Goal: Task Accomplishment & Management: Complete application form

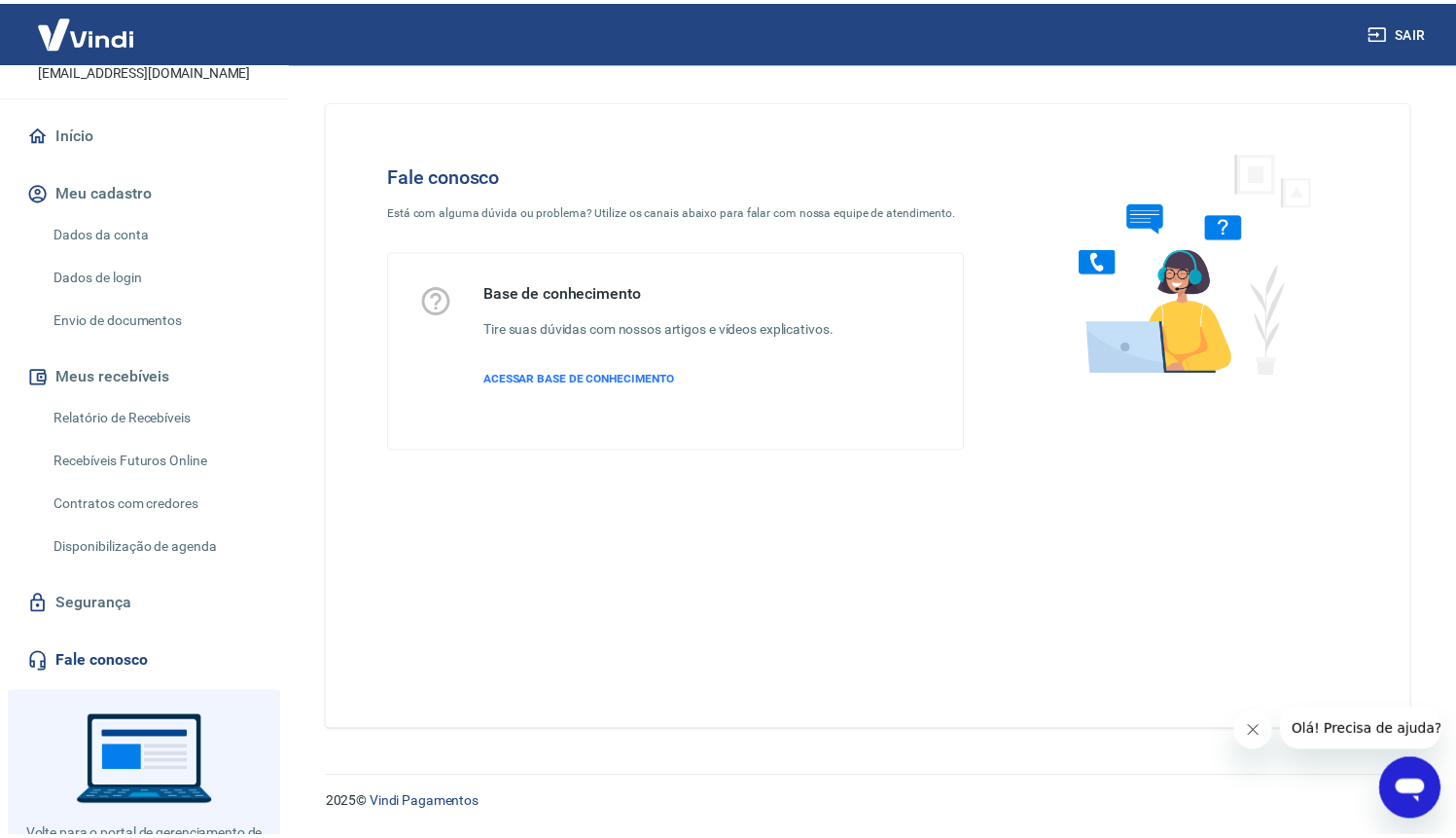
scroll to position [131, 0]
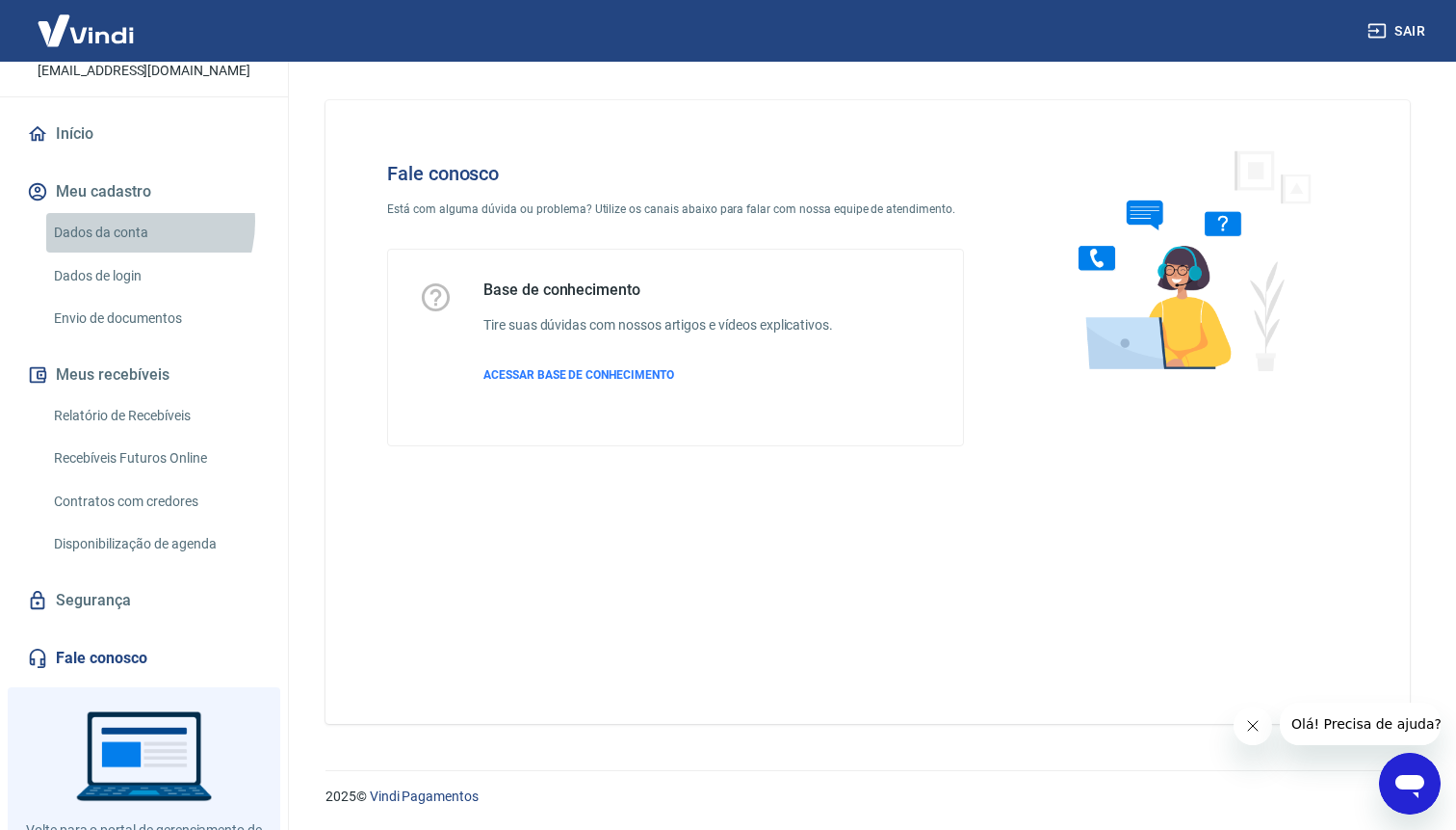
click at [126, 220] on link "Dados da conta" at bounding box center [155, 233] width 219 height 40
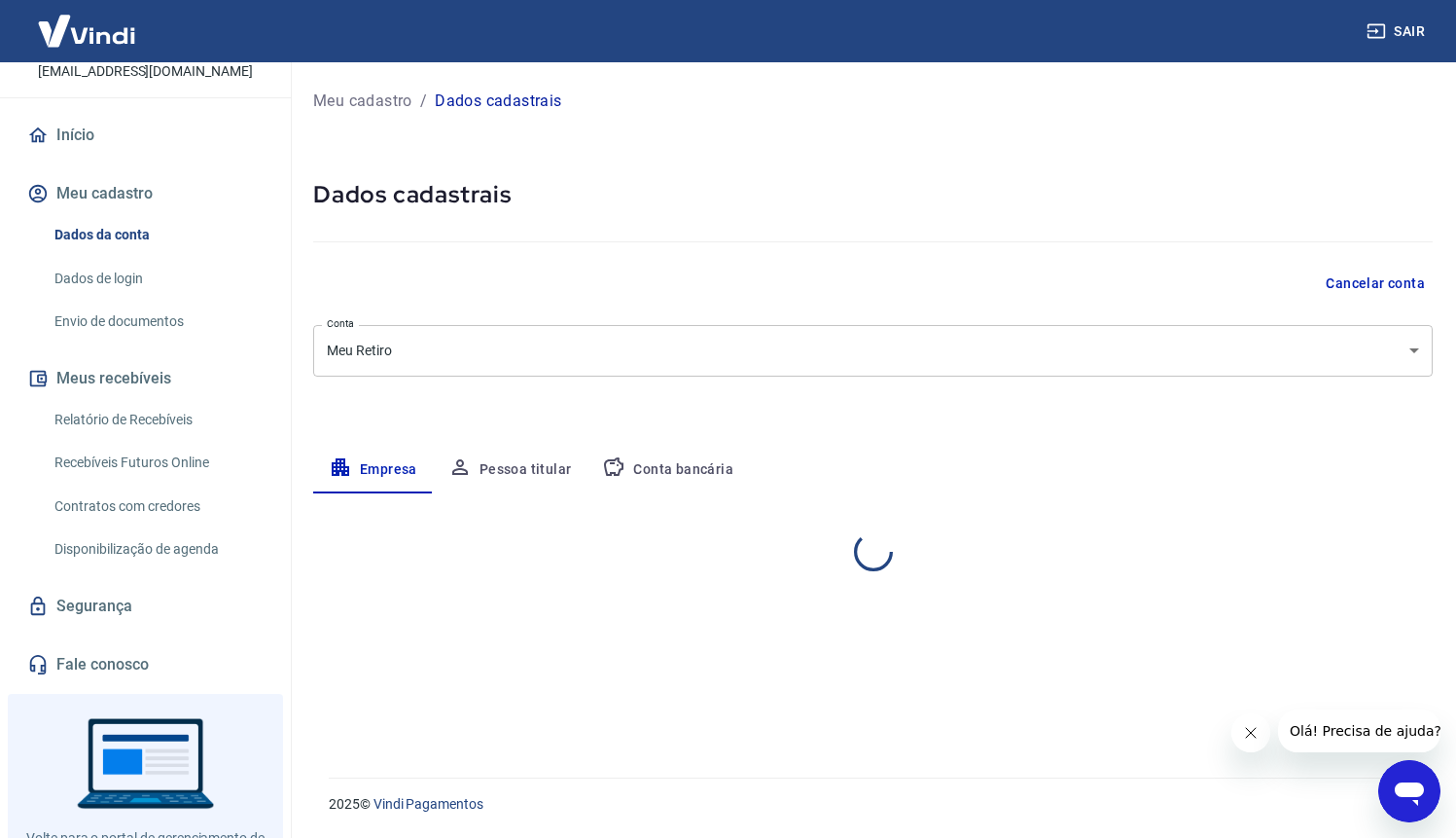
select select "SP"
select select "business"
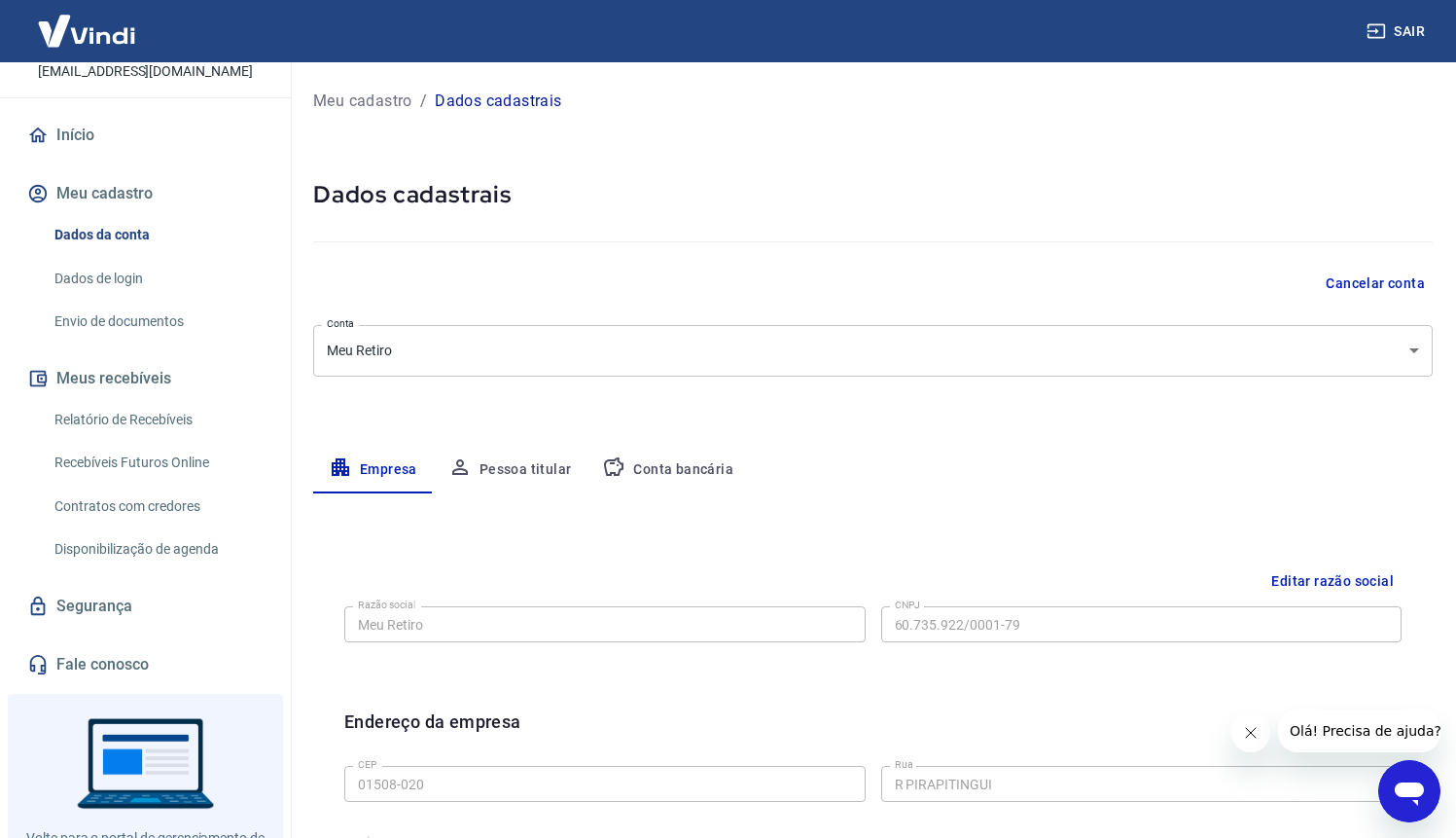
click at [163, 281] on link "Dados de login" at bounding box center [156, 278] width 221 height 40
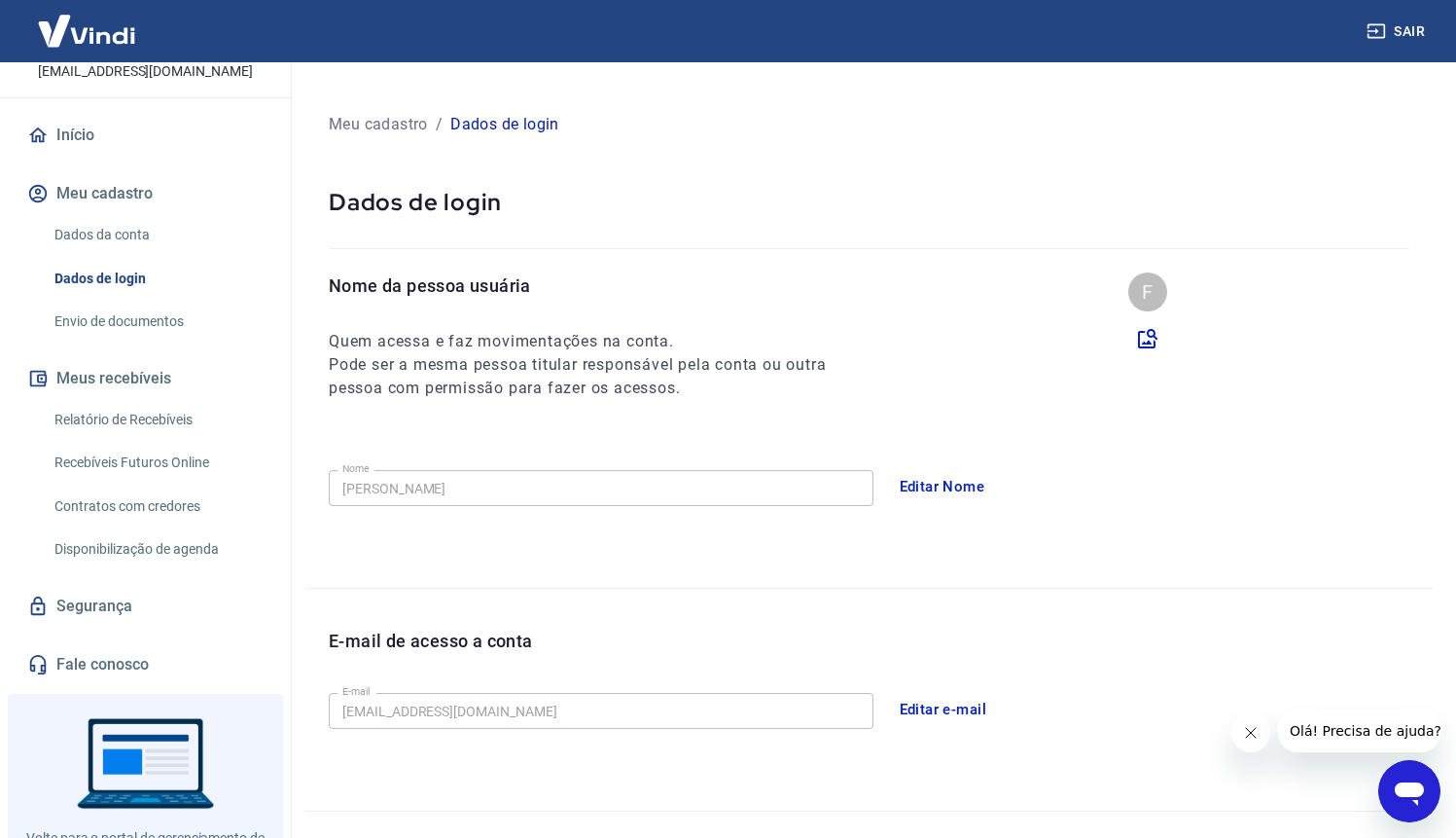
click at [177, 317] on link "Envio de documentos" at bounding box center [156, 322] width 221 height 40
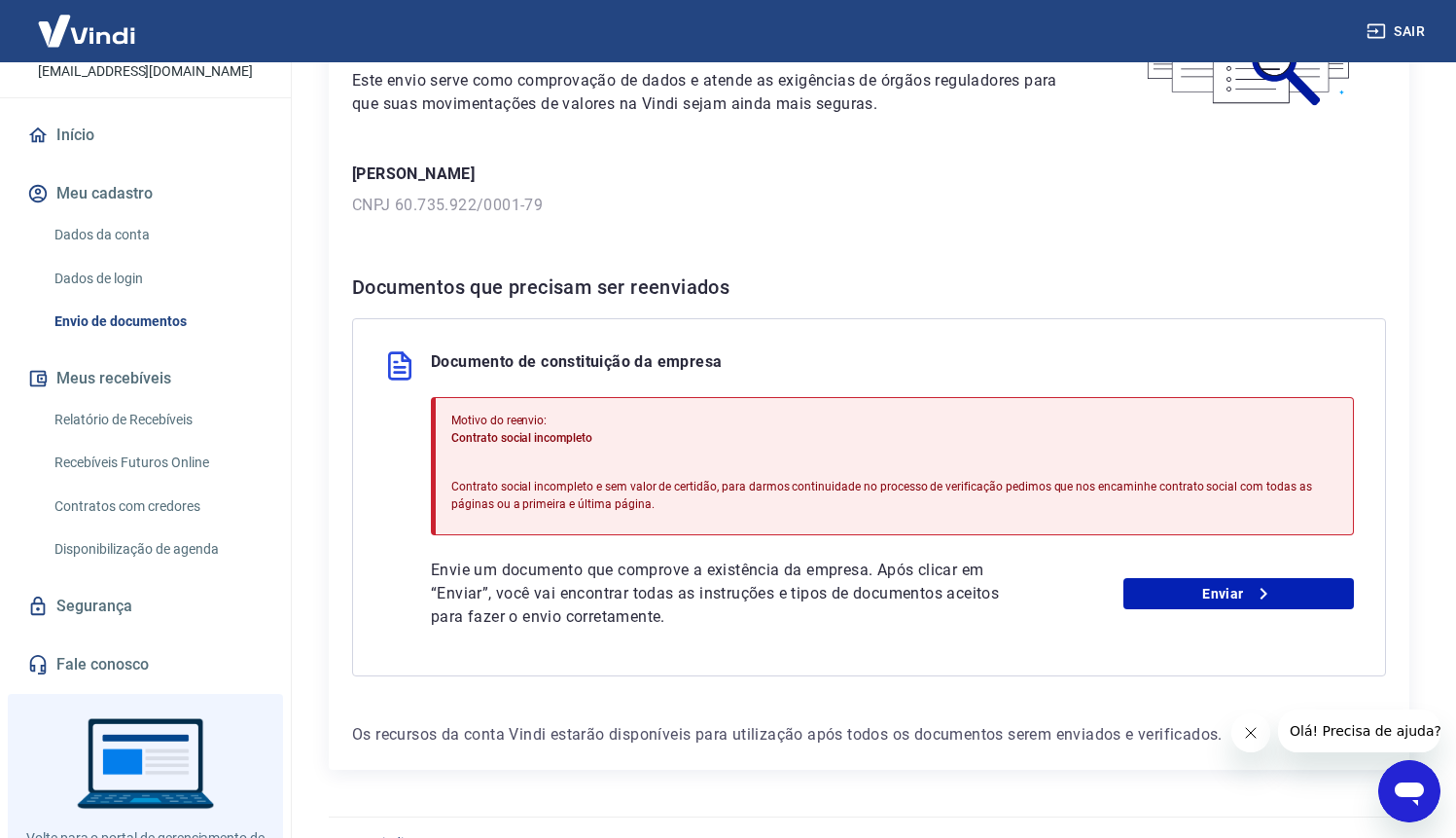
scroll to position [203, 0]
click at [1201, 587] on link "Enviar" at bounding box center [1238, 594] width 230 height 31
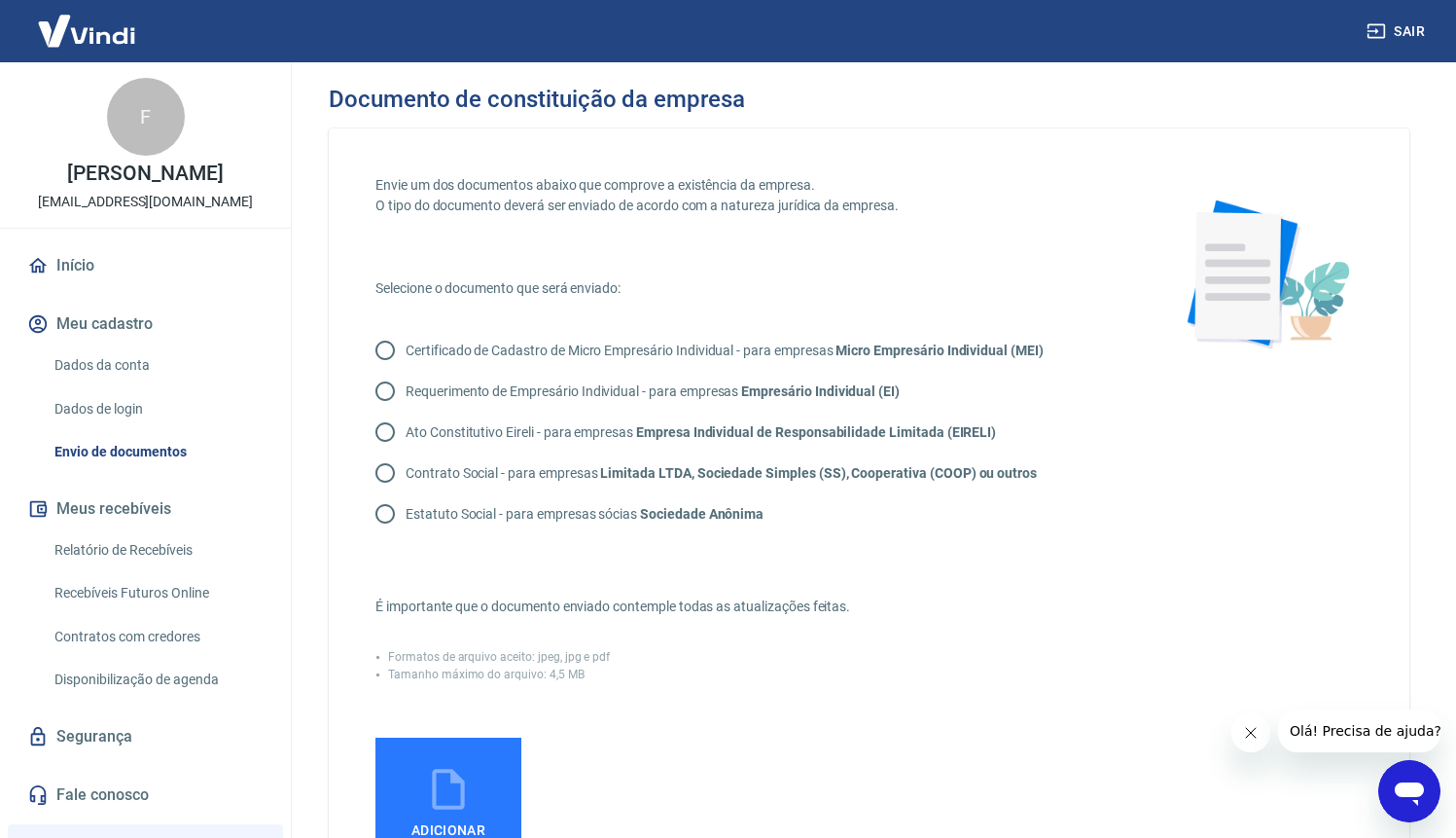
click at [541, 471] on p "Contrato Social - para empresas Limitada LTDA, Sociedade Simples (SS), Cooperat…" at bounding box center [721, 473] width 631 height 21
click at [405, 471] on input "Contrato Social - para empresas Limitada LTDA, Sociedade Simples (SS), Cooperat…" at bounding box center [385, 473] width 41 height 41
radio input "true"
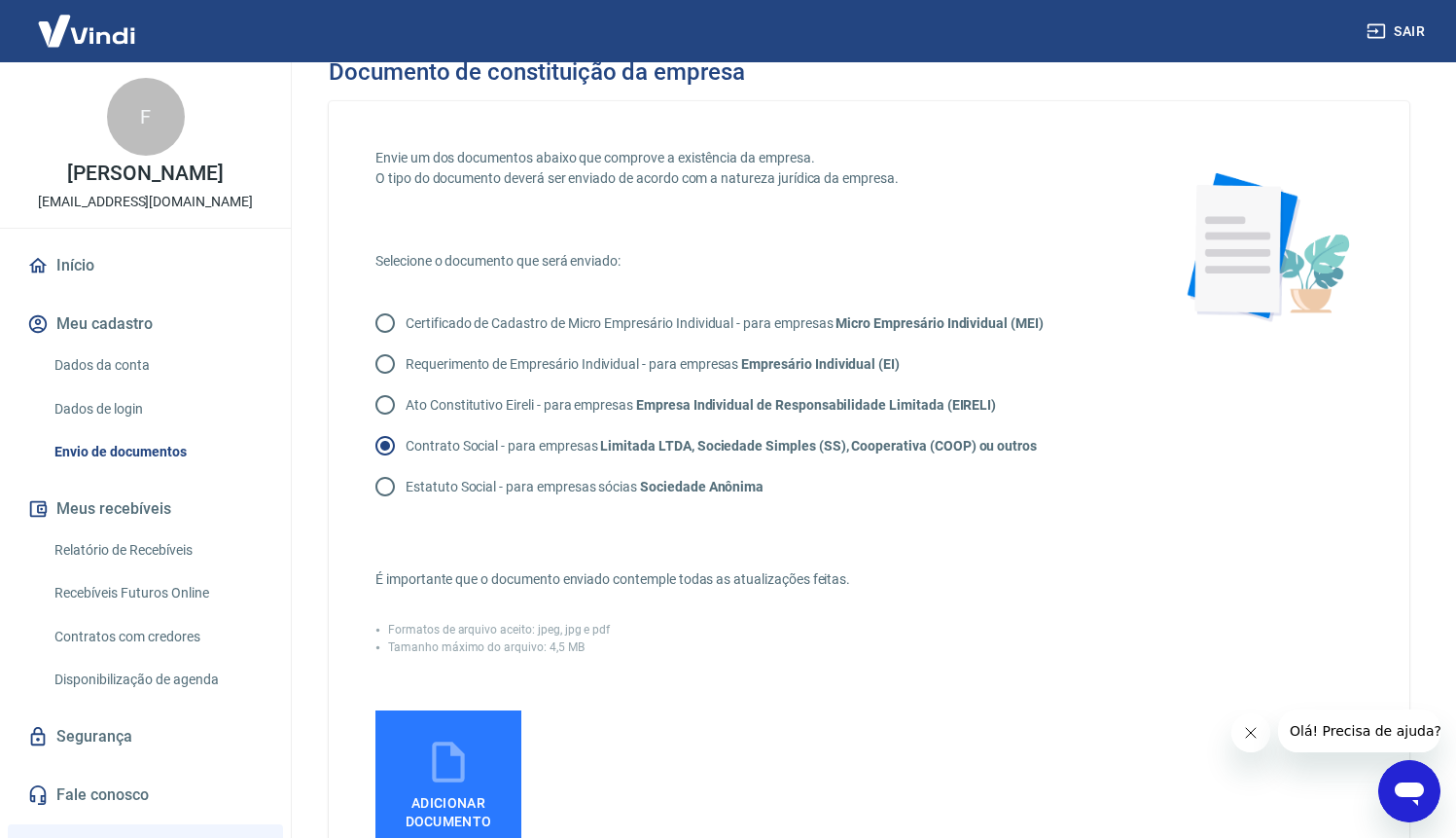
scroll to position [43, 0]
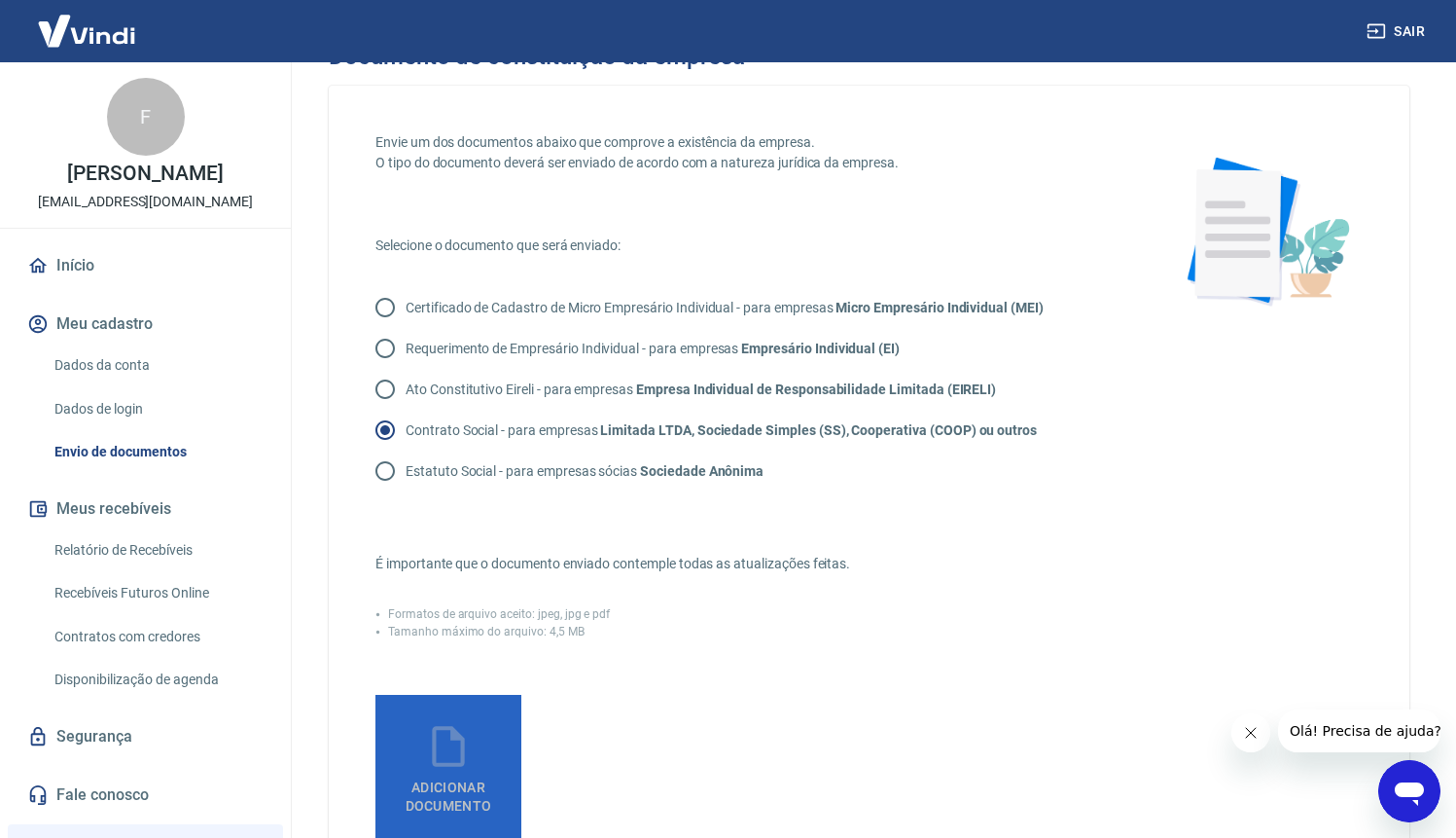
click at [512, 709] on label "Adicionar documento" at bounding box center [448, 767] width 146 height 146
click at [0, 0] on input "Adicionar documento" at bounding box center [0, 0] width 0 height 0
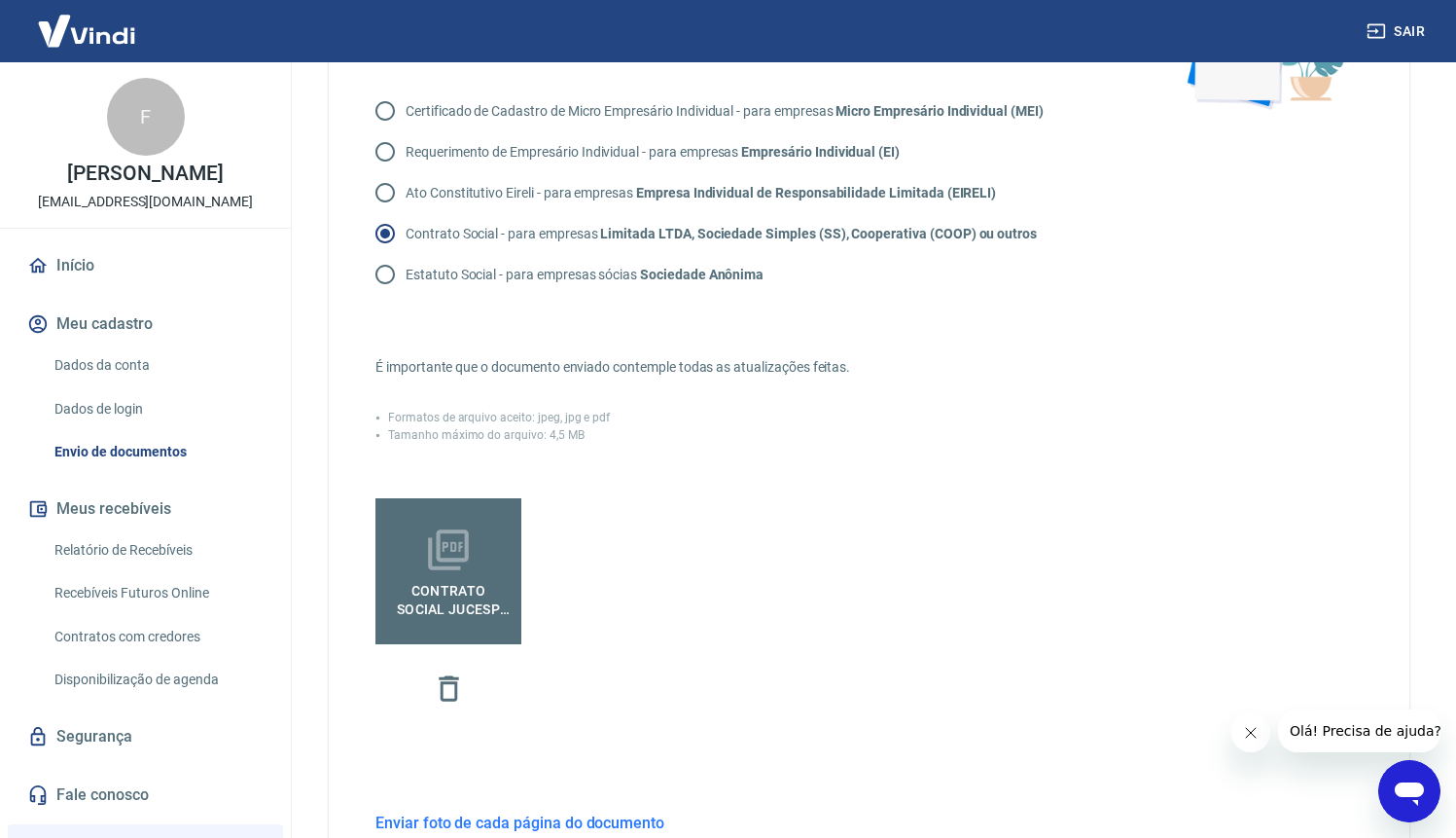
scroll to position [510, 0]
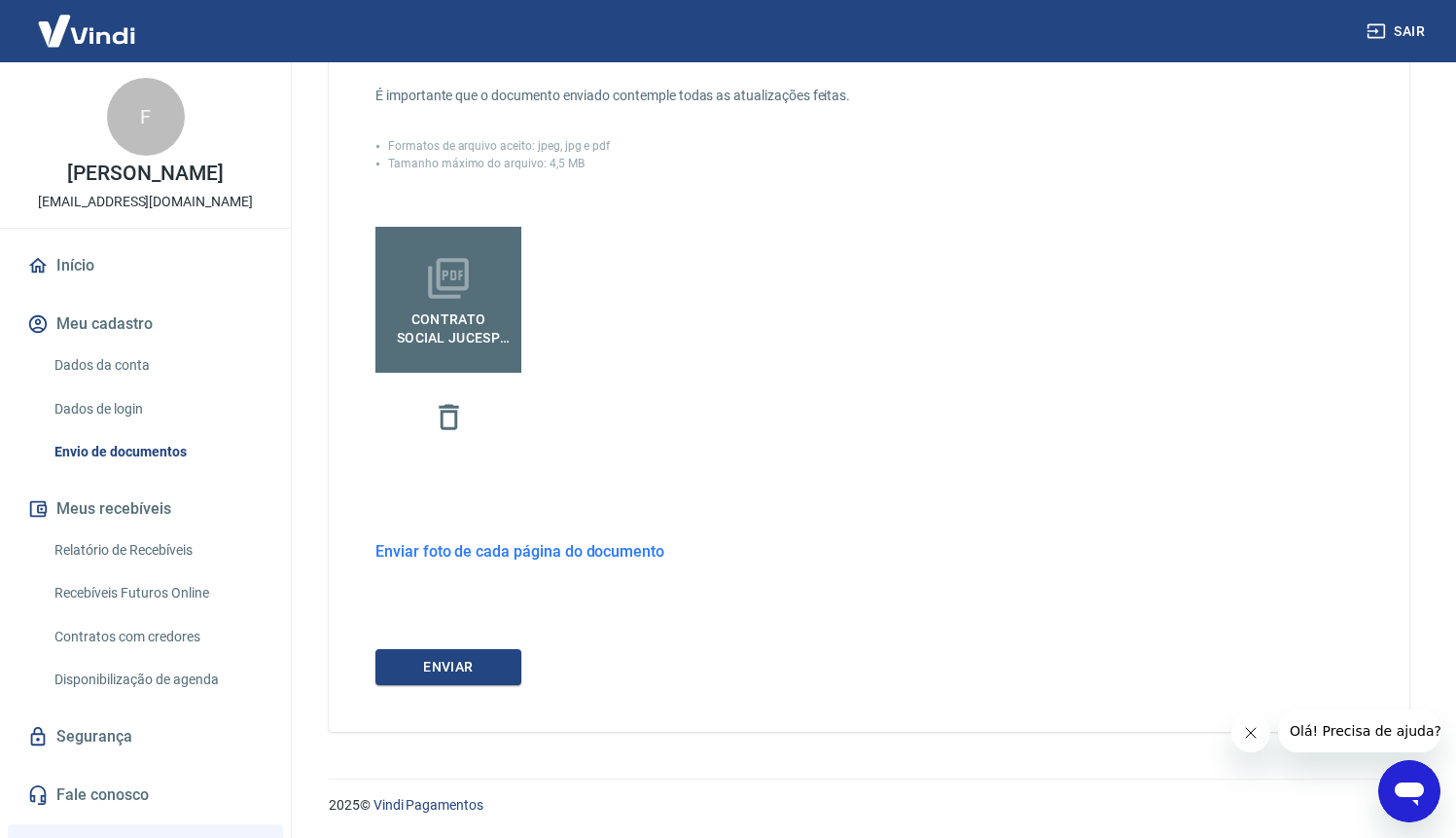
click at [528, 551] on h6 "Enviar foto de cada página do documento" at bounding box center [520, 551] width 289 height 25
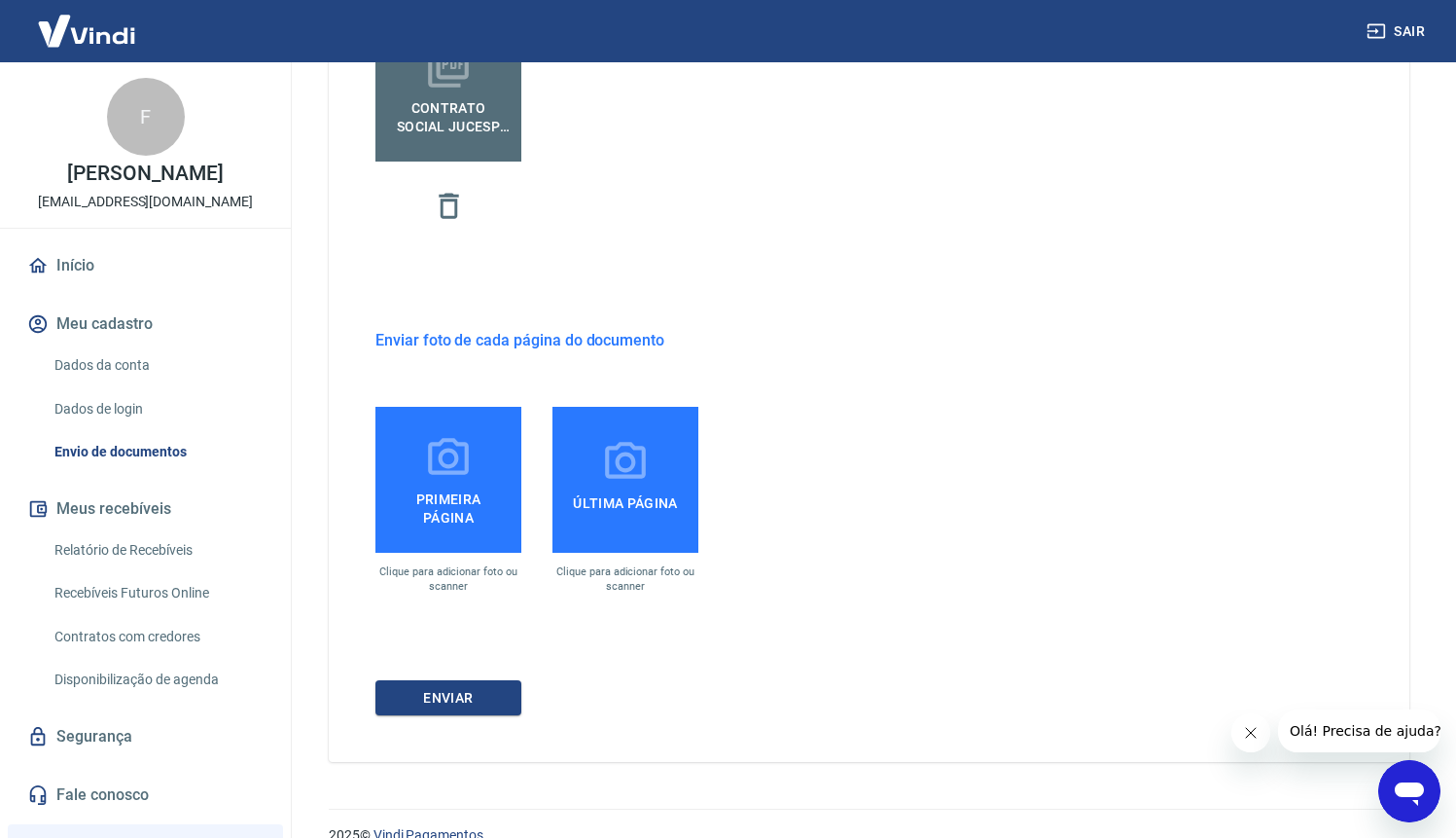
scroll to position [725, 0]
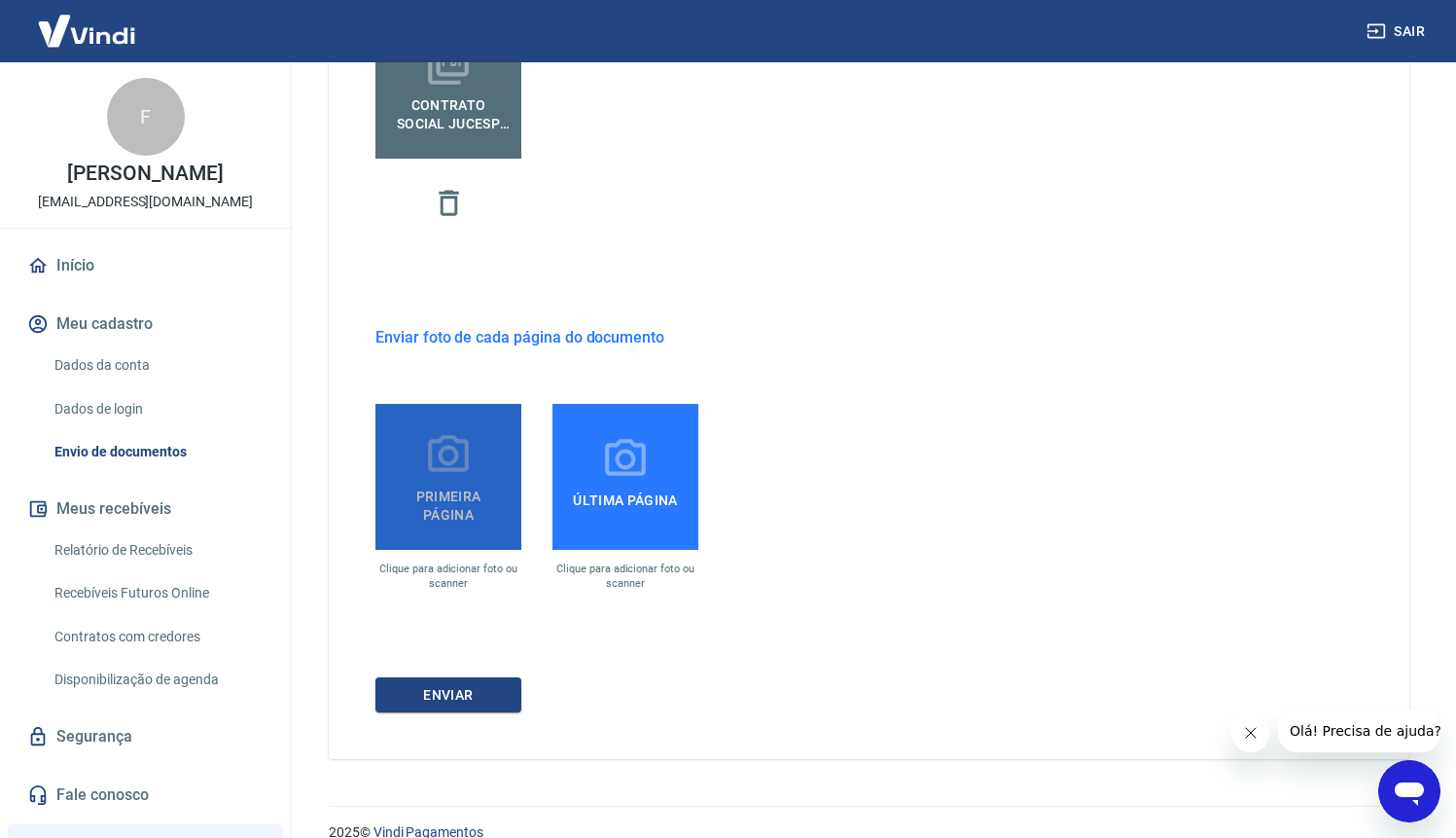
click at [491, 501] on span "Primeira página" at bounding box center [448, 502] width 131 height 44
click at [0, 0] on input "Primeira página" at bounding box center [0, 0] width 0 height 0
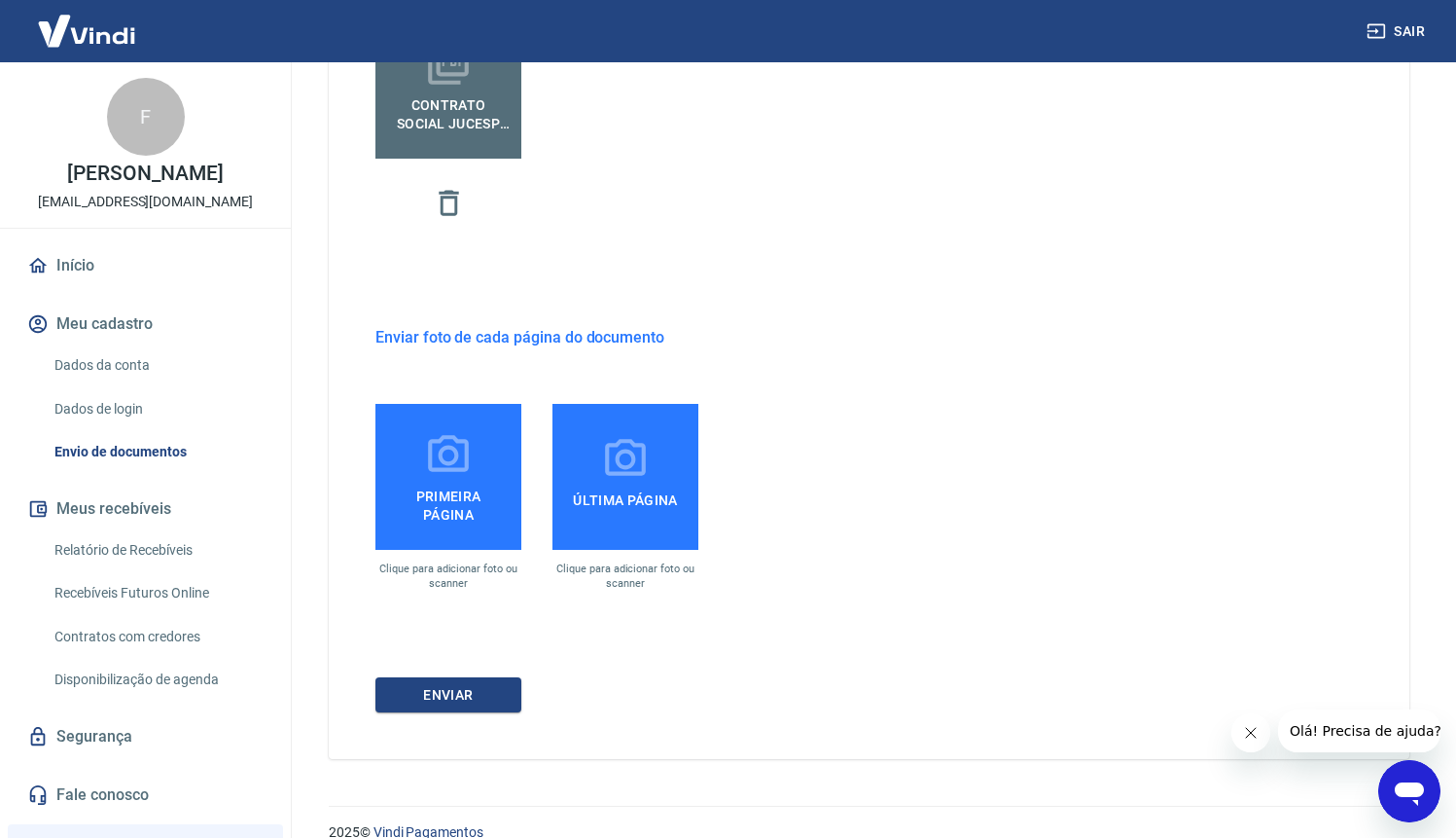
click at [469, 501] on span "Primeira página" at bounding box center [448, 502] width 131 height 44
click at [0, 0] on input "Primeira página" at bounding box center [0, 0] width 0 height 0
click at [457, 487] on span "Primeira página" at bounding box center [448, 502] width 131 height 44
click at [0, 0] on input "Primeira página" at bounding box center [0, 0] width 0 height 0
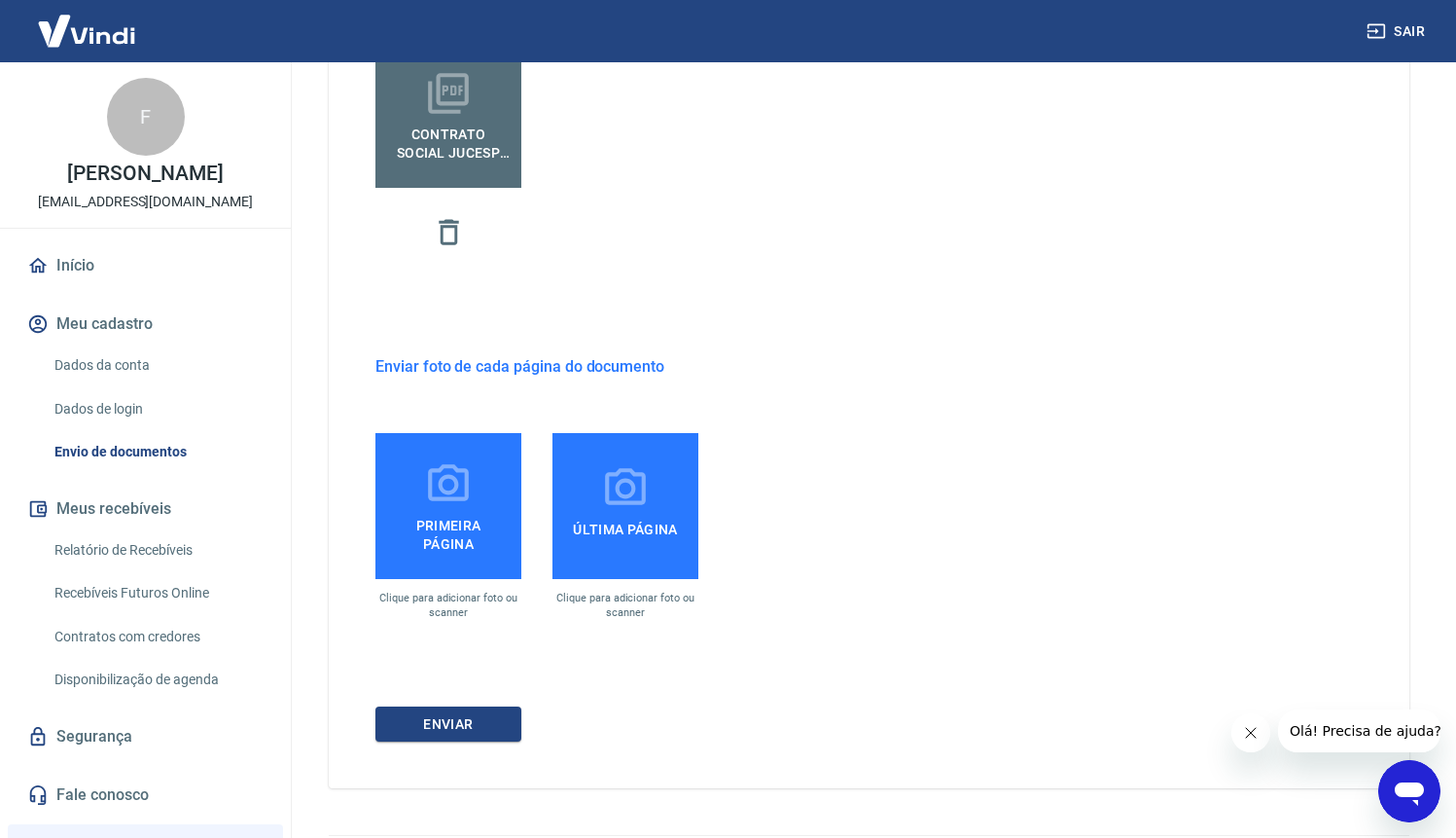
scroll to position [693, 0]
click at [383, 443] on label "Primeira página" at bounding box center [448, 508] width 146 height 146
click at [0, 0] on input "Primeira página" at bounding box center [0, 0] width 0 height 0
click at [494, 362] on h6 "Enviar foto de cada página do documento" at bounding box center [520, 368] width 289 height 25
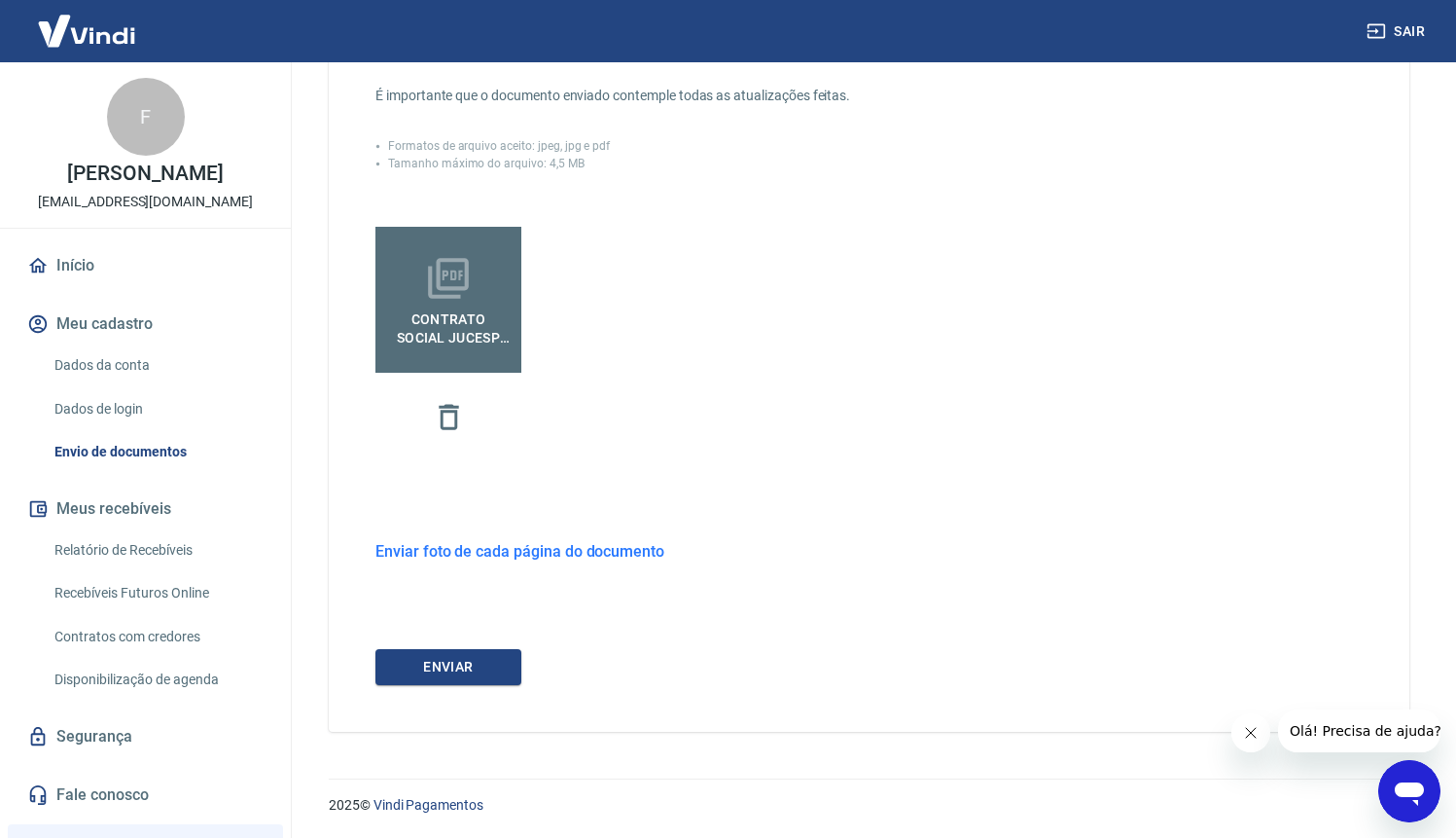
click at [513, 550] on h6 "Enviar foto de cada página do documento" at bounding box center [520, 551] width 289 height 25
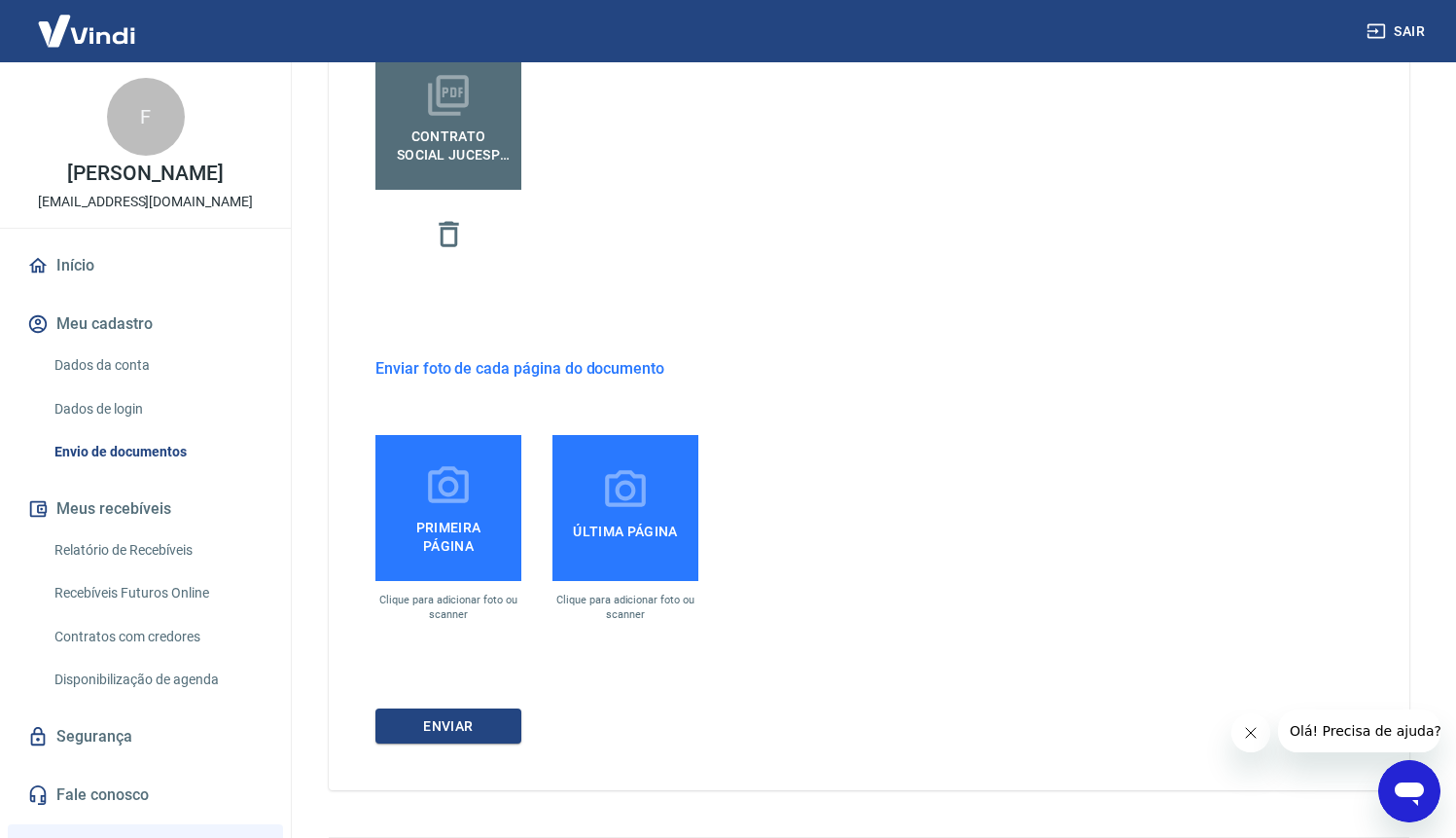
click at [488, 506] on label "Primeira página" at bounding box center [448, 508] width 146 height 146
click at [0, 0] on input "Primeira página" at bounding box center [0, 0] width 0 height 0
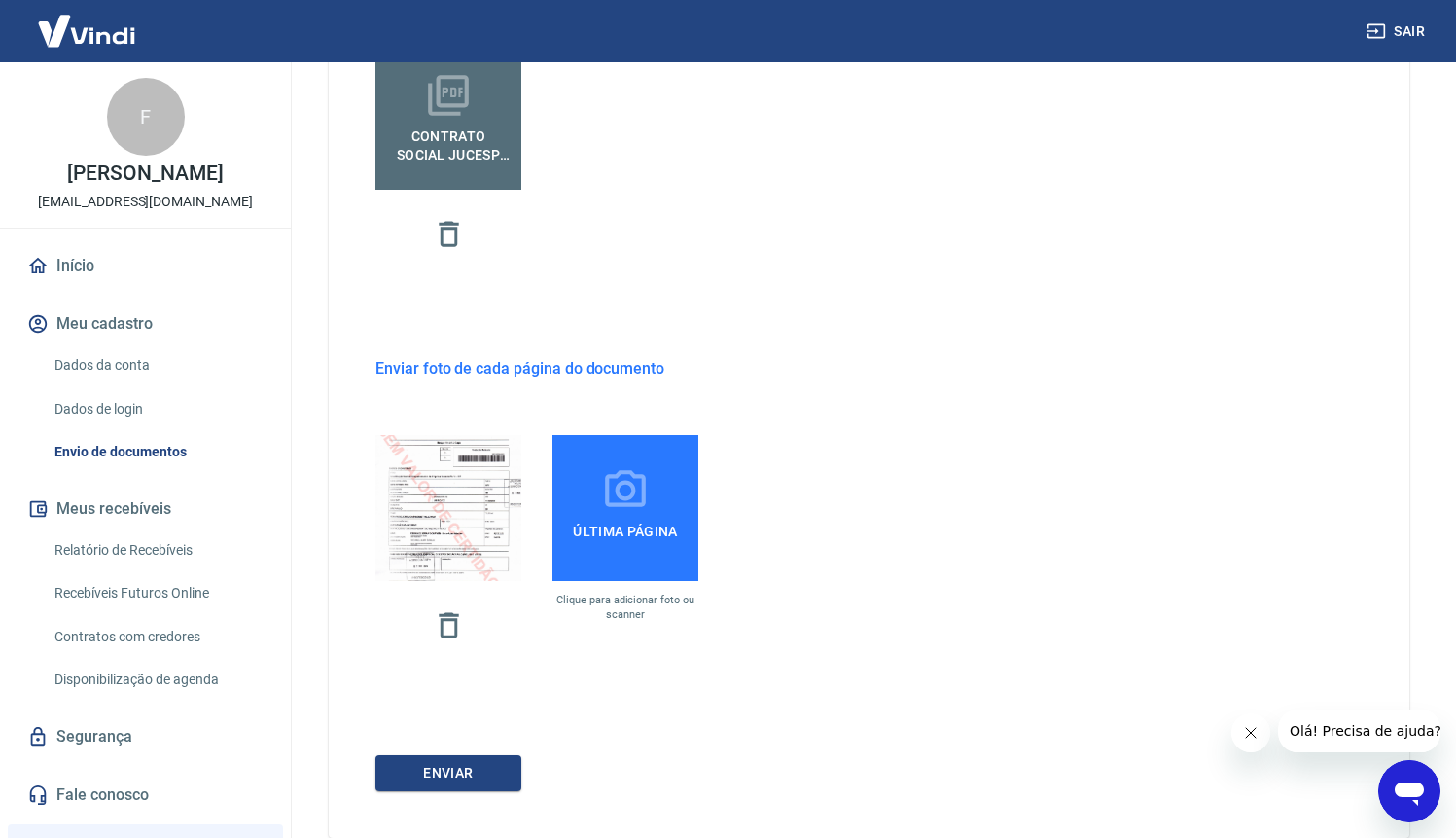
click at [632, 466] on icon at bounding box center [624, 490] width 48 height 48
click at [0, 0] on input "Última página" at bounding box center [0, 0] width 0 height 0
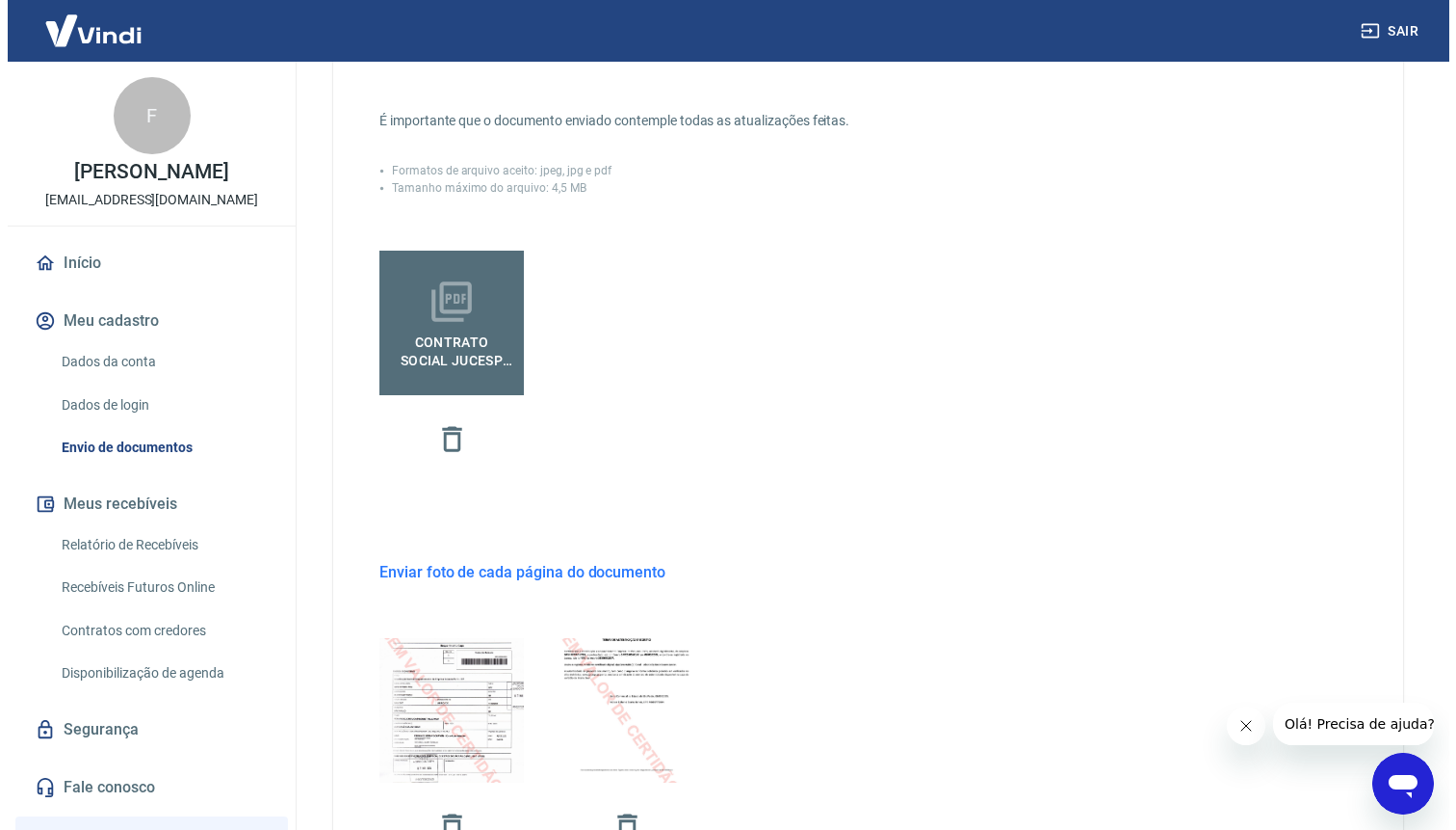
scroll to position [667, 0]
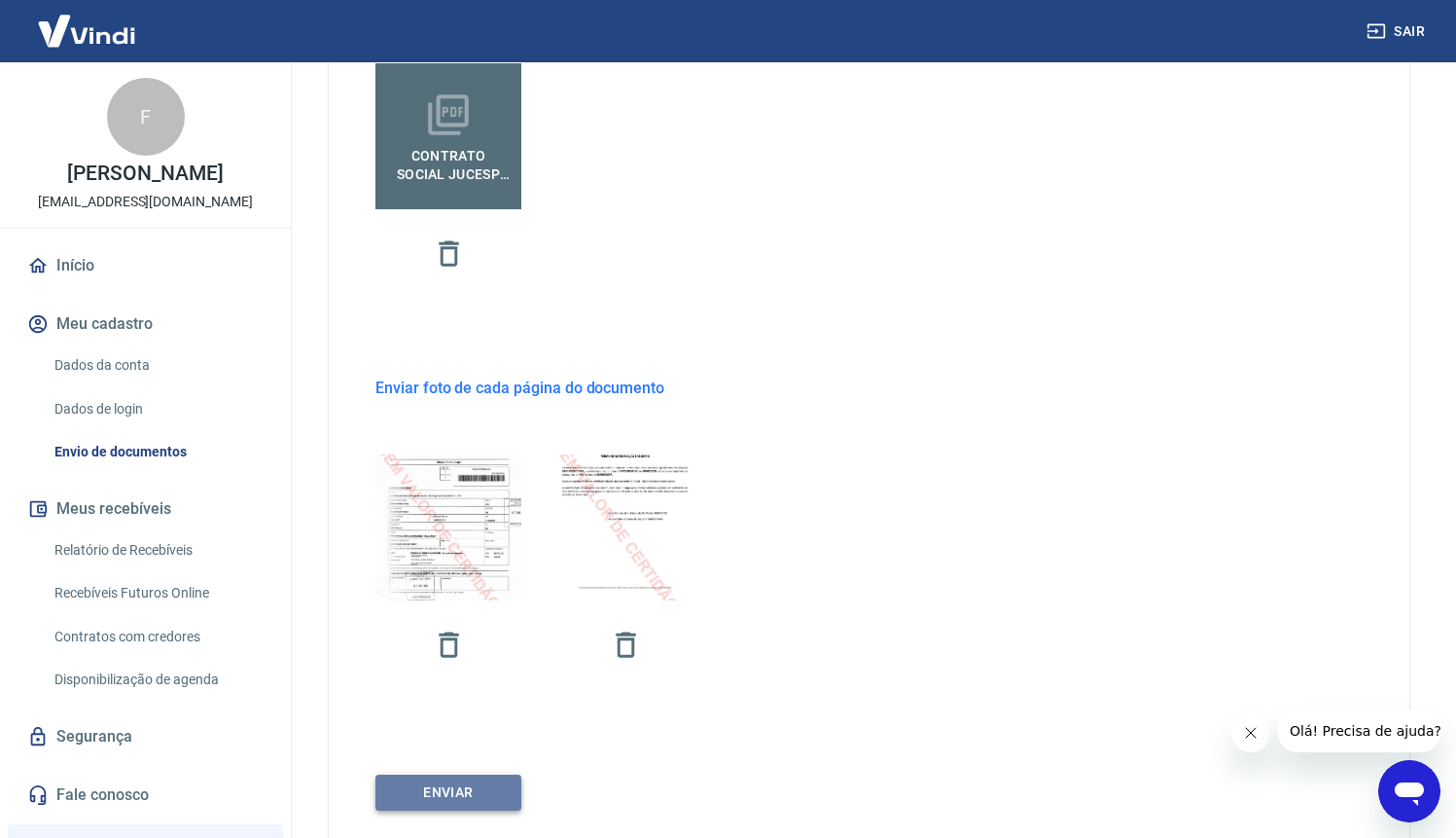
click at [475, 801] on button "ENVIAR" at bounding box center [448, 792] width 146 height 36
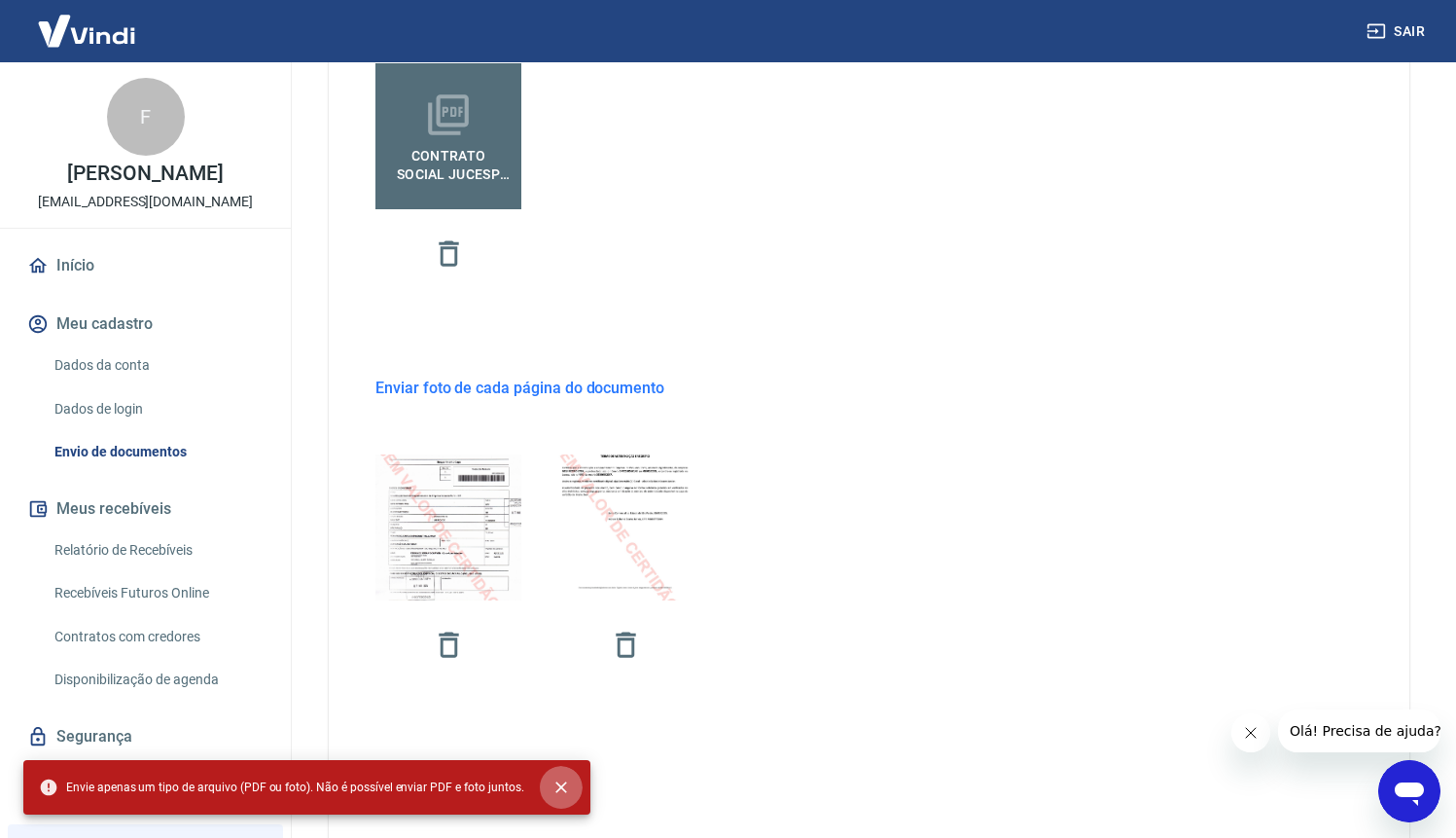
click at [558, 777] on icon "close" at bounding box center [561, 787] width 20 height 20
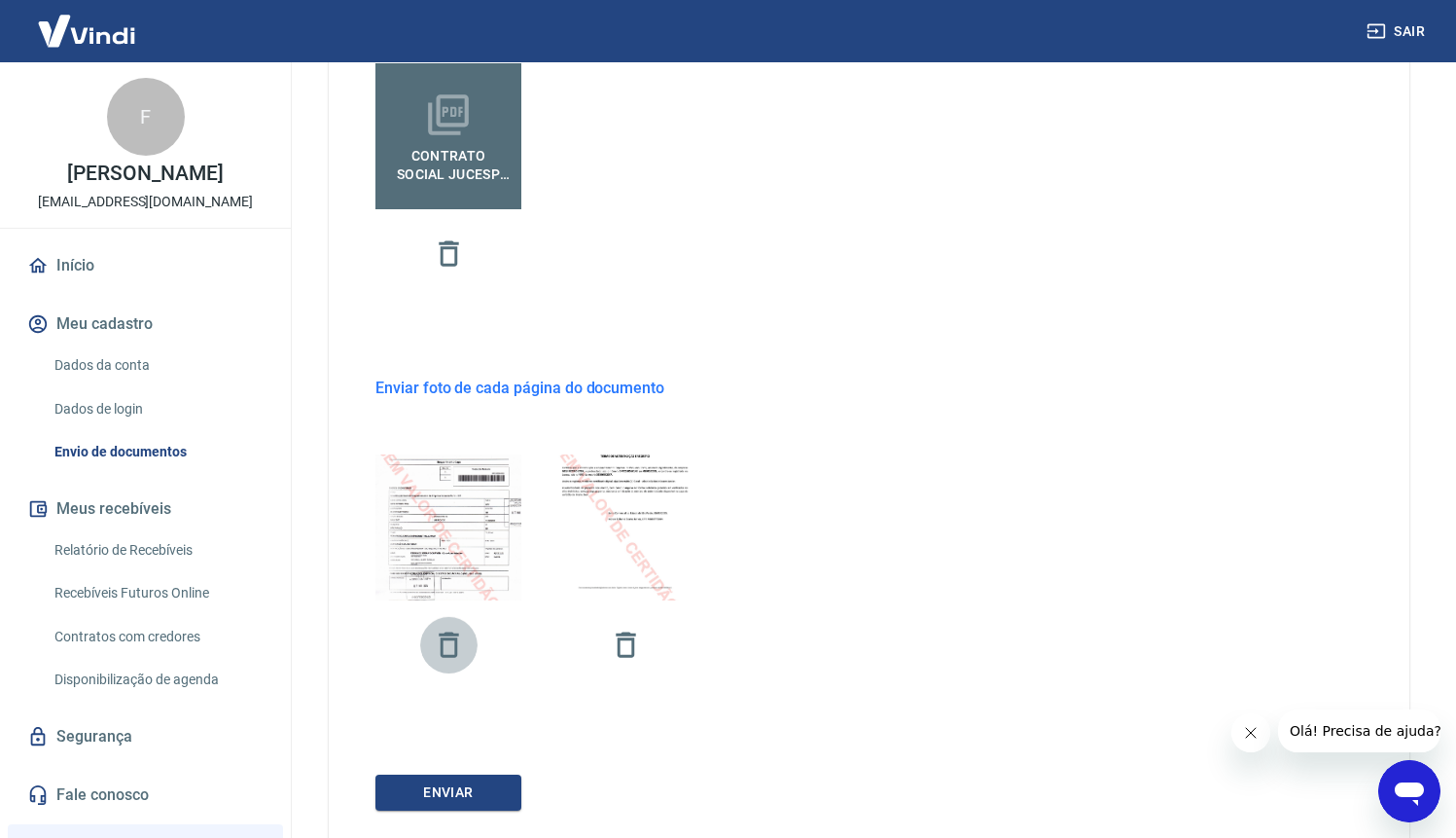
click at [461, 650] on icon "button" at bounding box center [448, 644] width 34 height 34
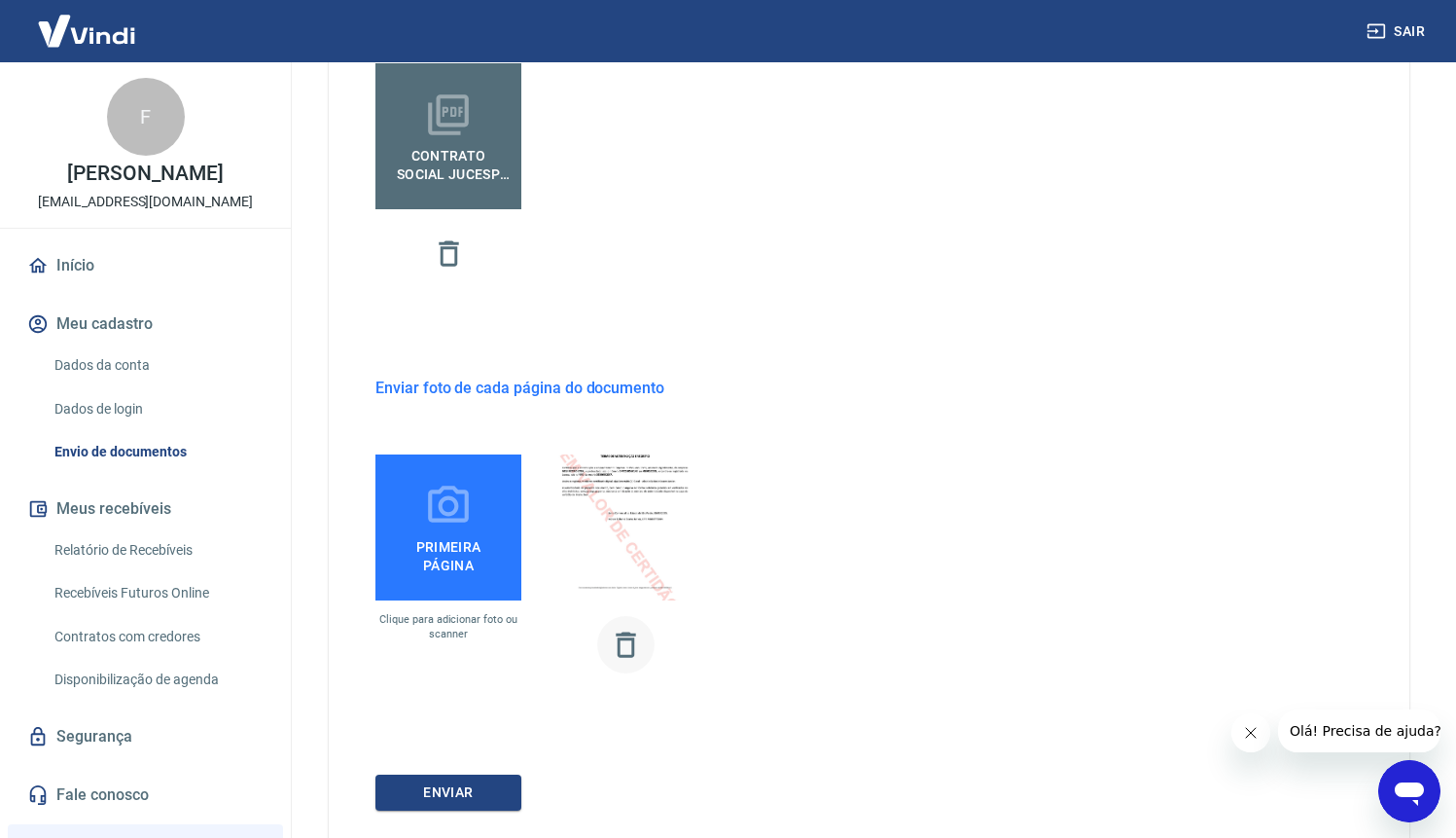
click at [617, 639] on icon "button" at bounding box center [625, 644] width 20 height 26
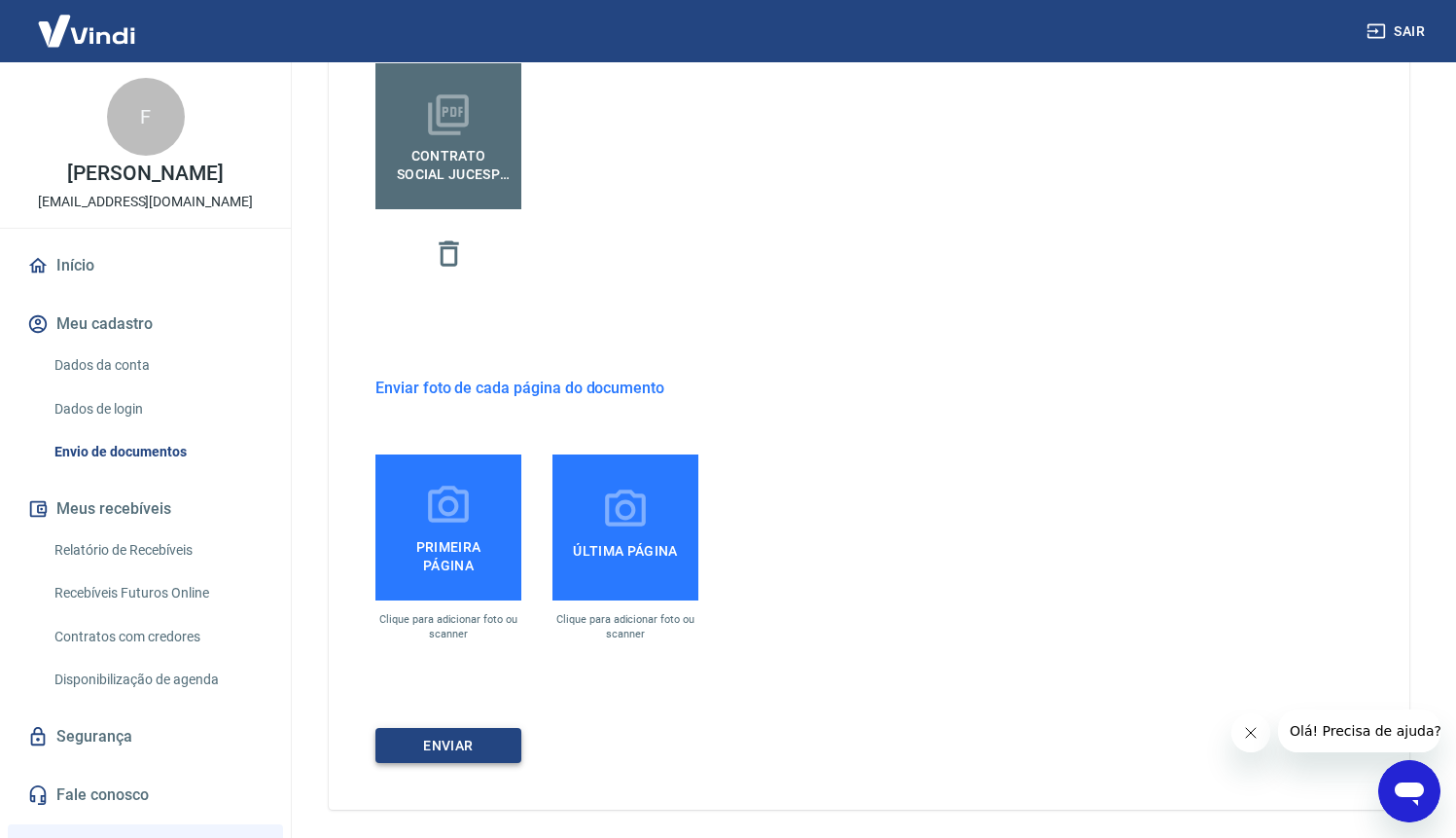
click at [478, 752] on button "ENVIAR" at bounding box center [448, 746] width 146 height 36
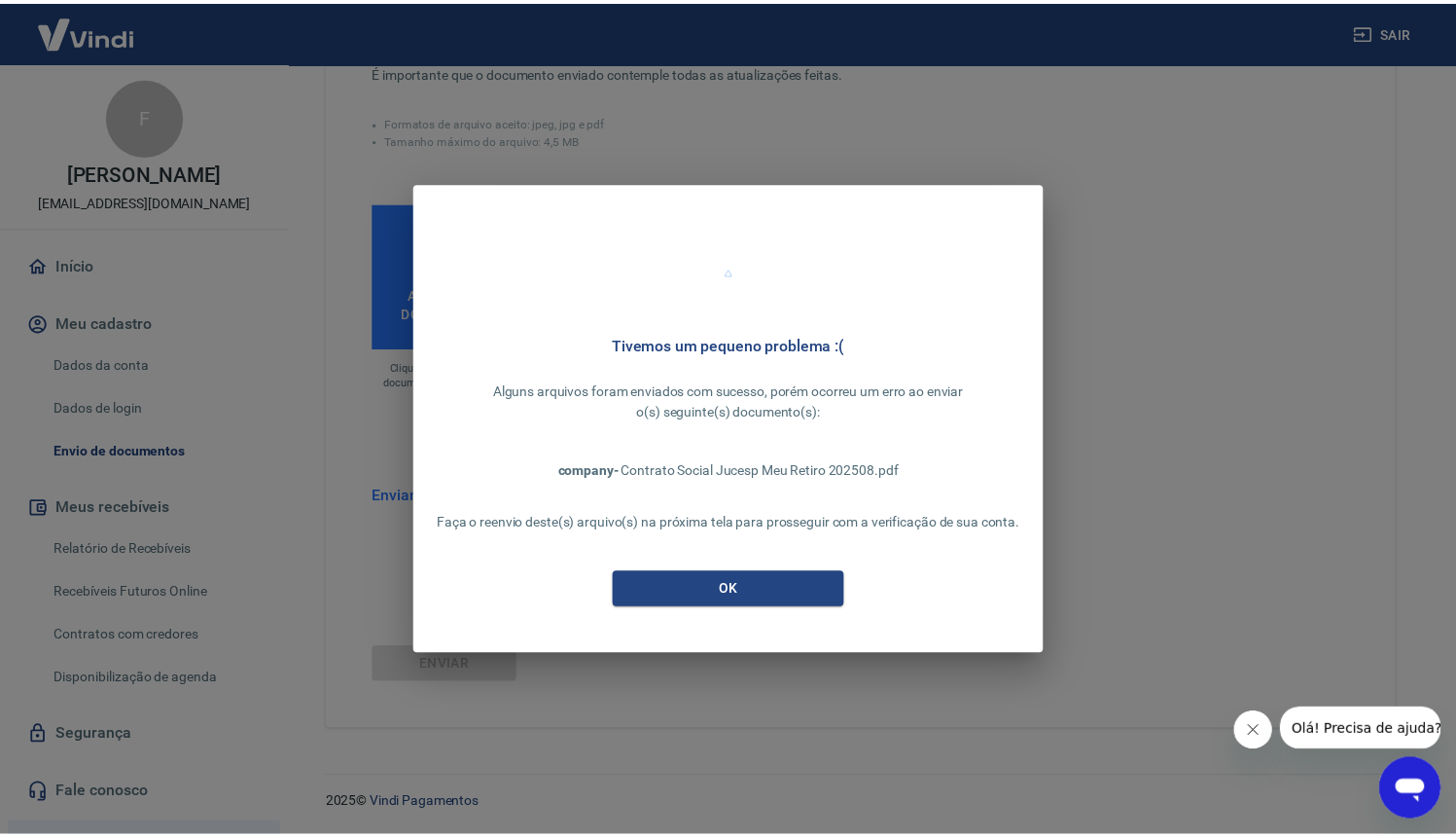
scroll to position [533, 0]
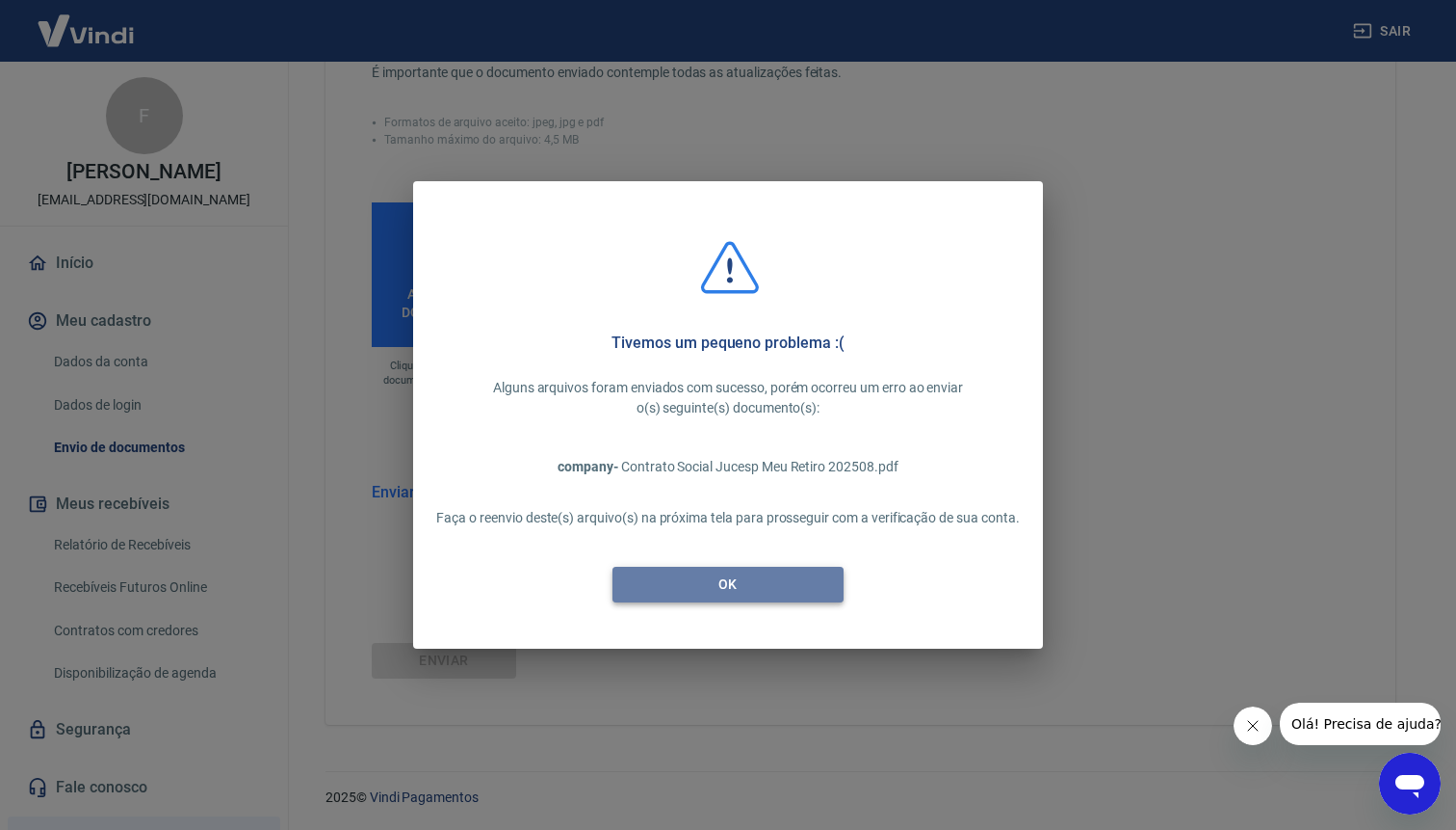
click at [744, 582] on button "OK" at bounding box center [728, 585] width 231 height 36
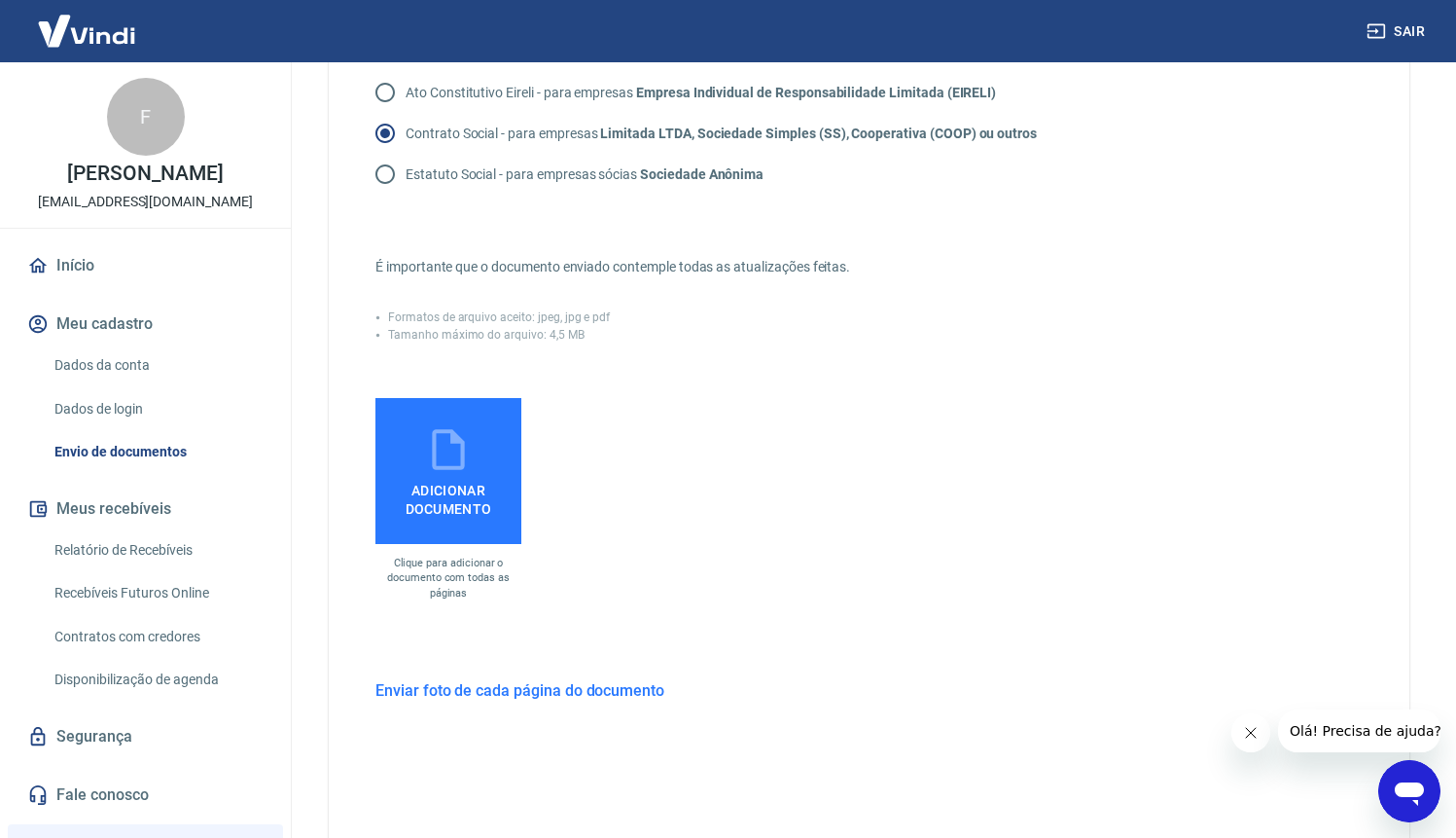
scroll to position [487, 0]
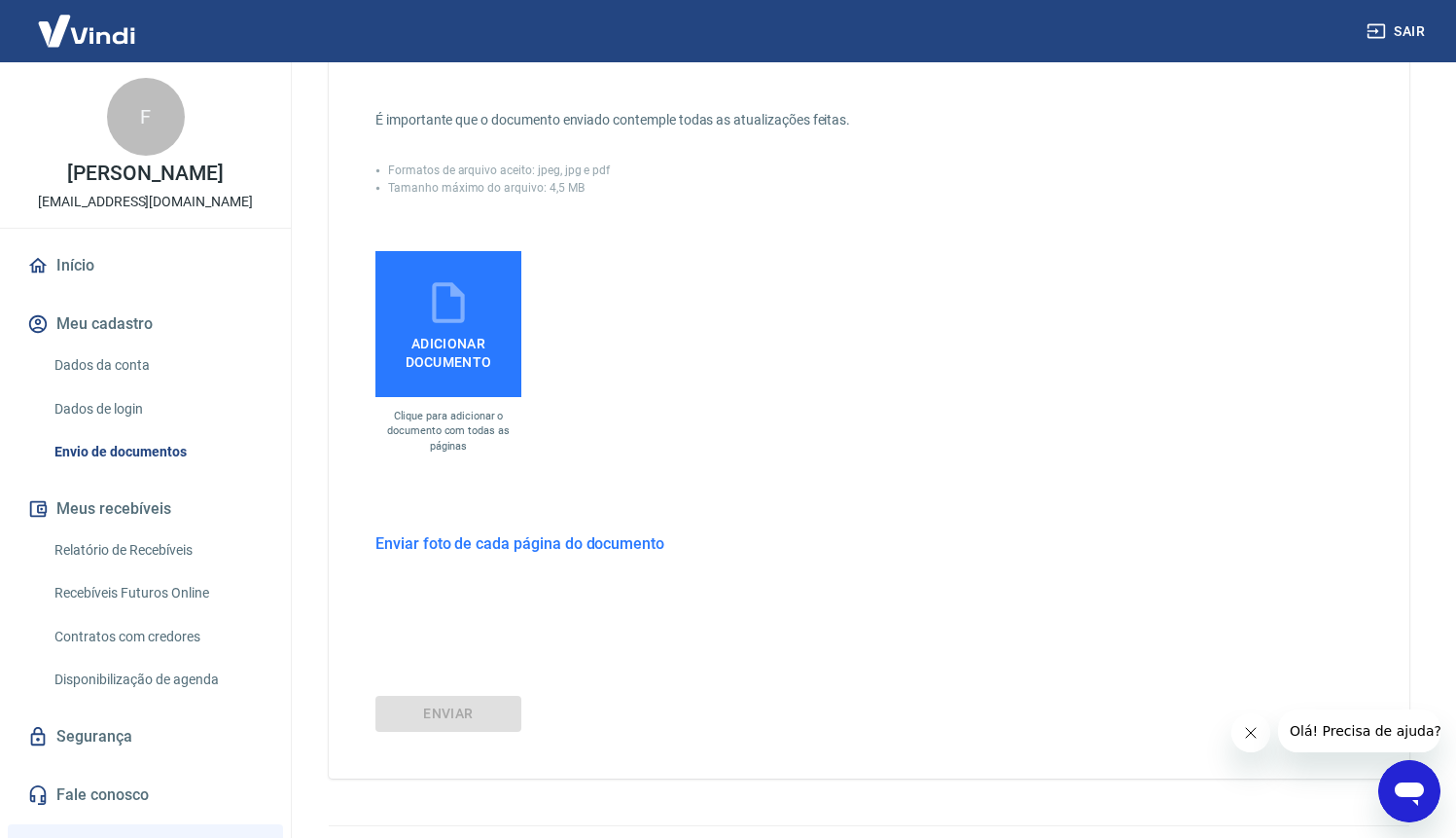
click at [461, 529] on div "Envie um dos documentos abaixo que comprove a existência da empresa. O tipo do …" at bounding box center [868, 210] width 1080 height 1136
click at [445, 357] on span "Adicionar documento" at bounding box center [448, 348] width 131 height 44
click at [0, 0] on input "Adicionar documento" at bounding box center [0, 0] width 0 height 0
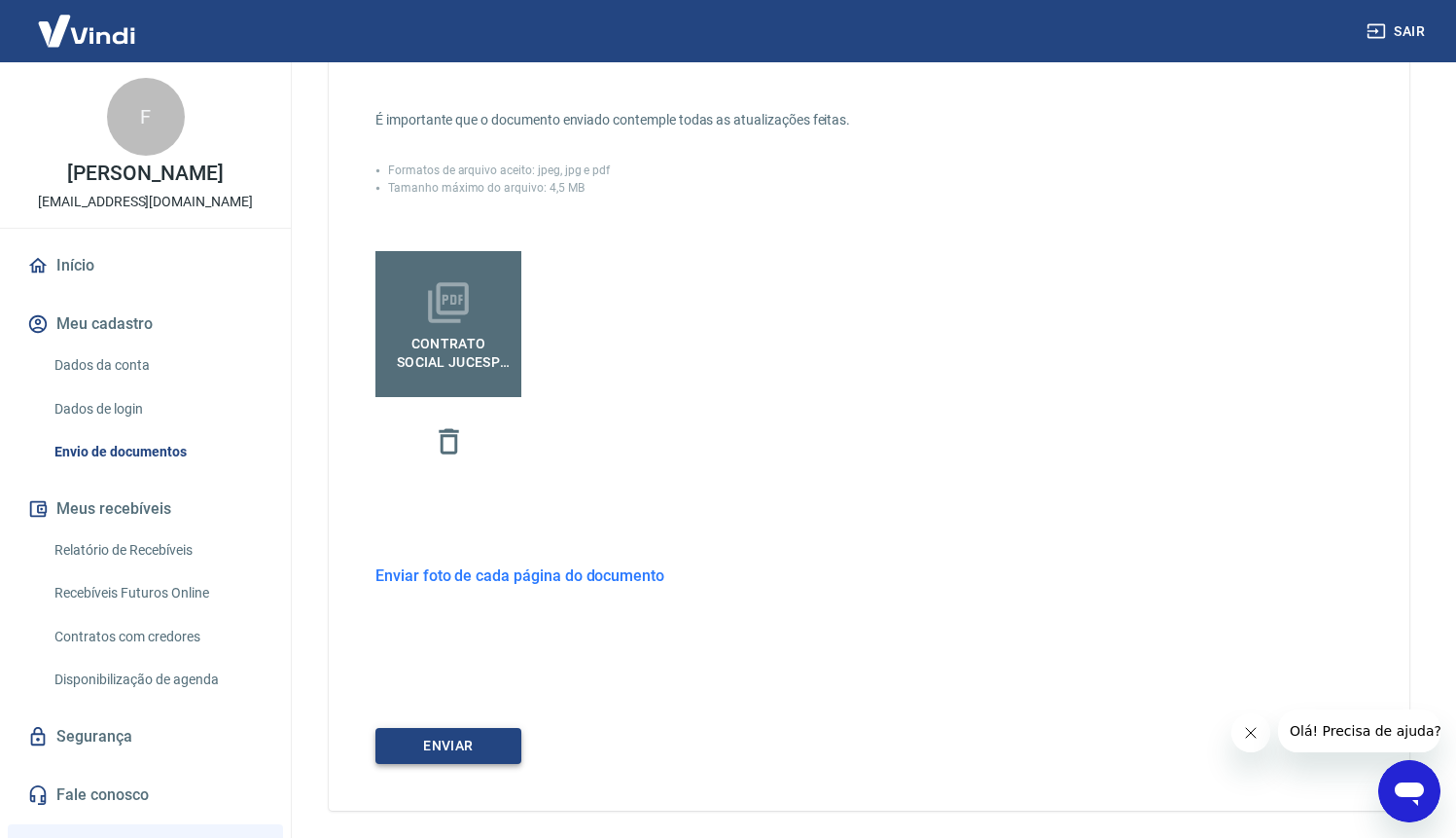
click at [487, 747] on button "ENVIAR" at bounding box center [448, 746] width 146 height 36
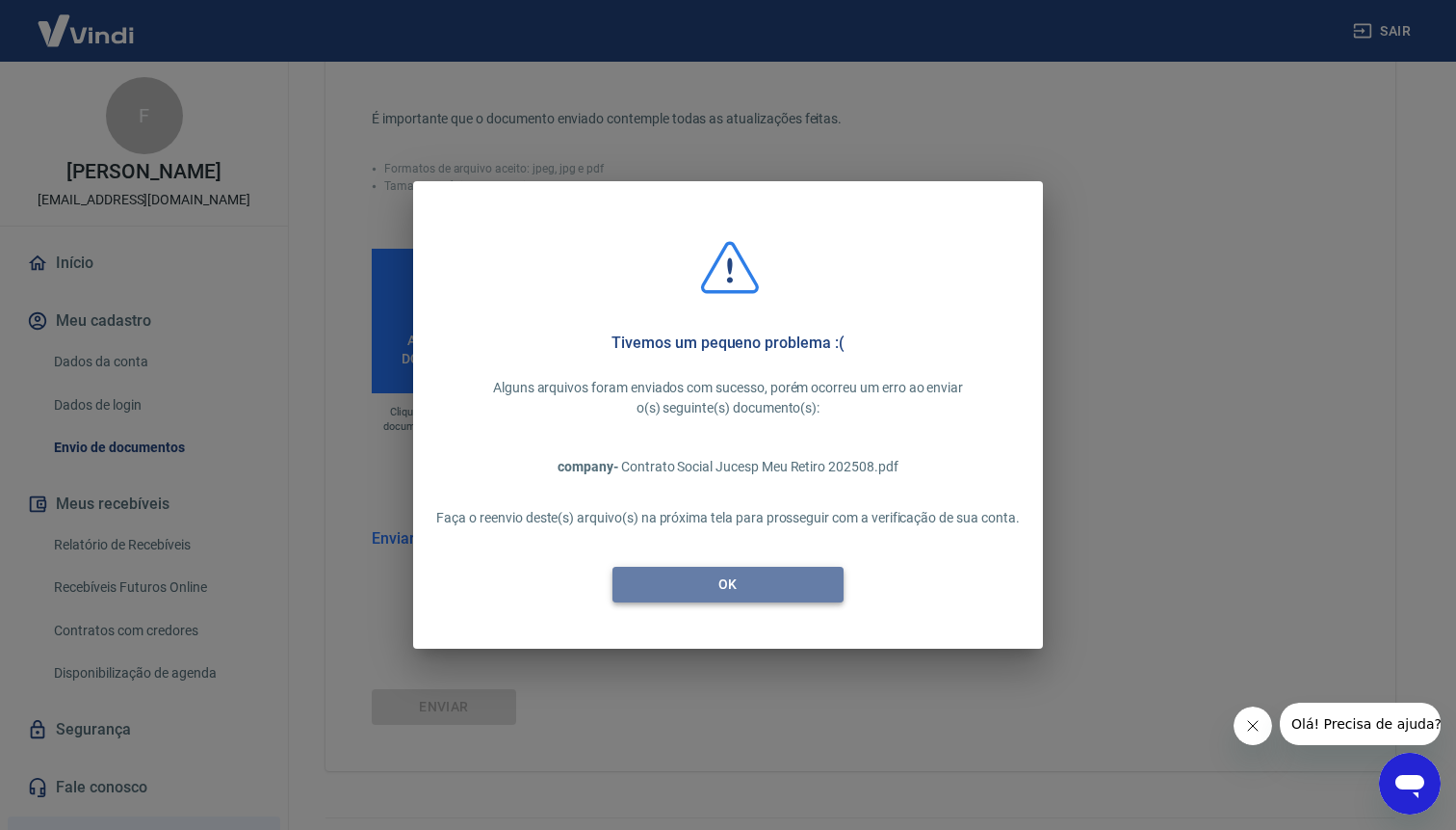
click at [784, 581] on button "OK" at bounding box center [728, 585] width 231 height 36
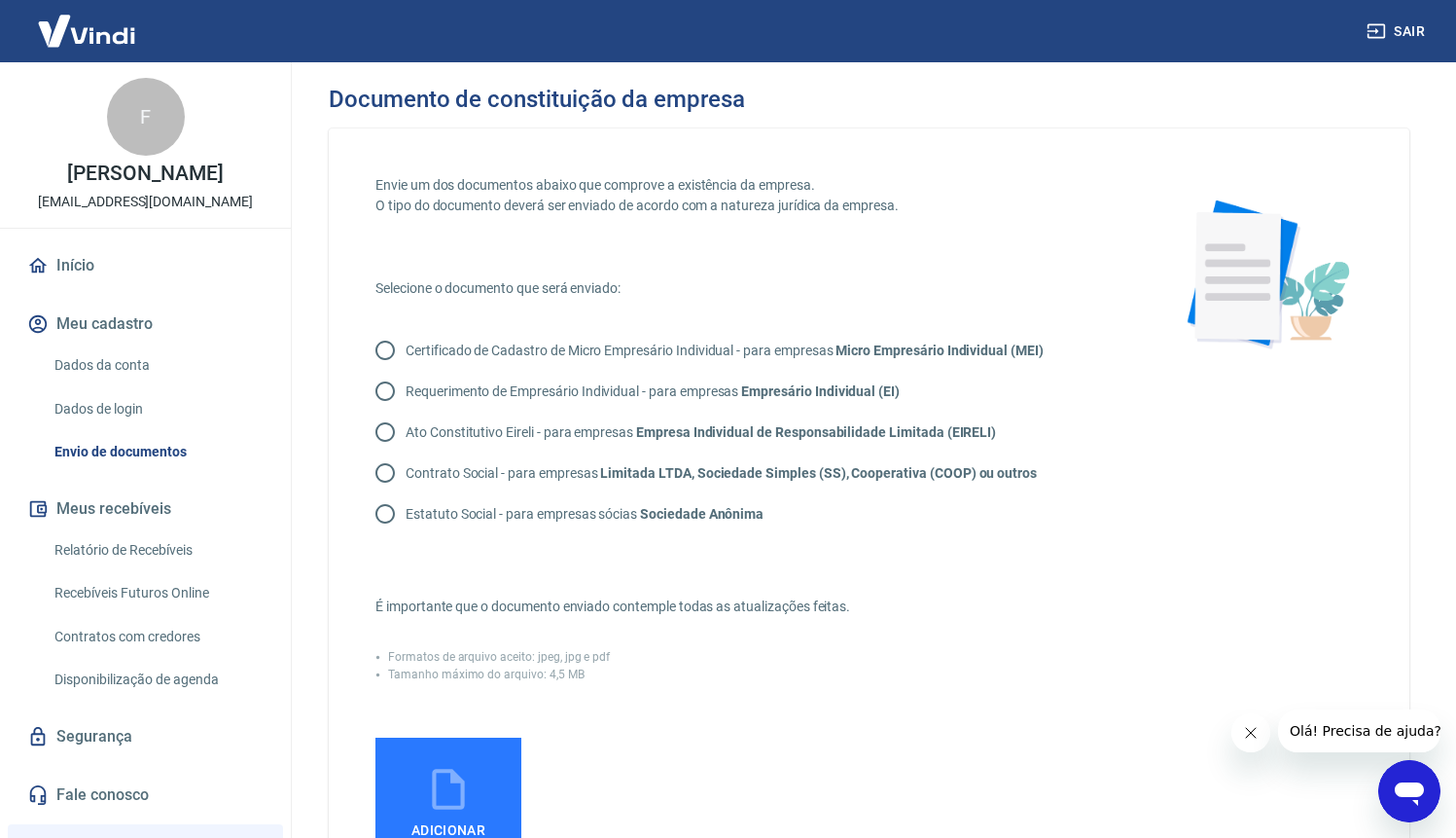
click at [431, 461] on label "Contrato Social - para empresas Limitada LTDA, Sociedade Simples (SS), Cooperat…" at bounding box center [700, 473] width 671 height 41
click at [405, 461] on input "Contrato Social - para empresas Limitada LTDA, Sociedade Simples (SS), Cooperat…" at bounding box center [385, 473] width 41 height 41
radio input "true"
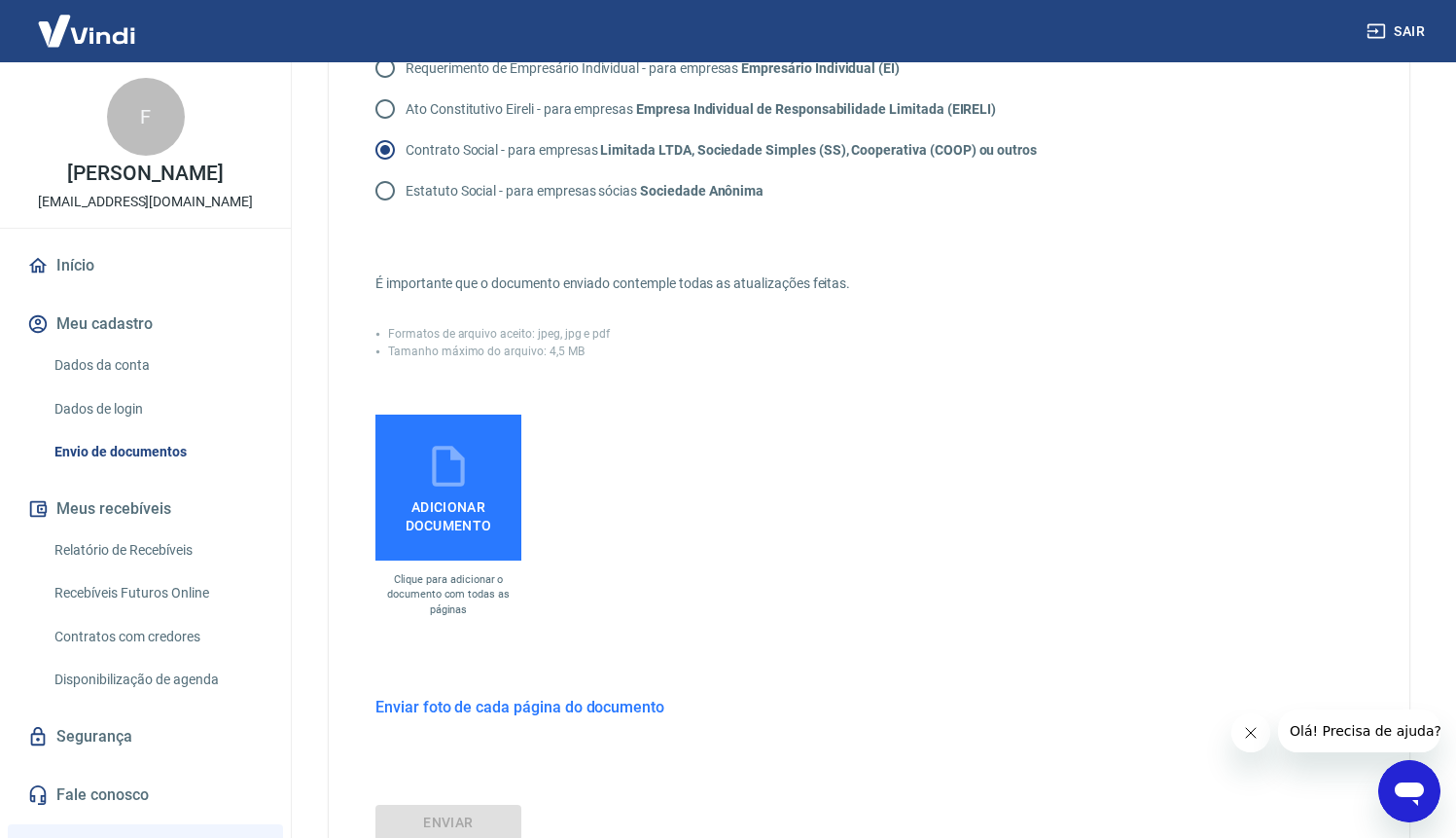
scroll to position [375, 0]
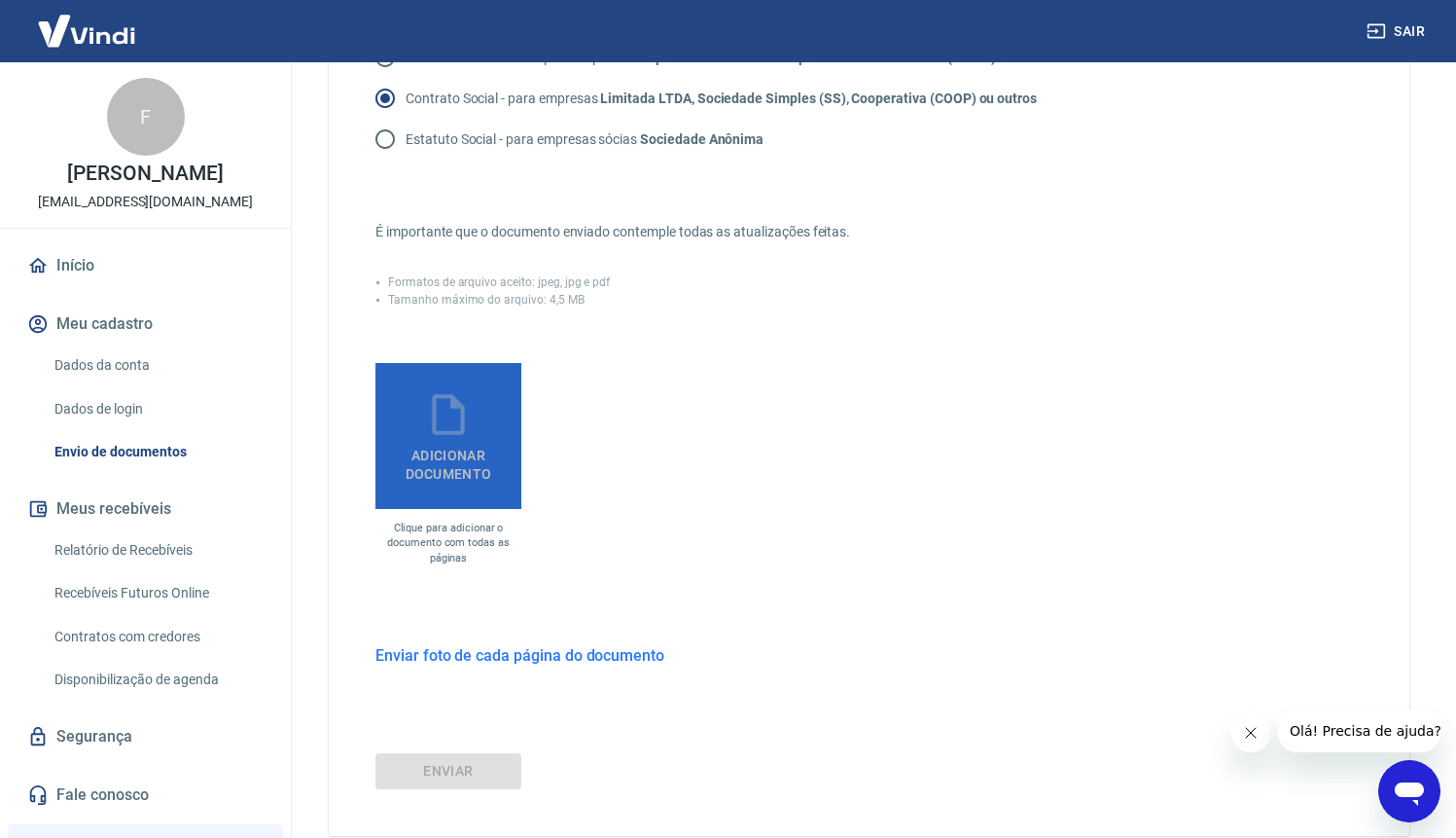
click at [478, 453] on span "Adicionar documento" at bounding box center [448, 460] width 131 height 44
click at [0, 0] on input "Adicionar documento" at bounding box center [0, 0] width 0 height 0
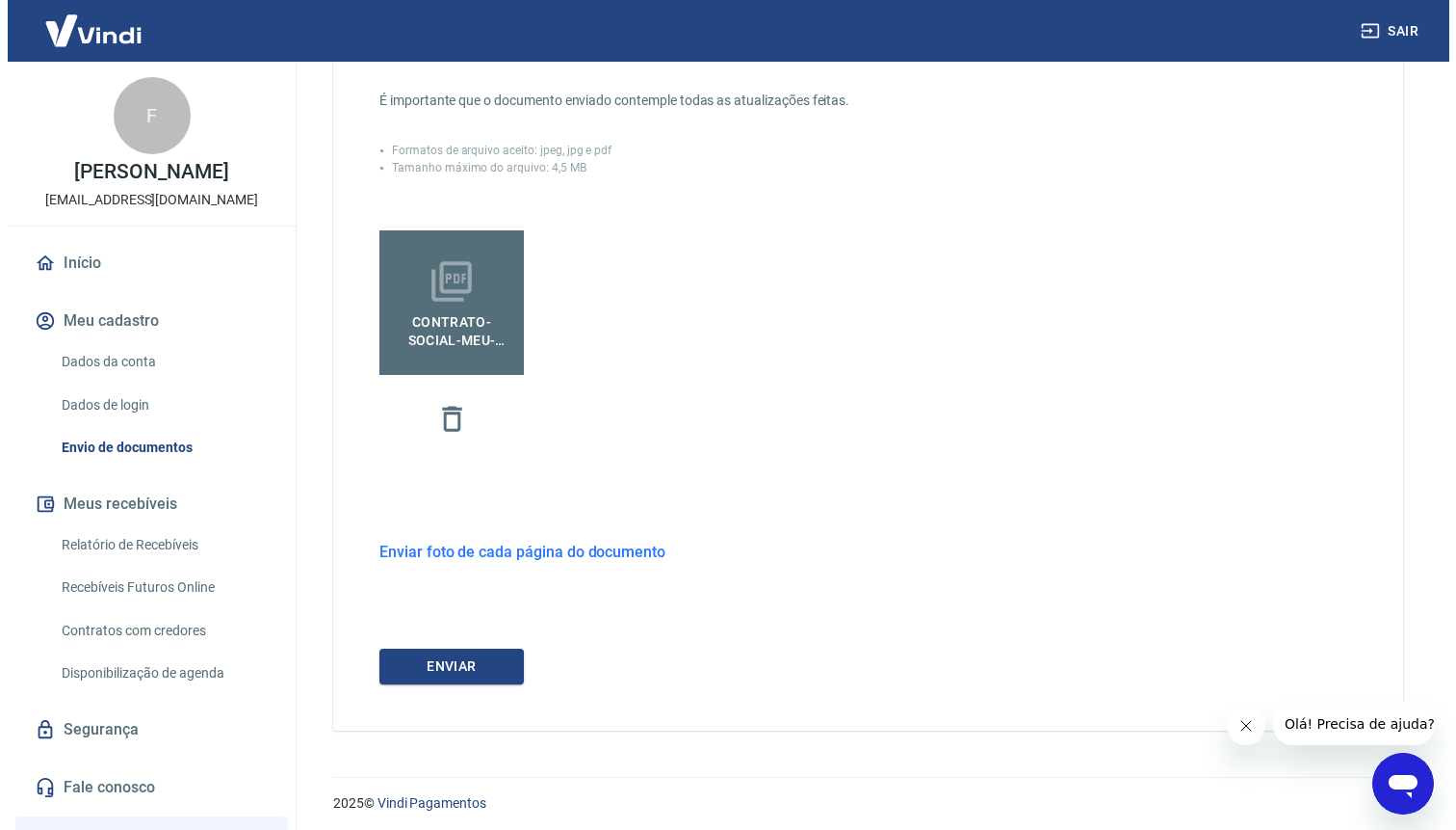
scroll to position [506, 0]
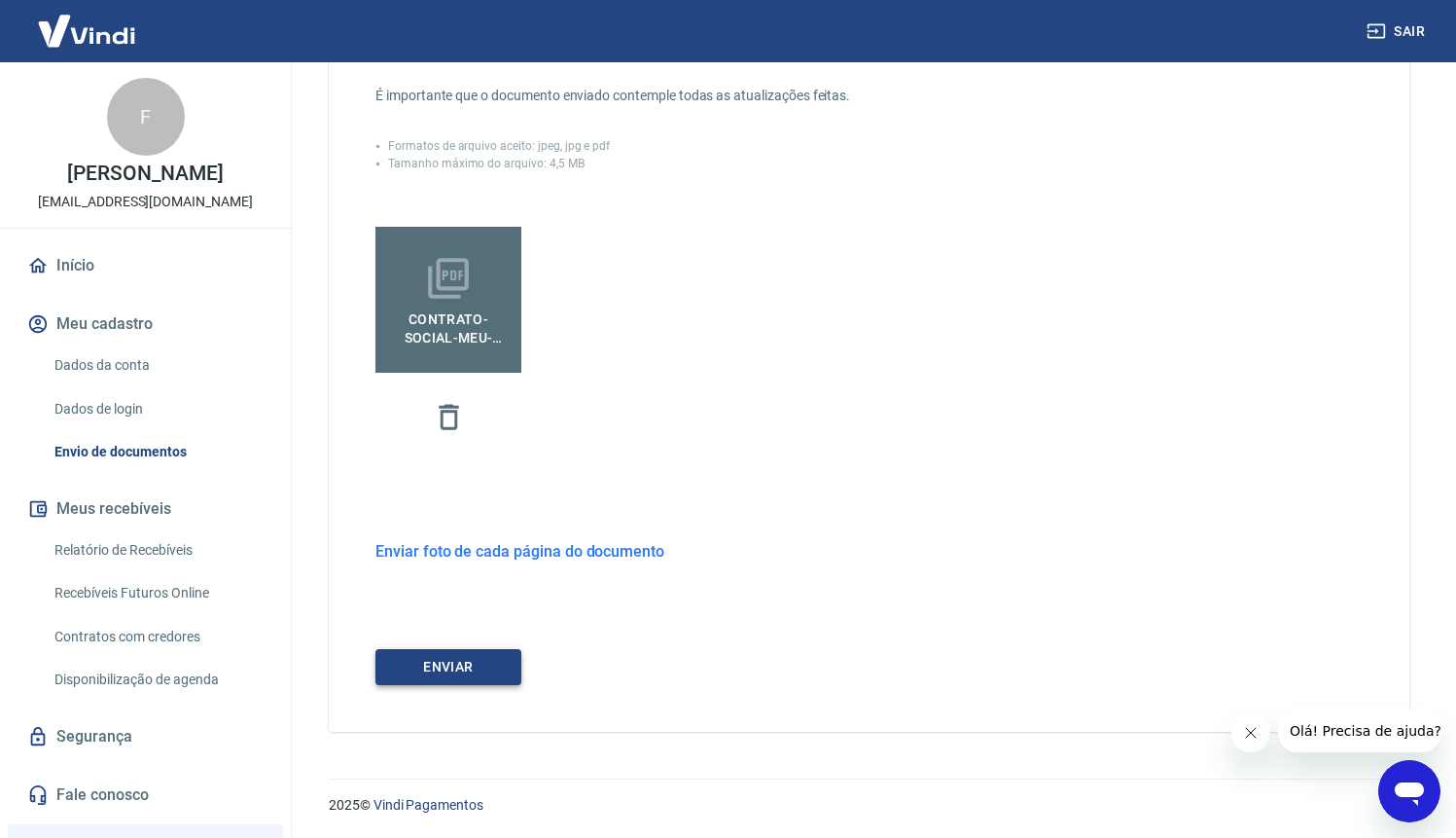
click at [451, 659] on button "ENVIAR" at bounding box center [448, 667] width 146 height 36
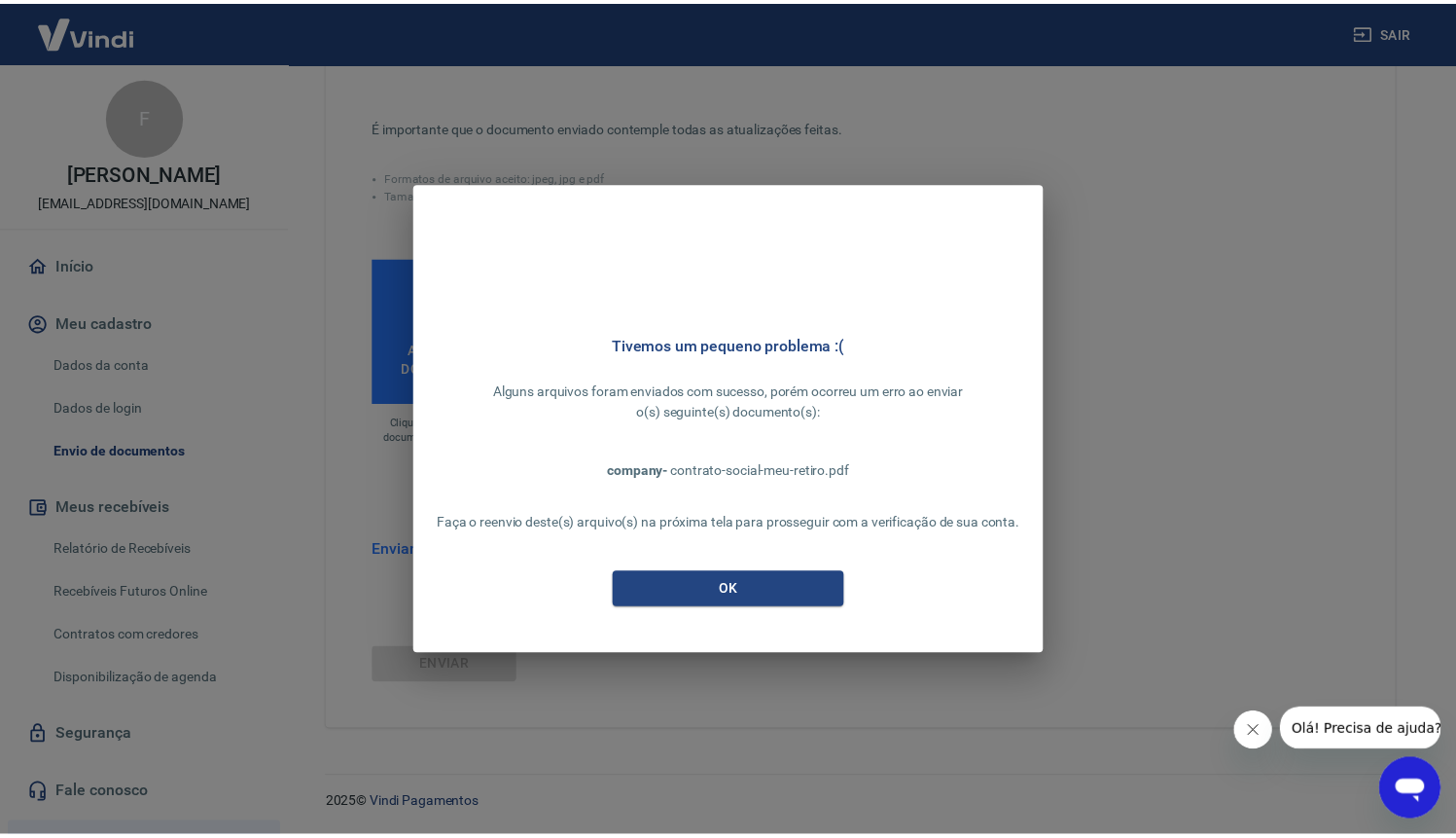
scroll to position [479, 0]
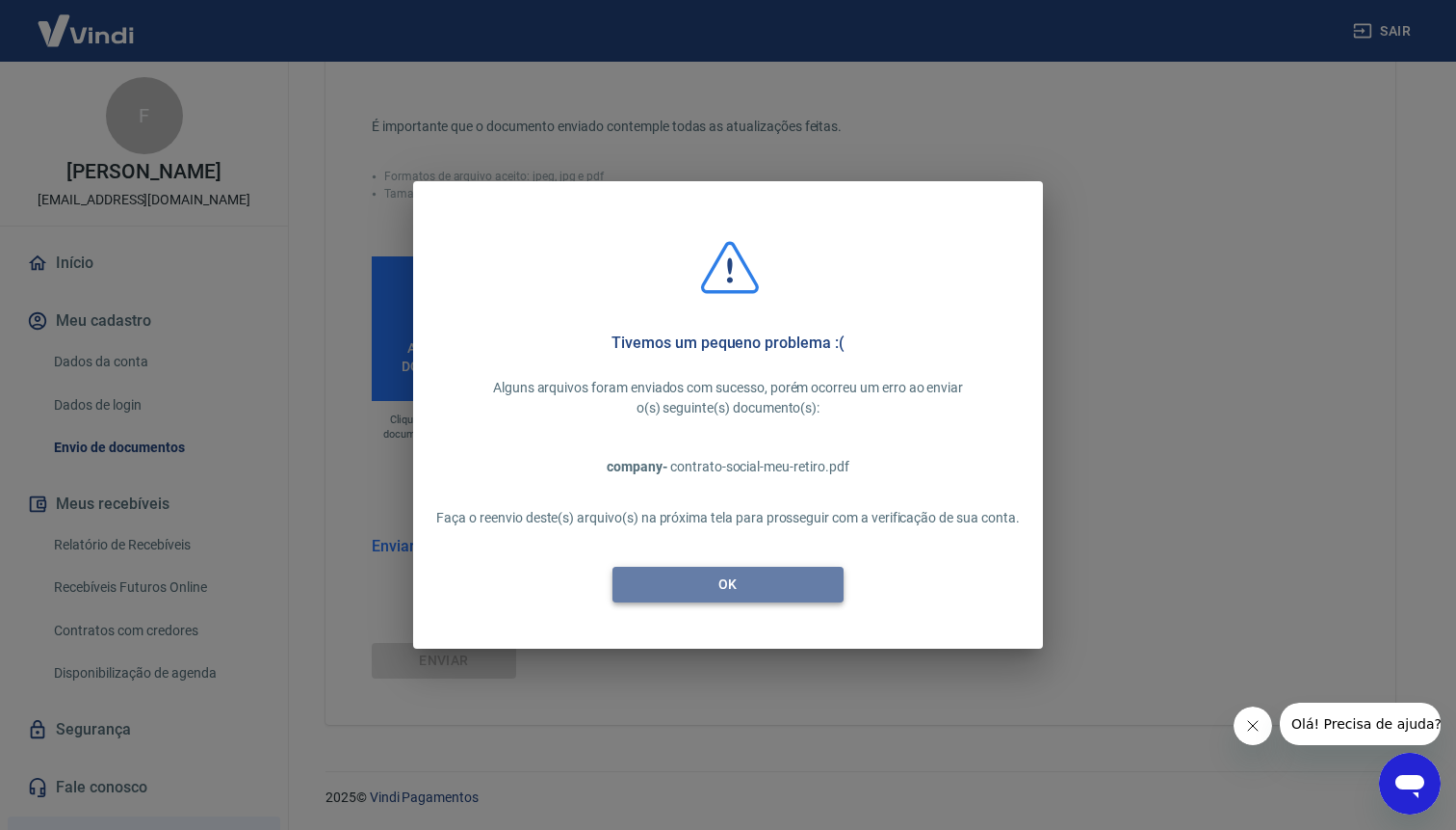
click at [711, 580] on button "OK" at bounding box center [728, 585] width 231 height 36
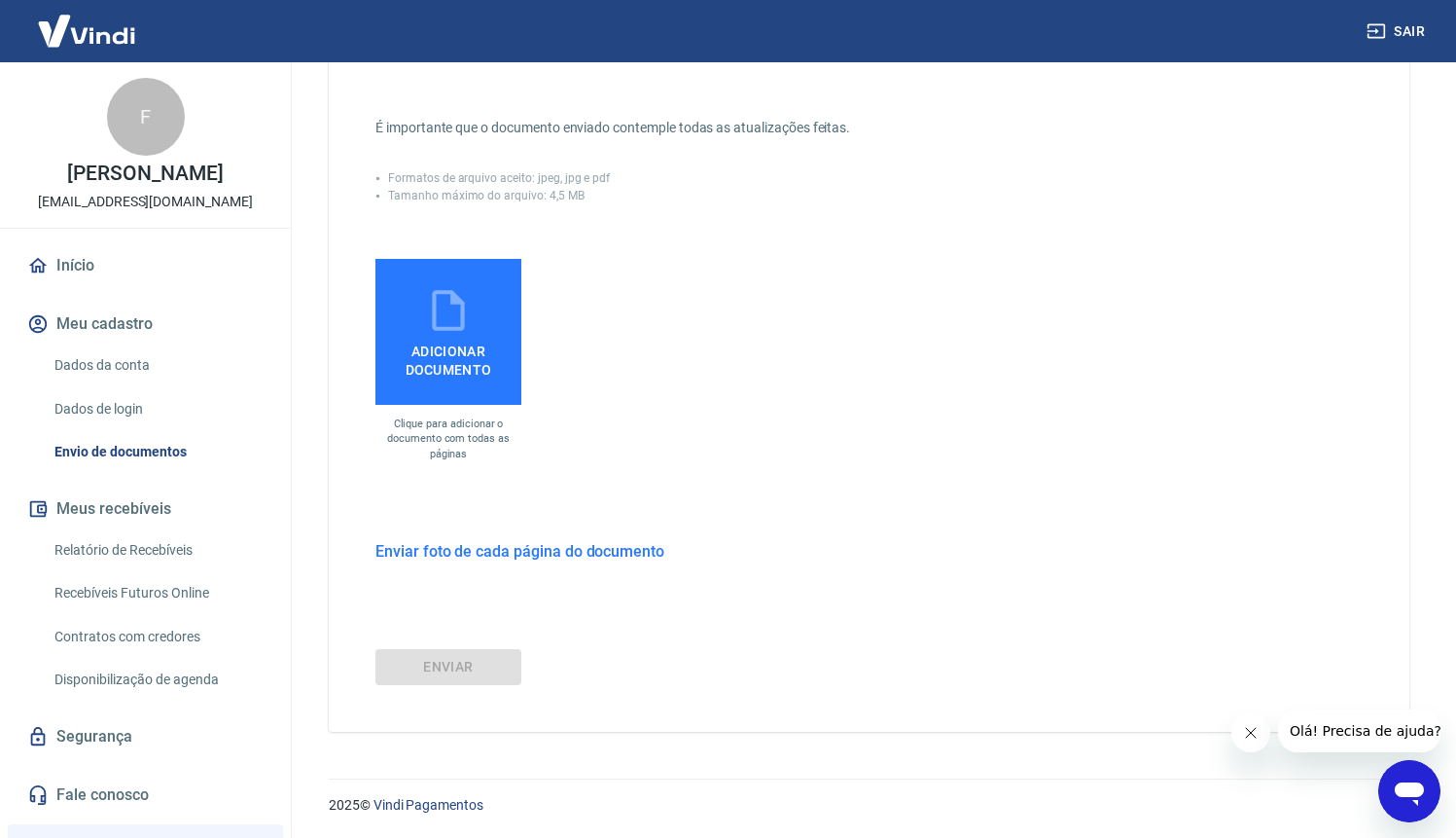
click at [465, 545] on h6 "Enviar foto de cada página do documento" at bounding box center [520, 551] width 289 height 25
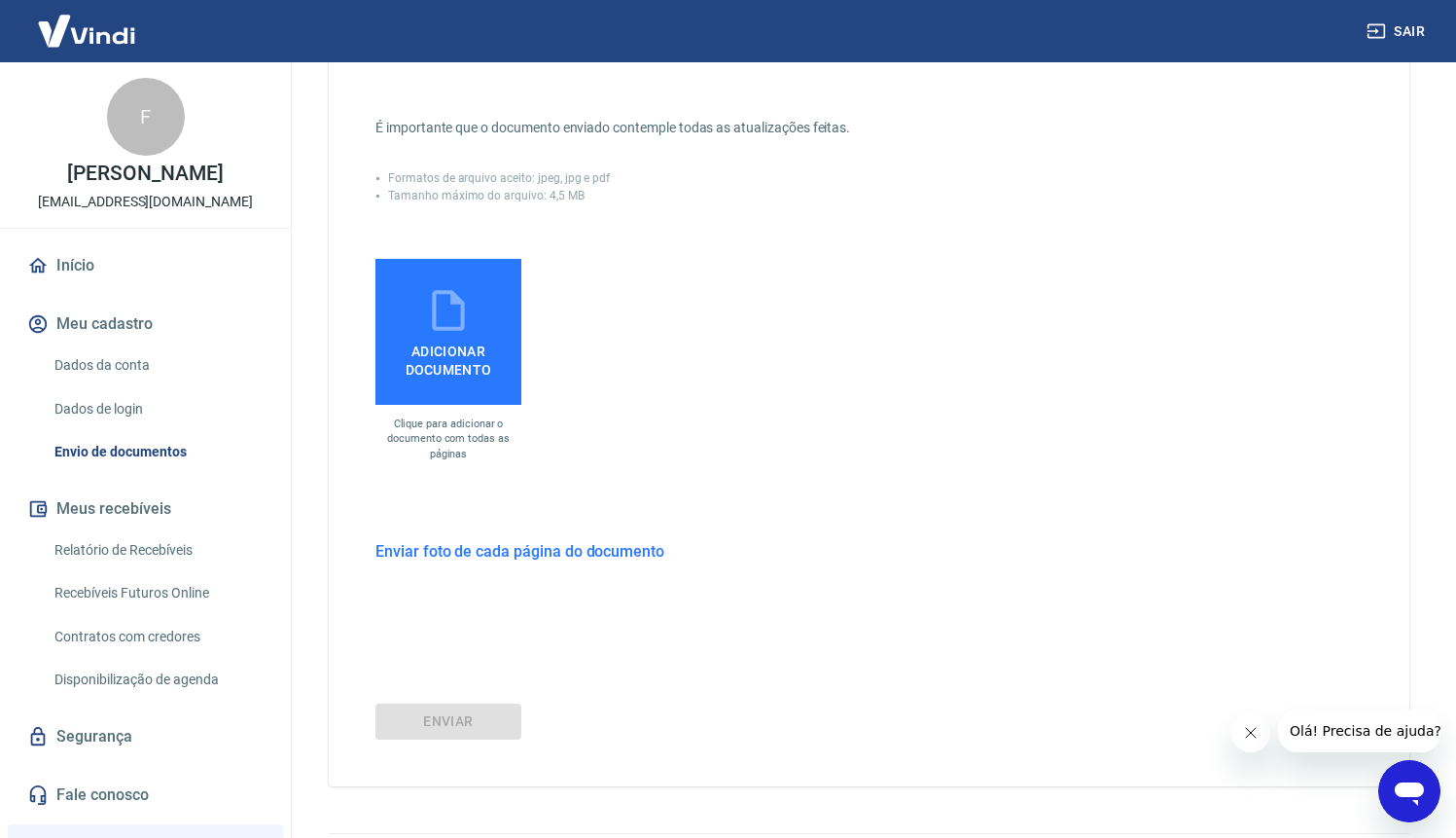
click at [550, 545] on h6 "Enviar foto de cada página do documento" at bounding box center [520, 551] width 289 height 25
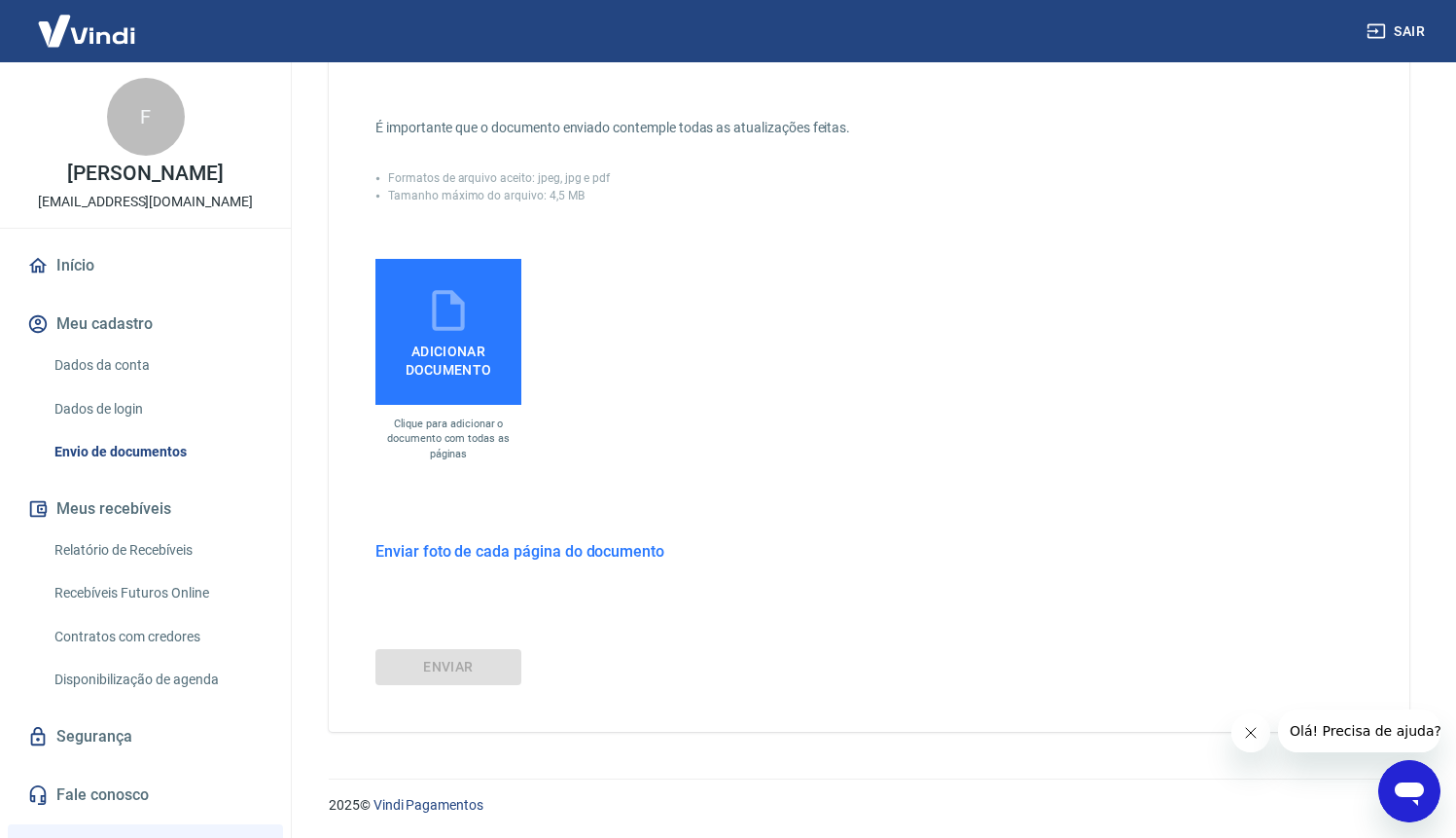
click at [560, 549] on h6 "Enviar foto de cada página do documento" at bounding box center [520, 551] width 289 height 25
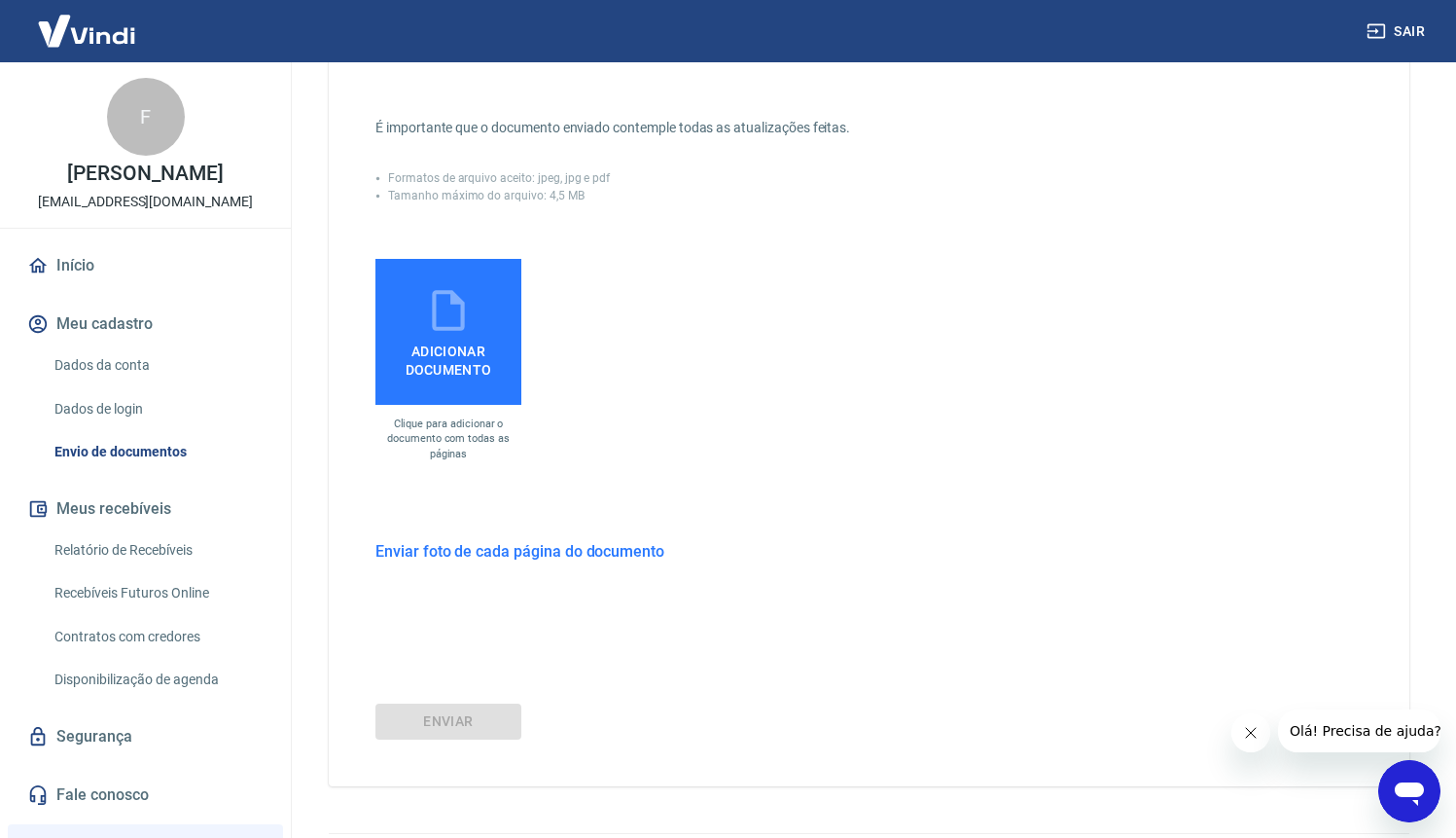
click at [560, 549] on h6 "Enviar foto de cada página do documento" at bounding box center [520, 551] width 289 height 25
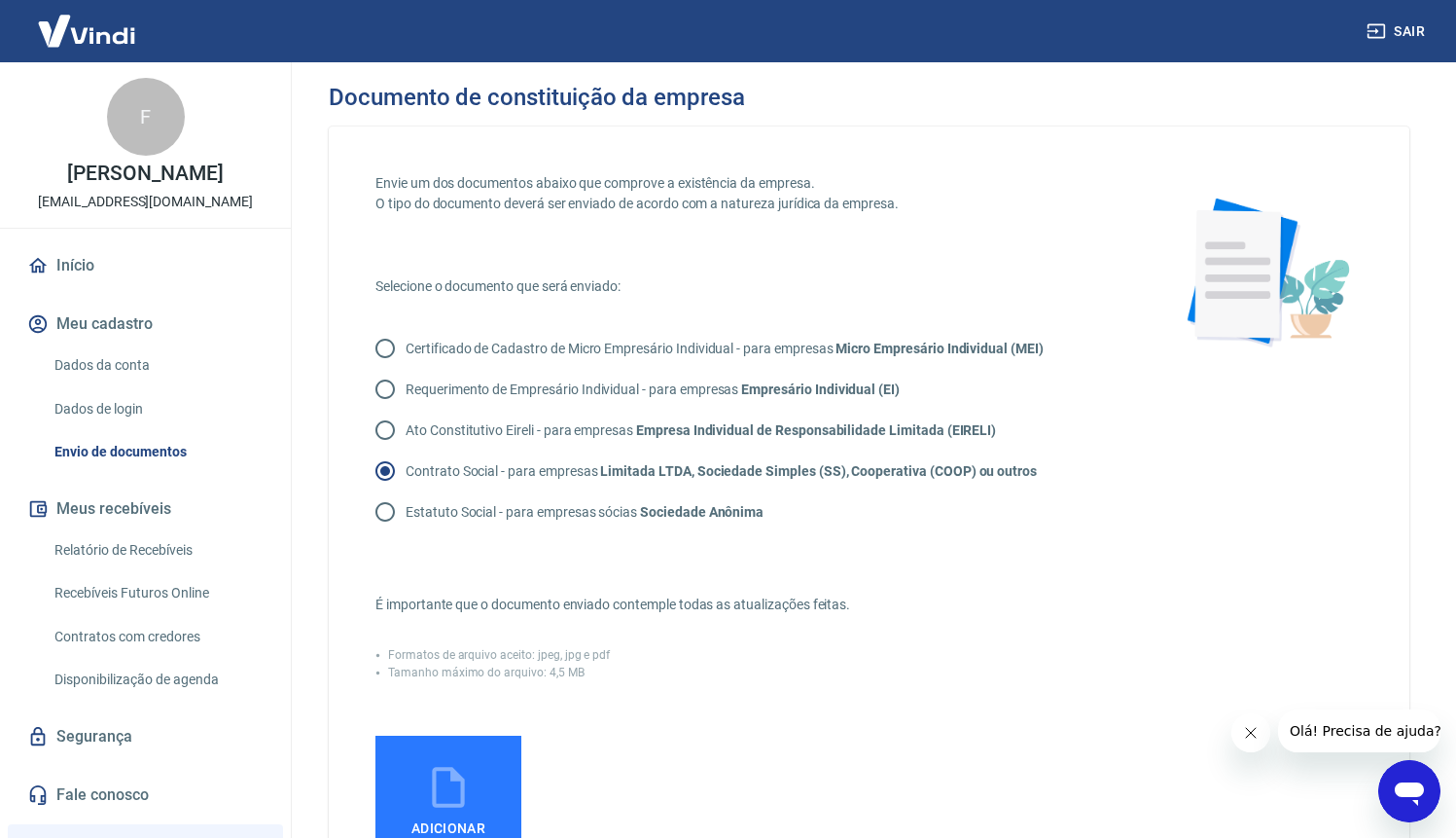
scroll to position [0, 0]
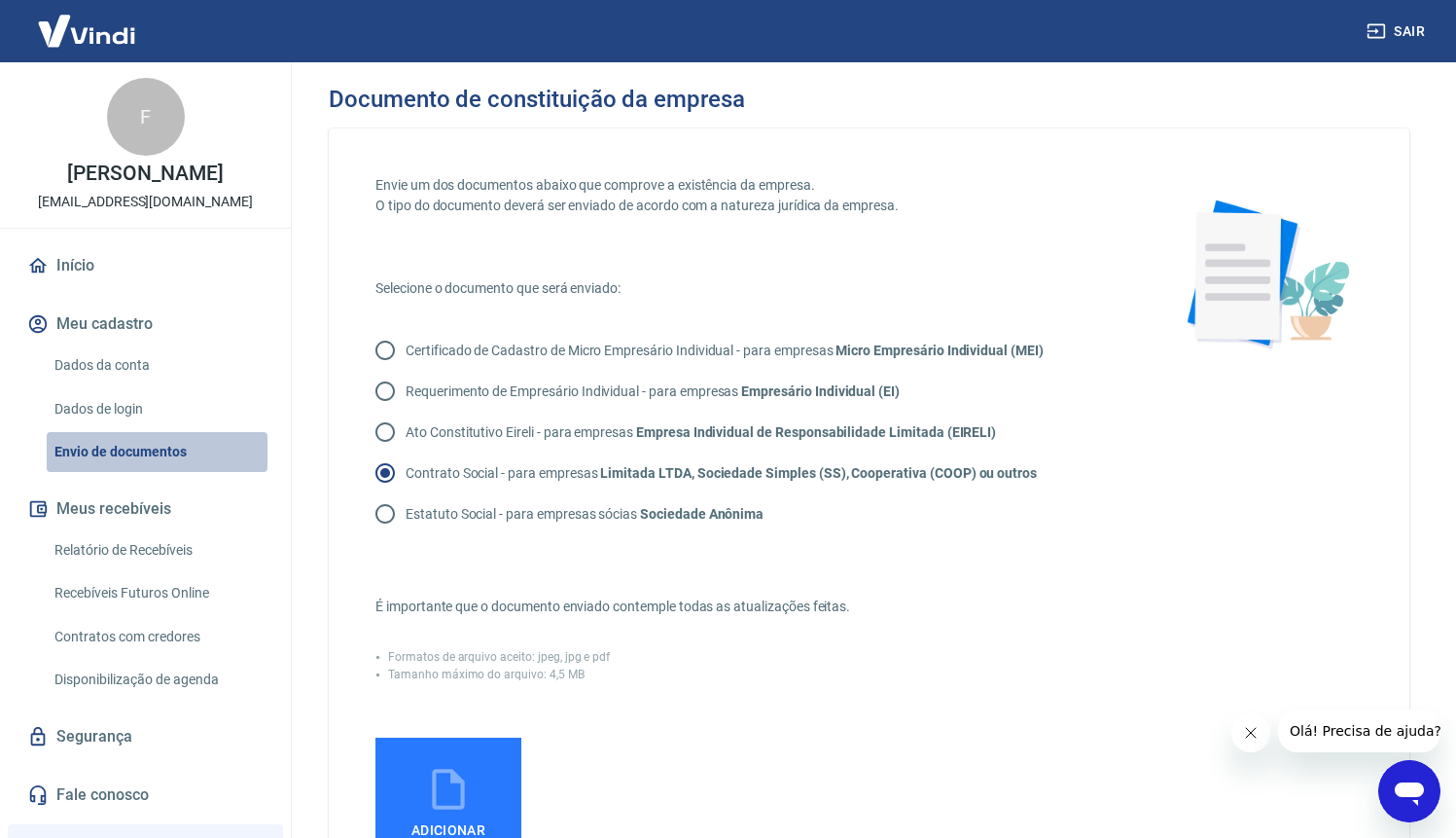
click at [194, 439] on link "Envio de documentos" at bounding box center [156, 451] width 221 height 40
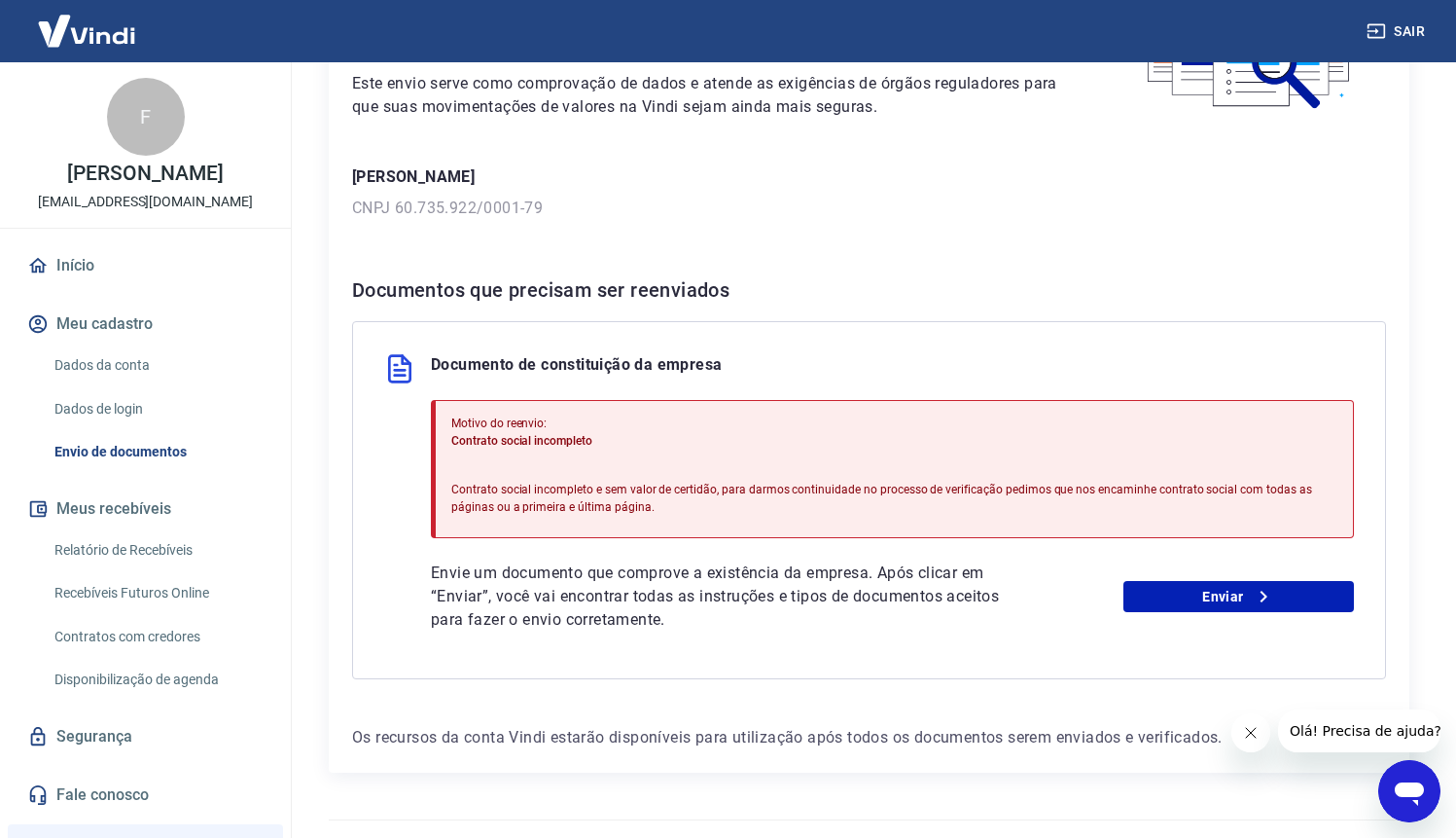
scroll to position [239, 0]
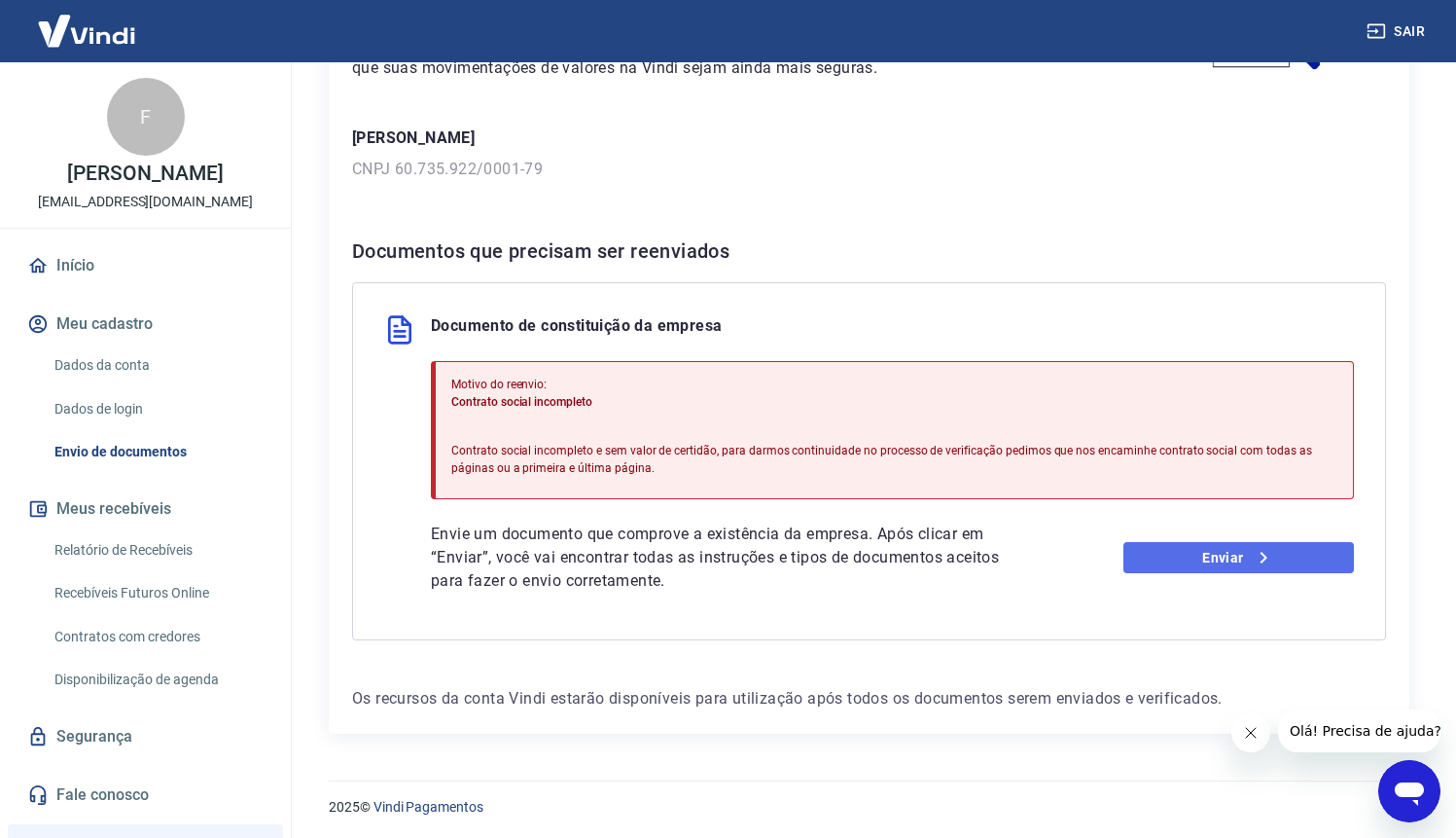
click at [1203, 554] on link "Enviar" at bounding box center [1238, 558] width 230 height 31
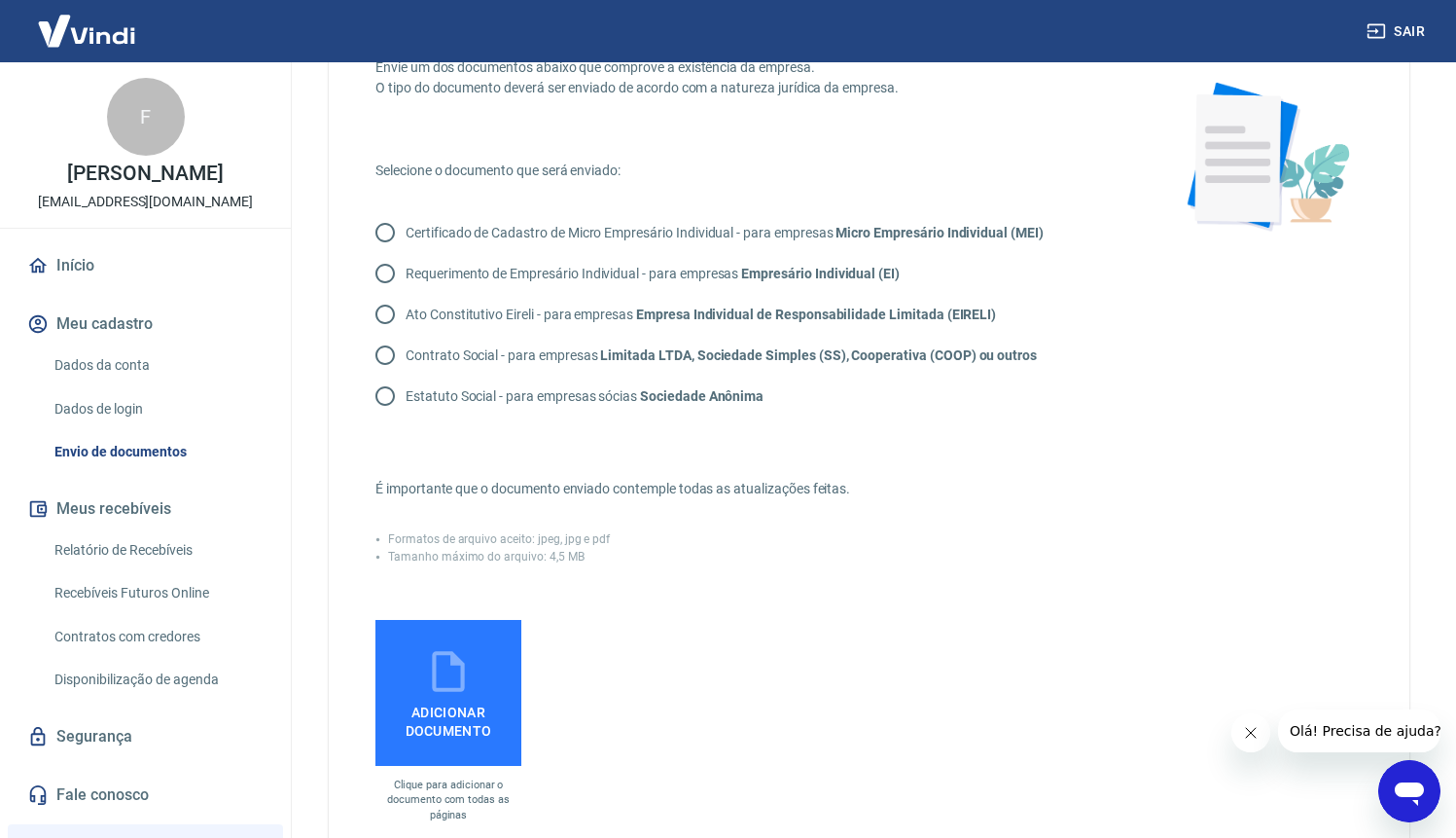
scroll to position [127, 0]
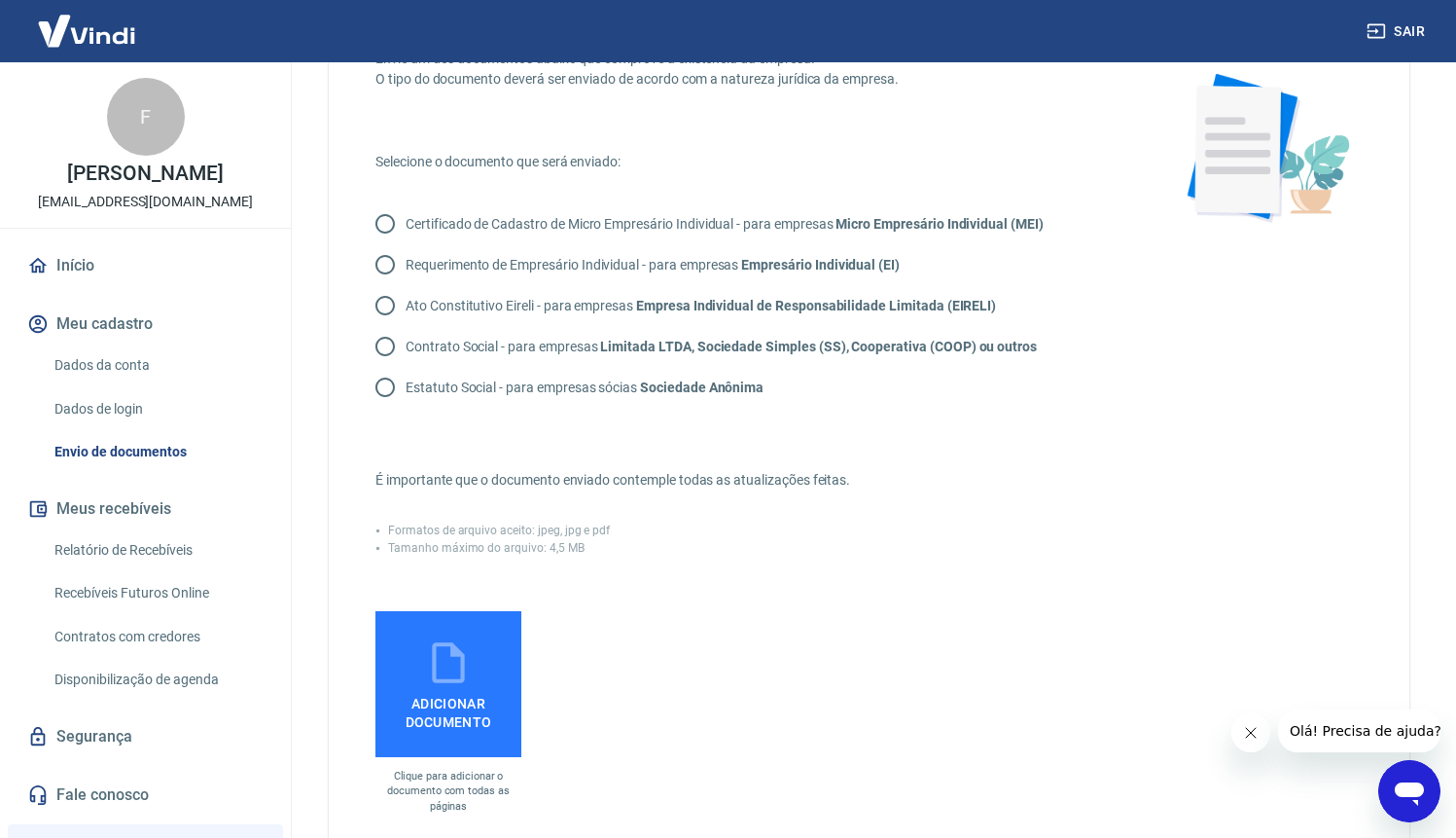
click at [709, 298] on strong "Empresa Individual de Responsabilidade Limitada (EIRELI)" at bounding box center [816, 306] width 360 height 16
click at [405, 298] on input "Ato Constitutivo Eireli - para empresas Empresa Individual de Responsabilidade …" at bounding box center [385, 306] width 41 height 41
radio input "true"
click at [689, 331] on label "Contrato Social - para empresas Limitada LTDA, Sociedade Simples (SS), Cooperat…" at bounding box center [700, 346] width 671 height 41
click at [405, 331] on input "Contrato Social - para empresas Limitada LTDA, Sociedade Simples (SS), Cooperat…" at bounding box center [385, 346] width 41 height 41
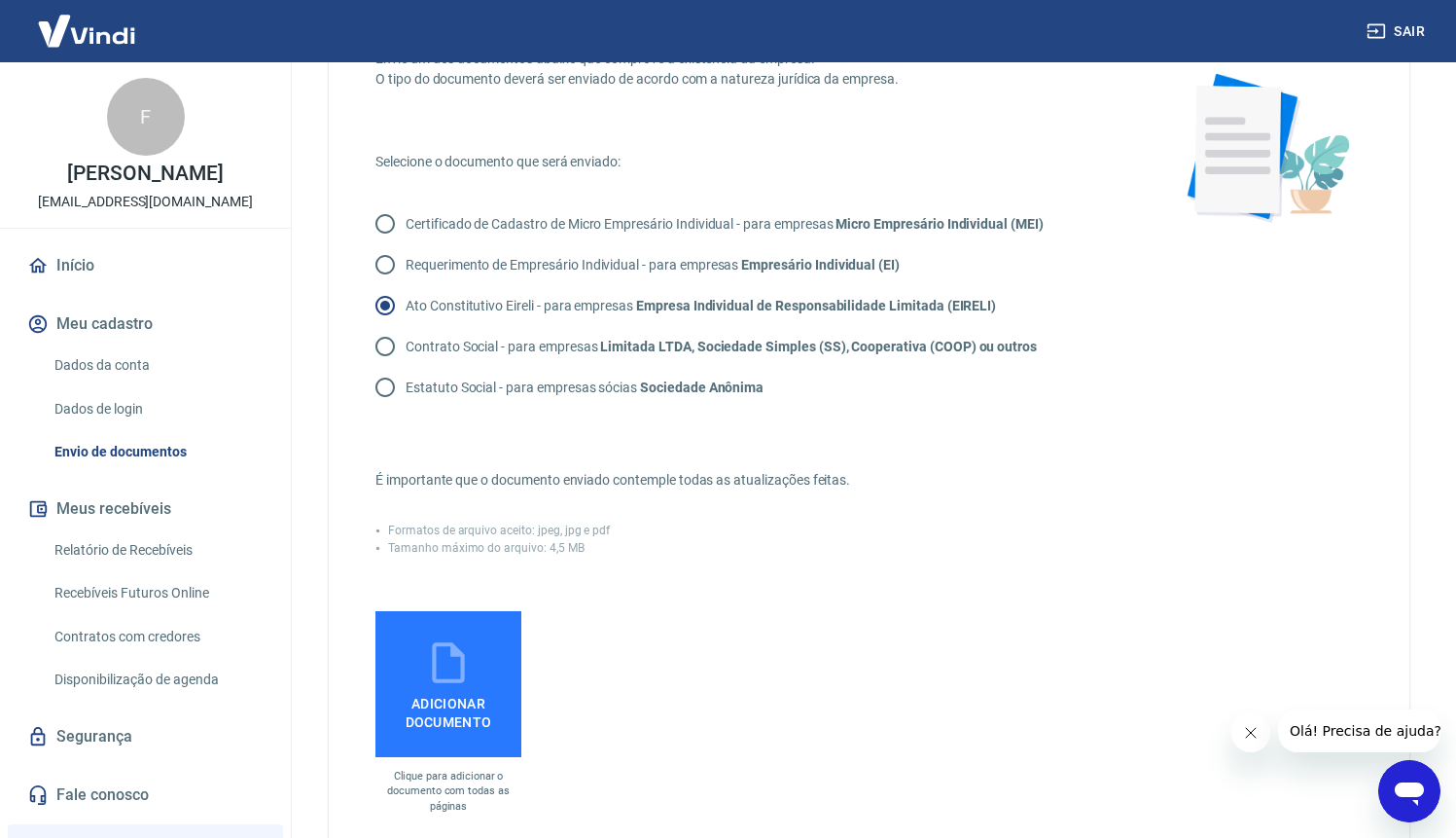
radio input "true"
click at [479, 624] on label "Adicionar documento" at bounding box center [448, 684] width 146 height 146
click at [0, 0] on input "Adicionar documento" at bounding box center [0, 0] width 0 height 0
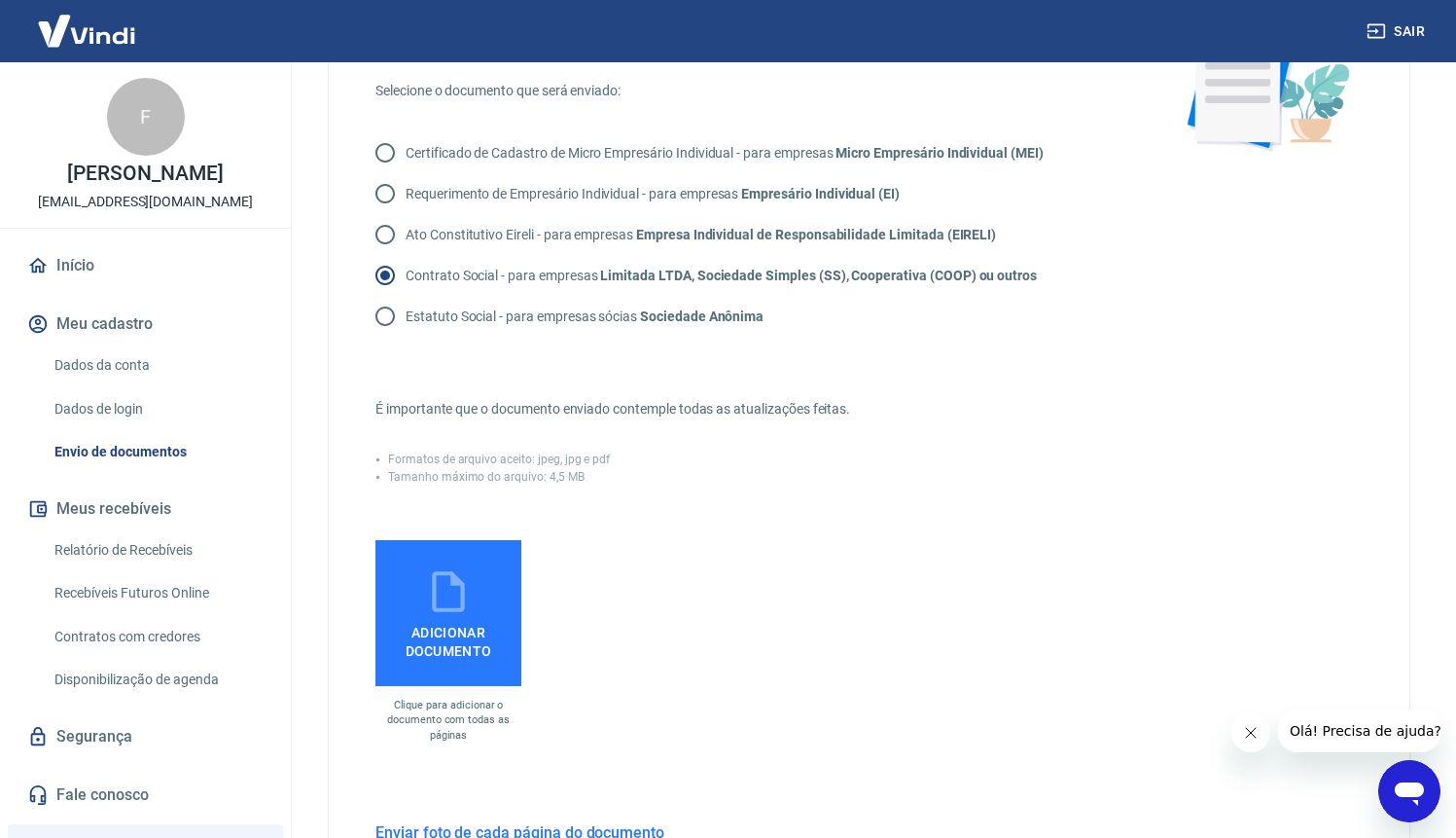
scroll to position [238, 0]
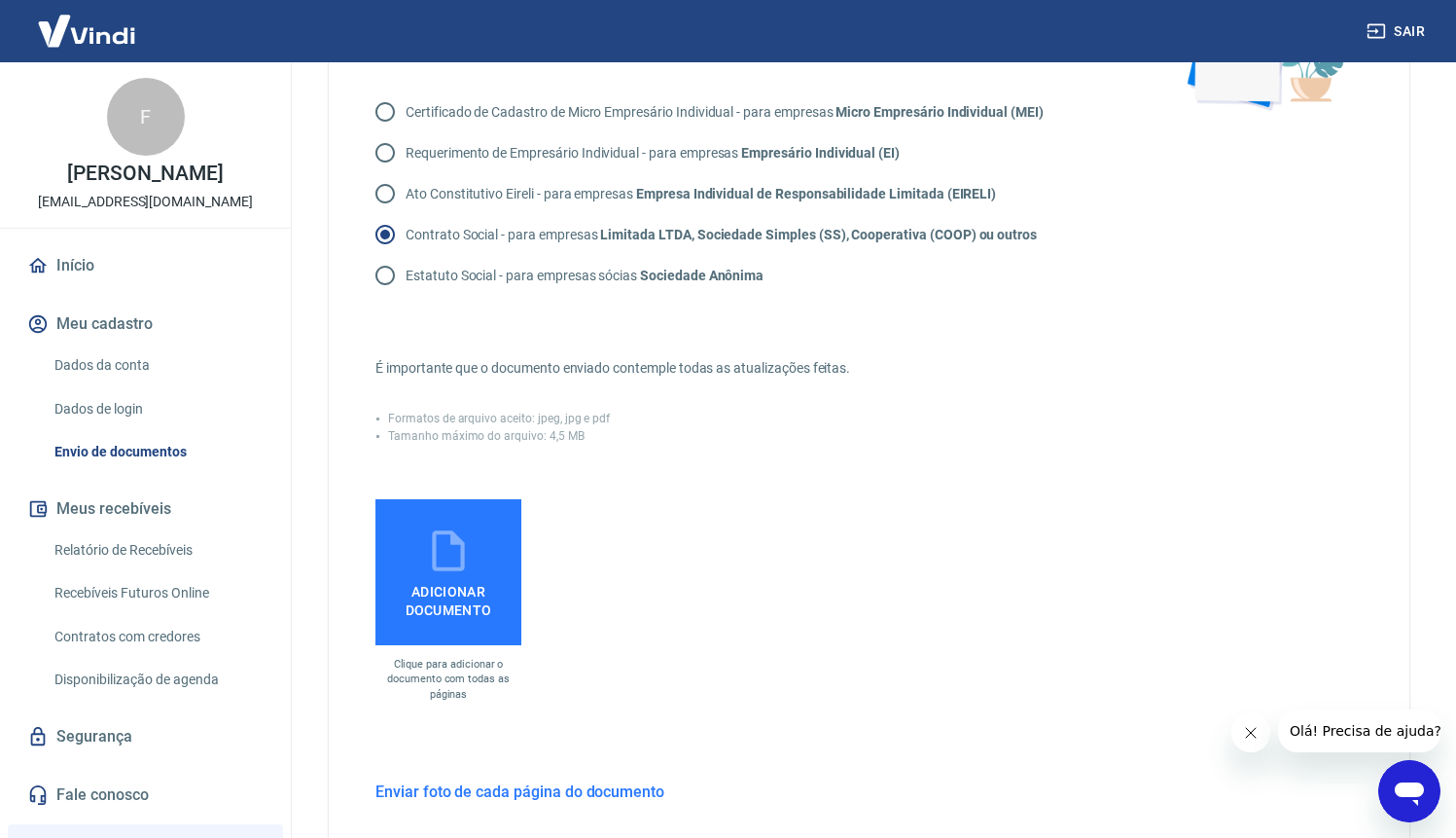
click at [457, 551] on icon at bounding box center [447, 550] width 48 height 48
click at [0, 0] on input "Adicionar documento" at bounding box center [0, 0] width 0 height 0
click at [419, 592] on span "Adicionar documento" at bounding box center [448, 597] width 131 height 44
click at [0, 0] on input "Adicionar documento" at bounding box center [0, 0] width 0 height 0
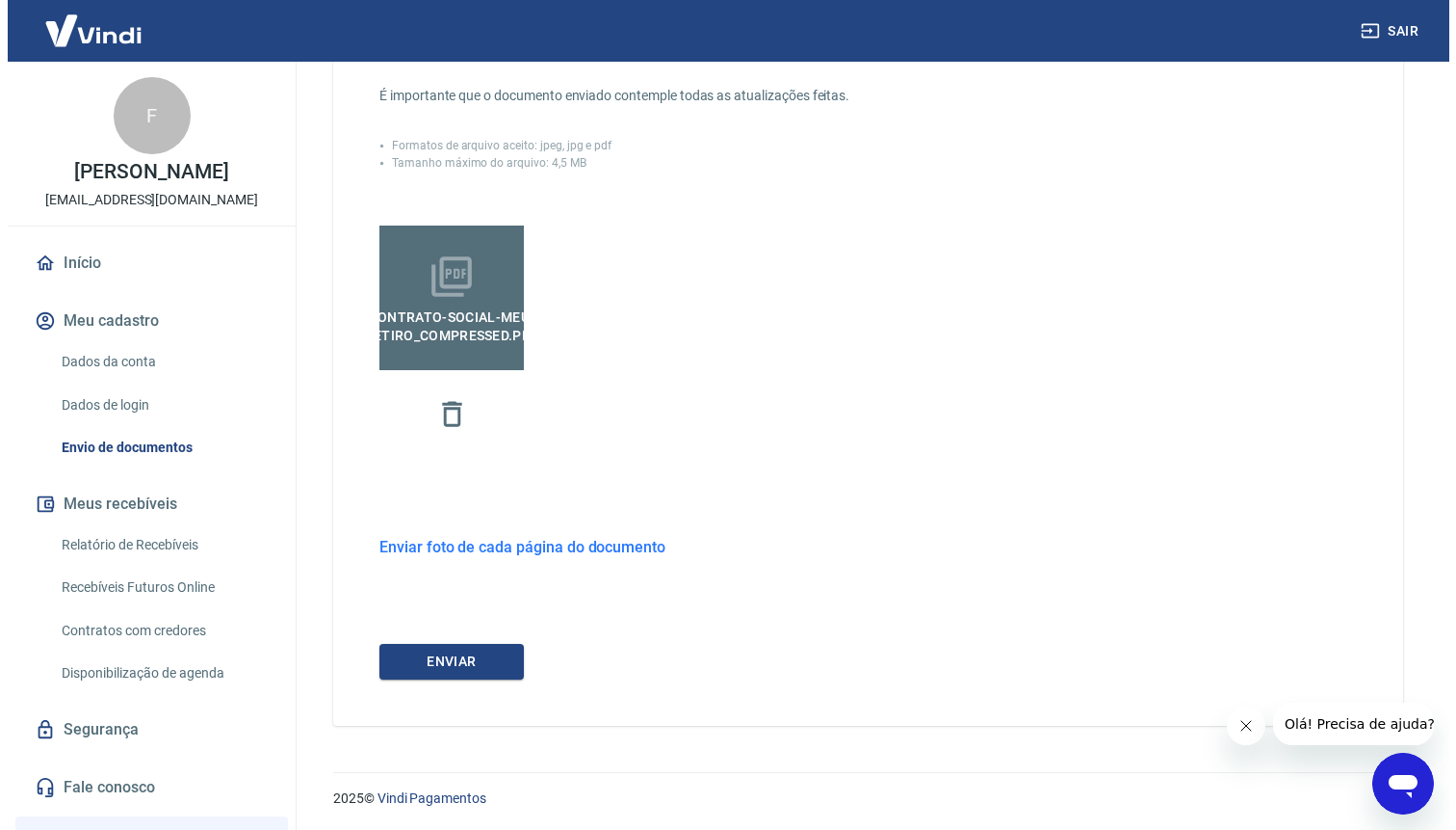
scroll to position [506, 0]
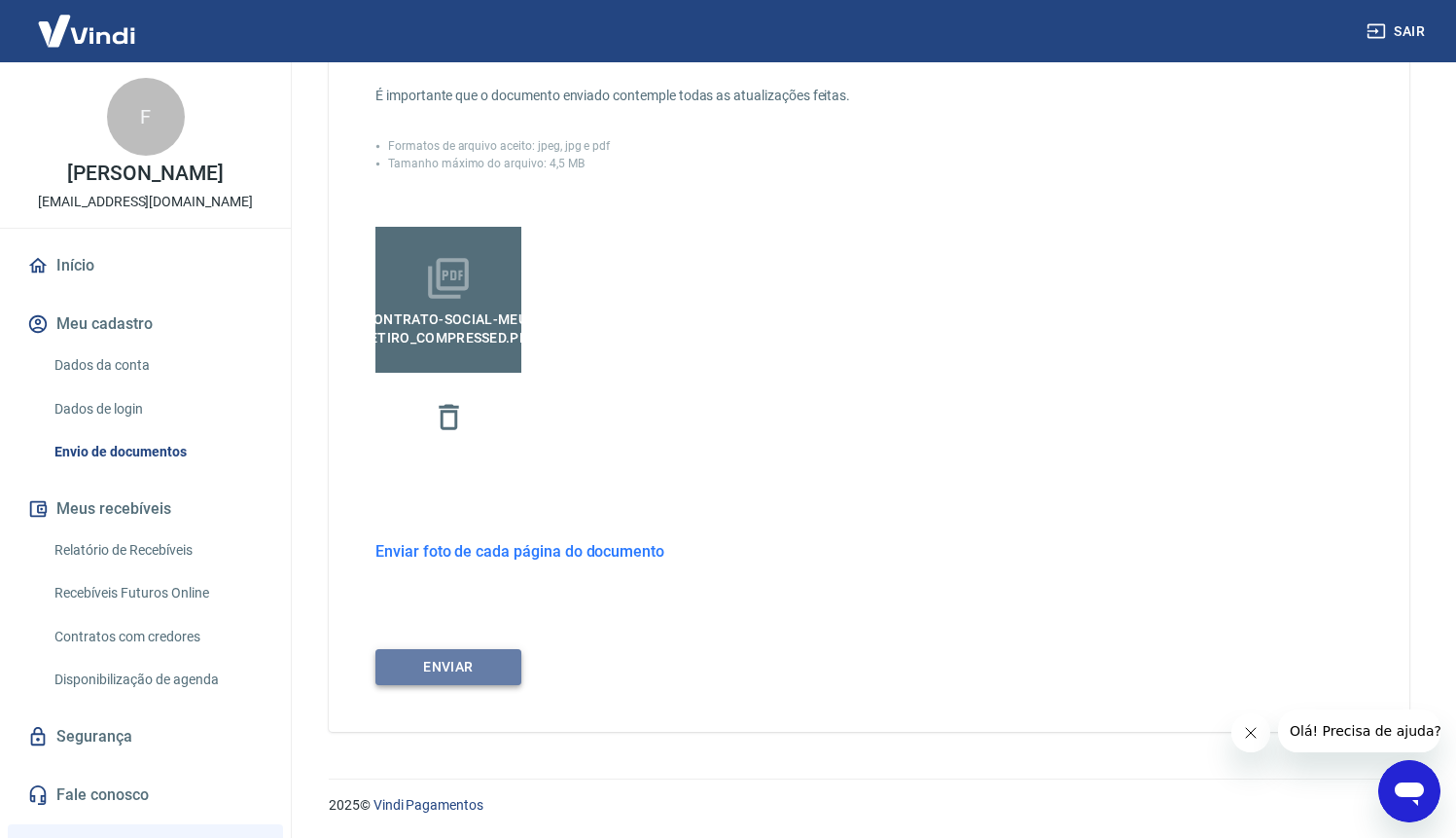
click at [507, 658] on button "ENVIAR" at bounding box center [448, 667] width 146 height 36
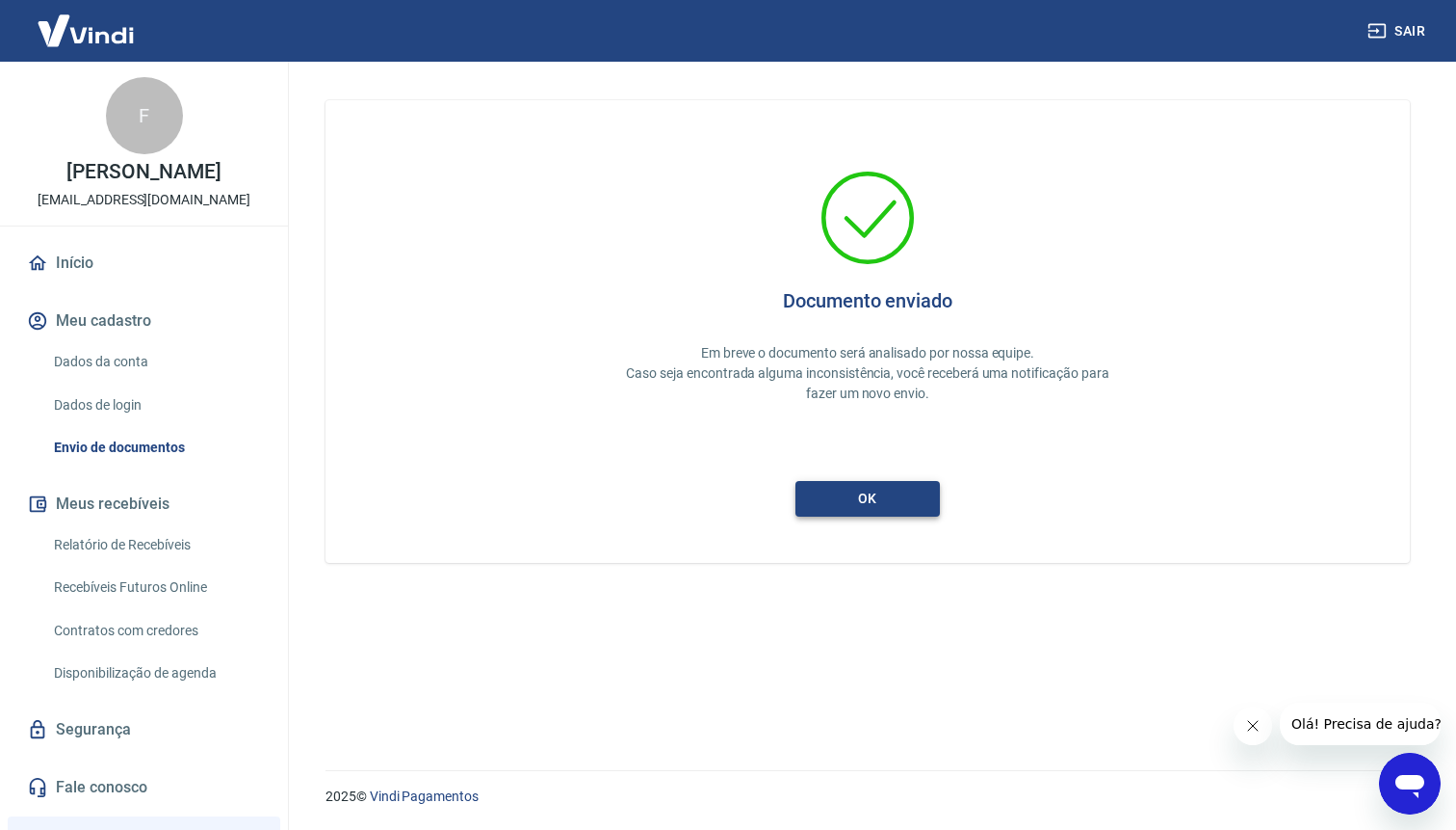
click at [905, 506] on button "ok" at bounding box center [868, 499] width 144 height 36
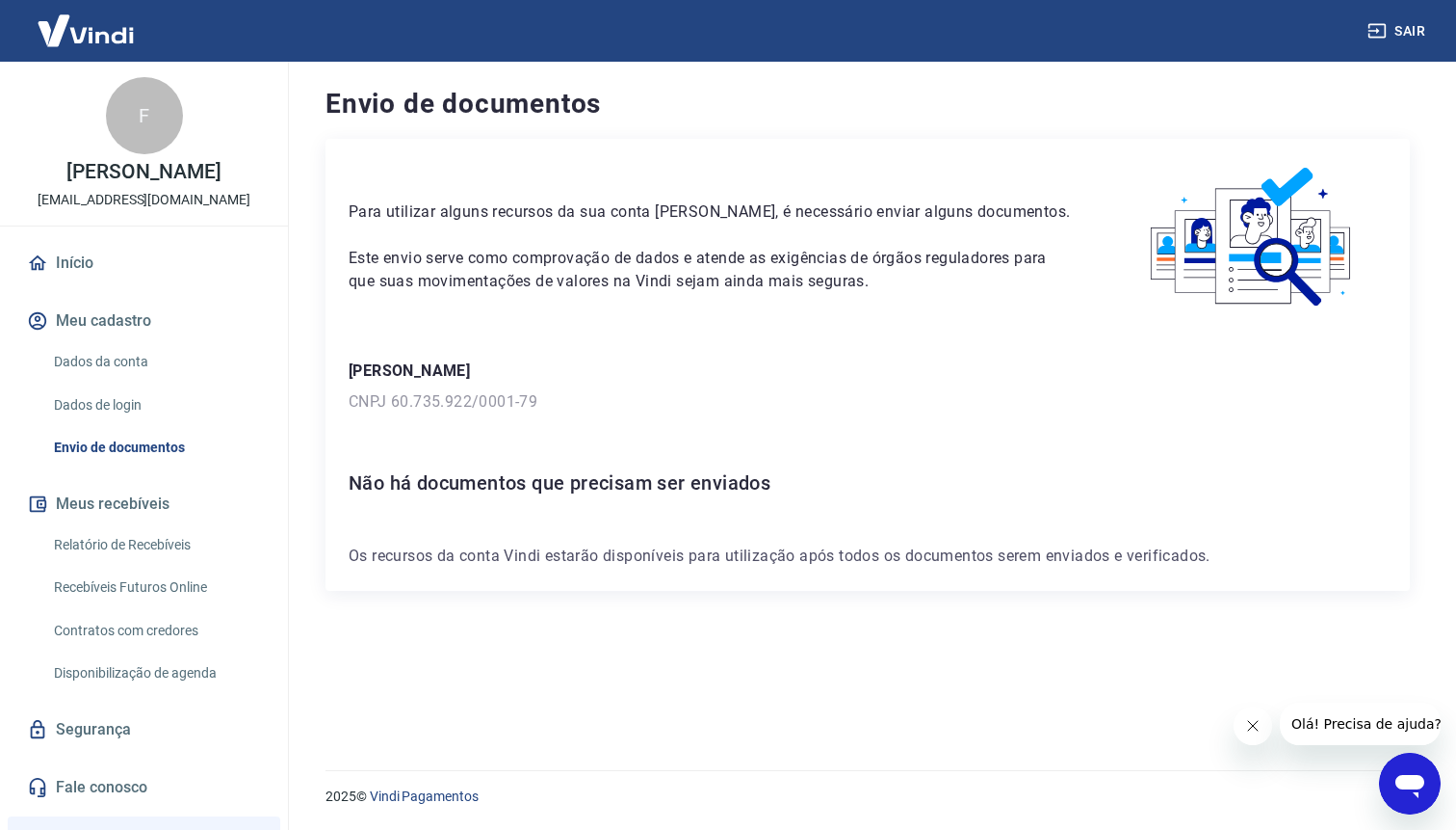
click at [411, 584] on div "Para utilizar alguns recursos da sua conta [PERSON_NAME], é necessário enviar a…" at bounding box center [868, 364] width 1085 height 452
click at [170, 453] on link "Envio de documentos" at bounding box center [155, 447] width 219 height 40
click at [146, 348] on link "Dados da conta" at bounding box center [155, 361] width 219 height 40
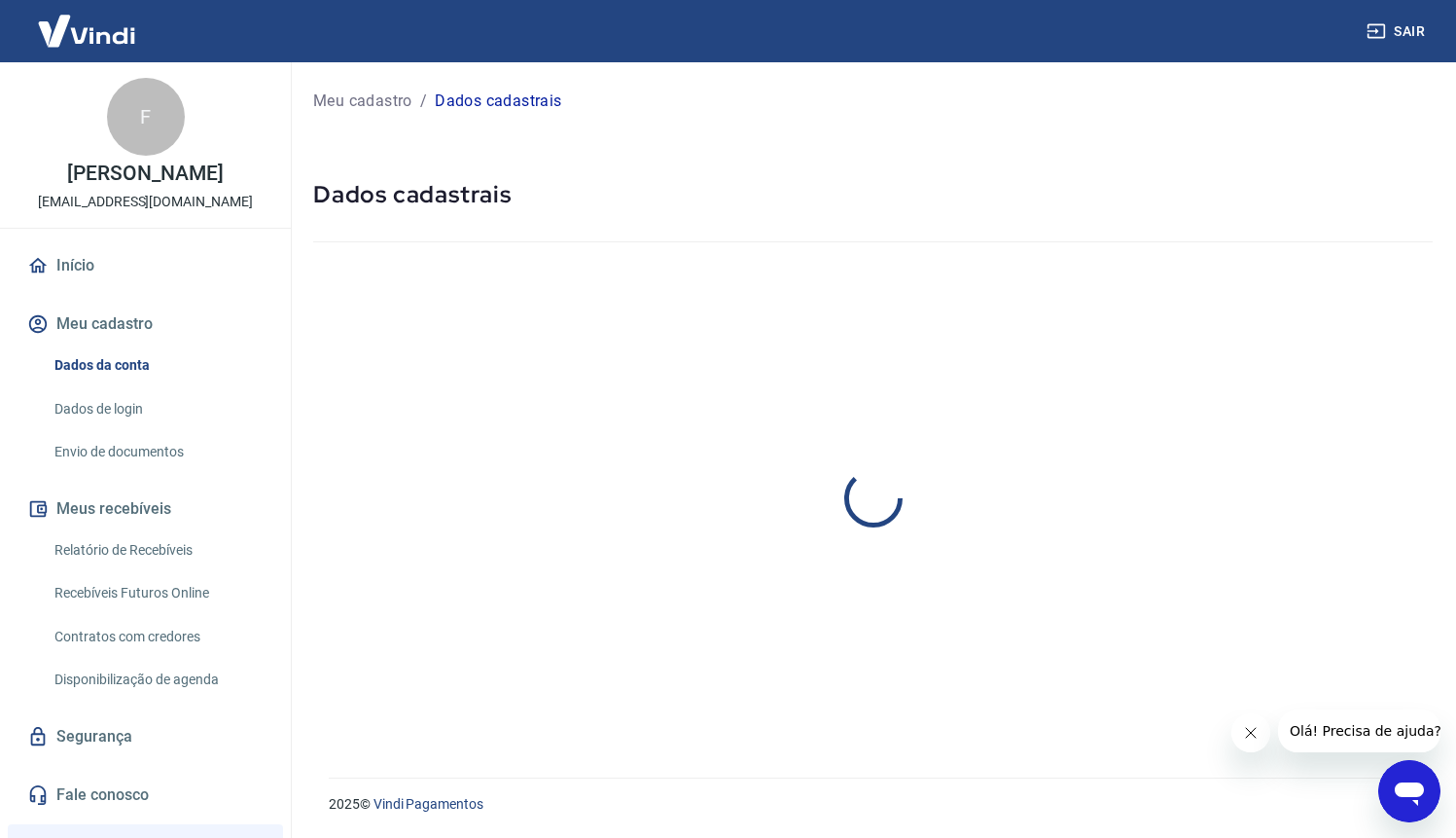
select select "SP"
select select "business"
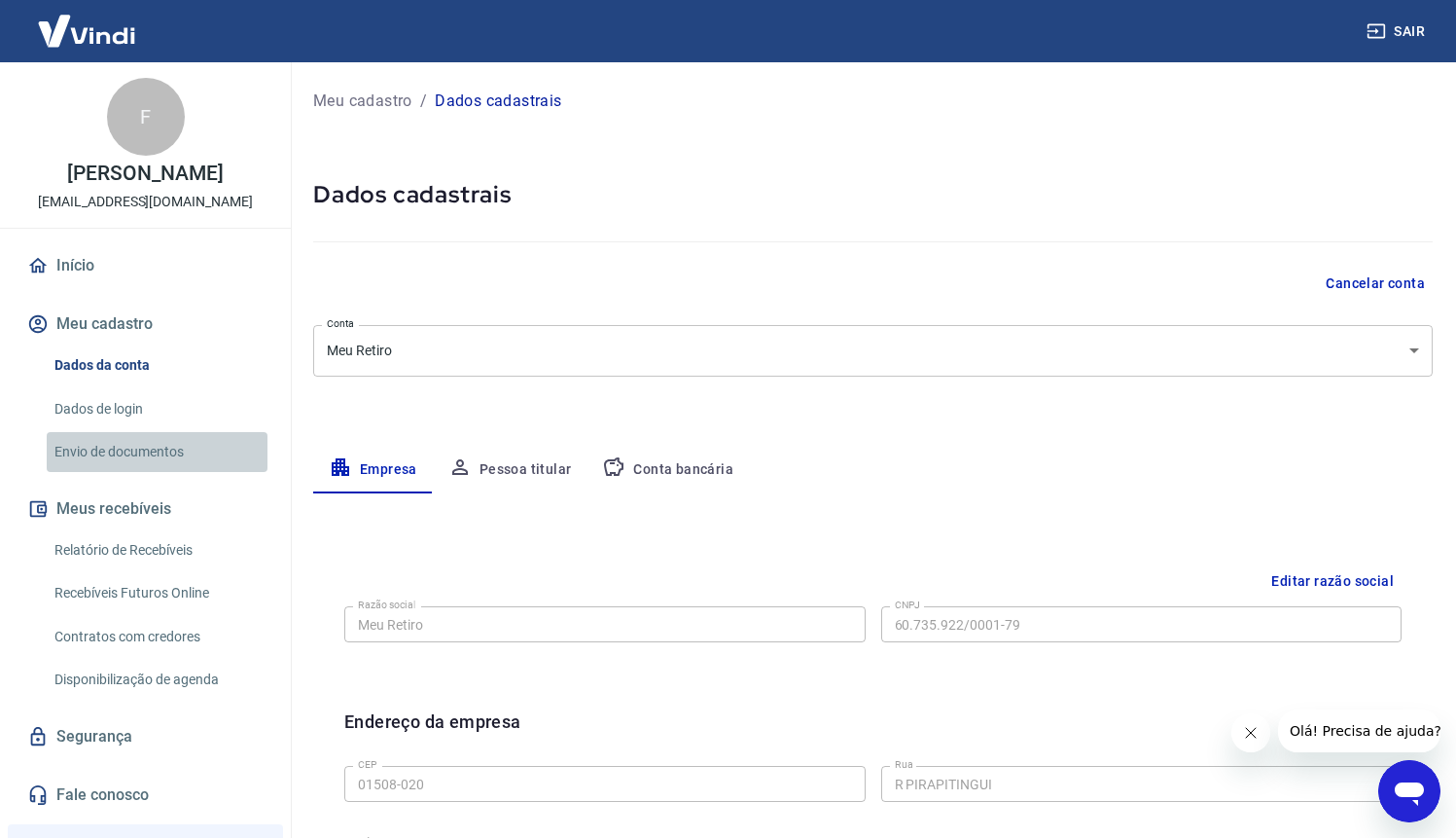
click at [163, 453] on link "Envio de documentos" at bounding box center [156, 451] width 221 height 40
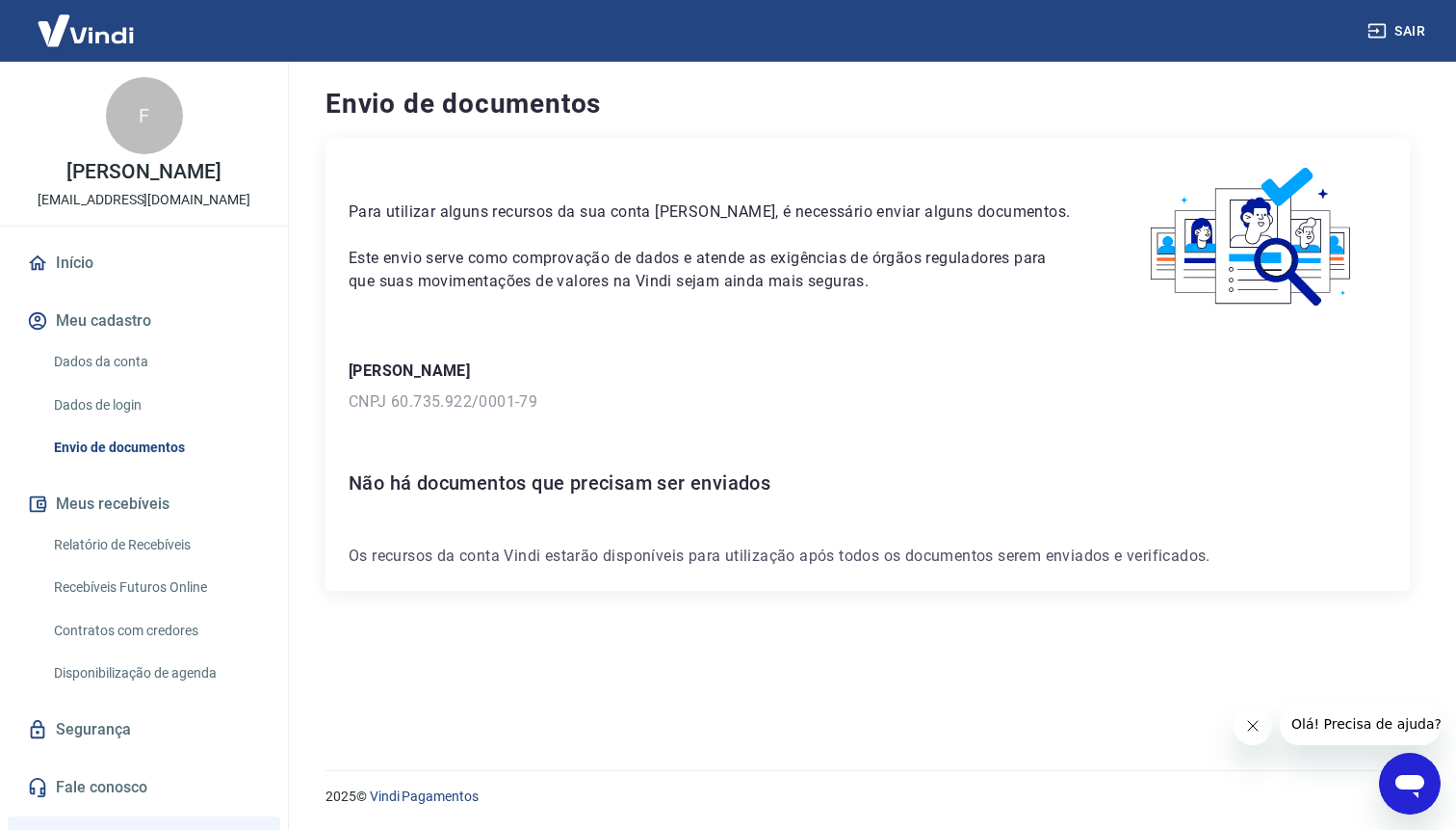
click at [142, 275] on link "Início" at bounding box center [144, 263] width 242 height 43
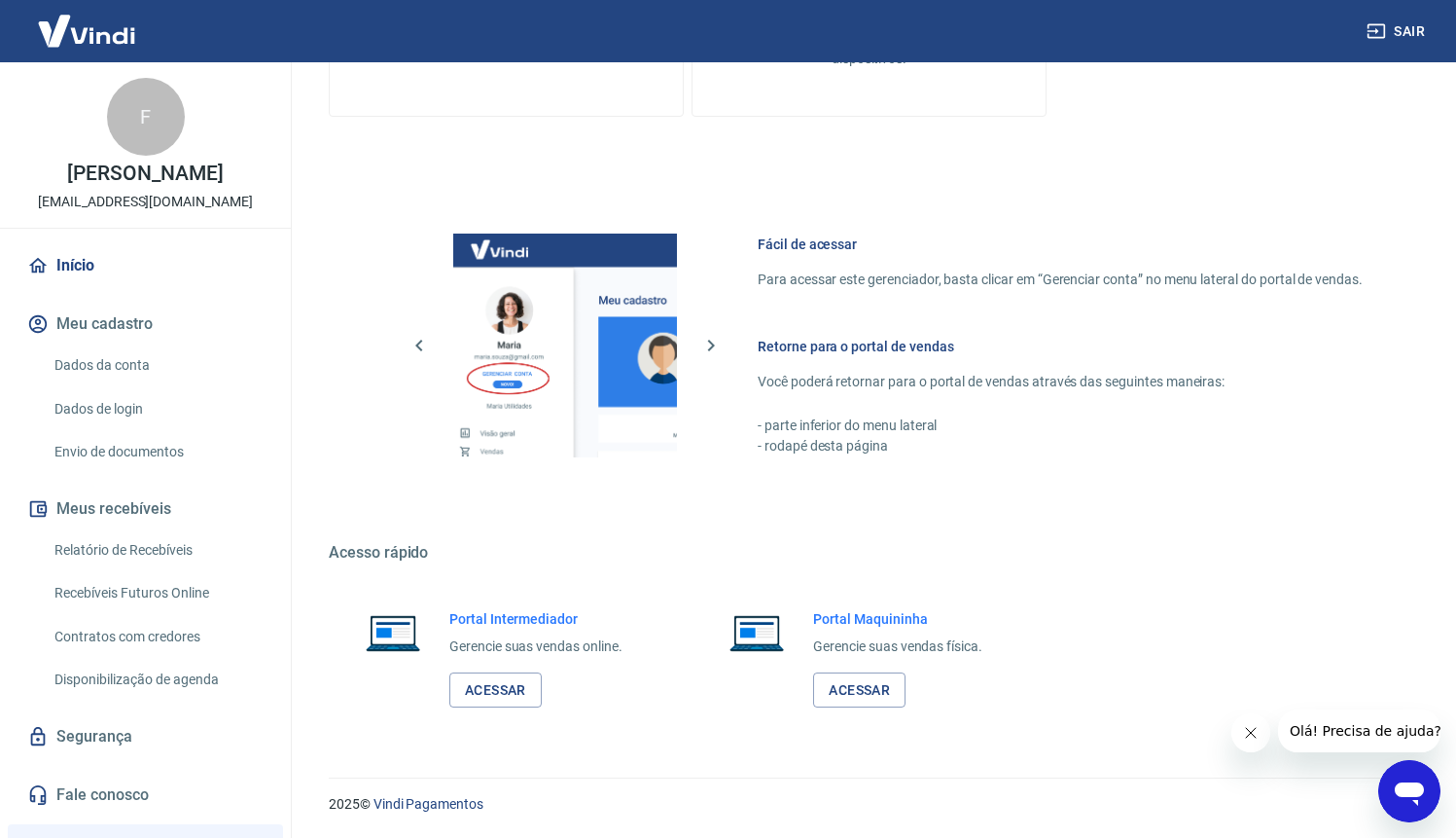
scroll to position [920, 0]
click at [141, 277] on link "Início" at bounding box center [146, 266] width 244 height 43
click at [173, 446] on link "Envio de documentos" at bounding box center [156, 451] width 221 height 40
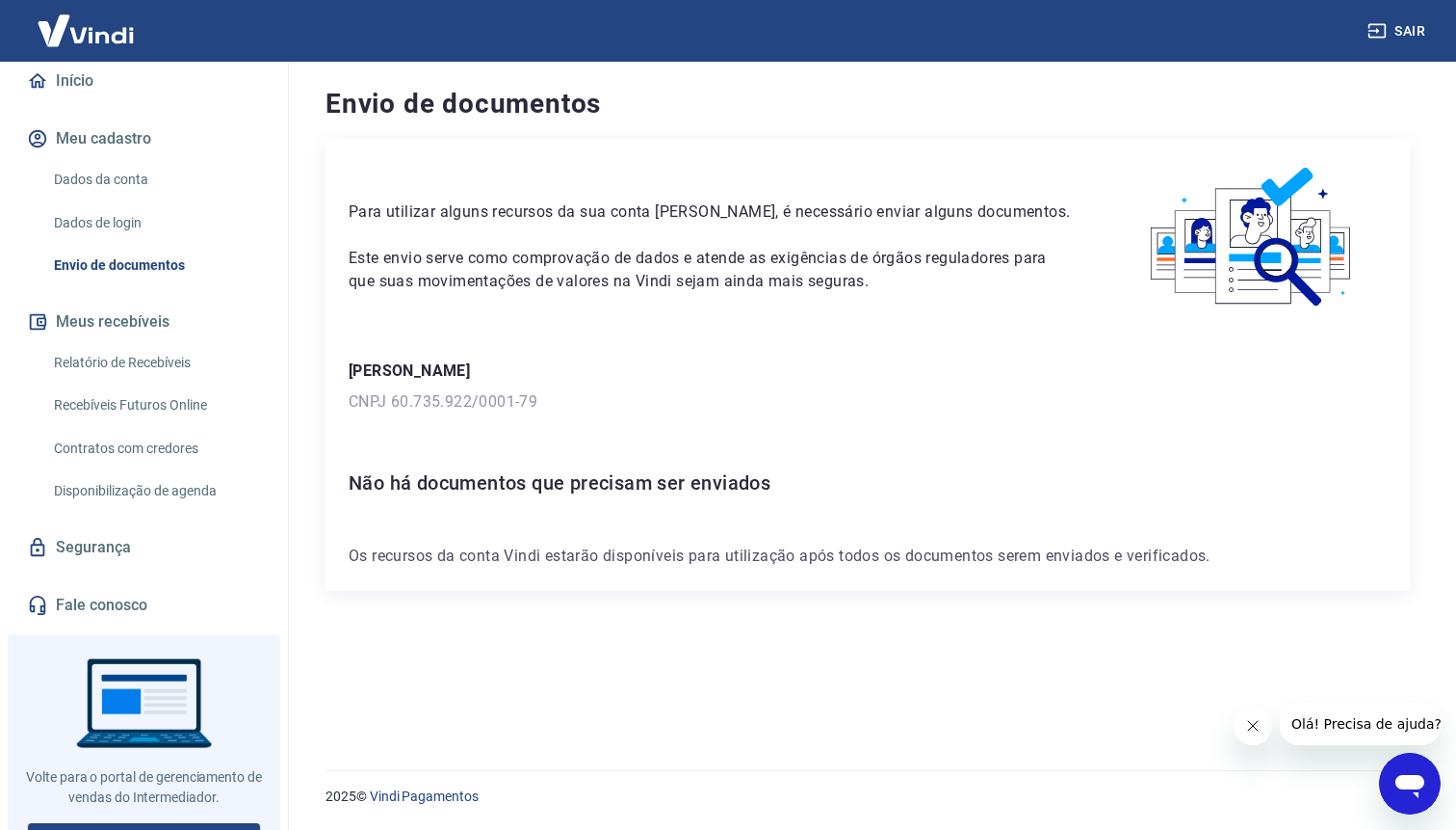
scroll to position [211, 0]
